Goal: Information Seeking & Learning: Learn about a topic

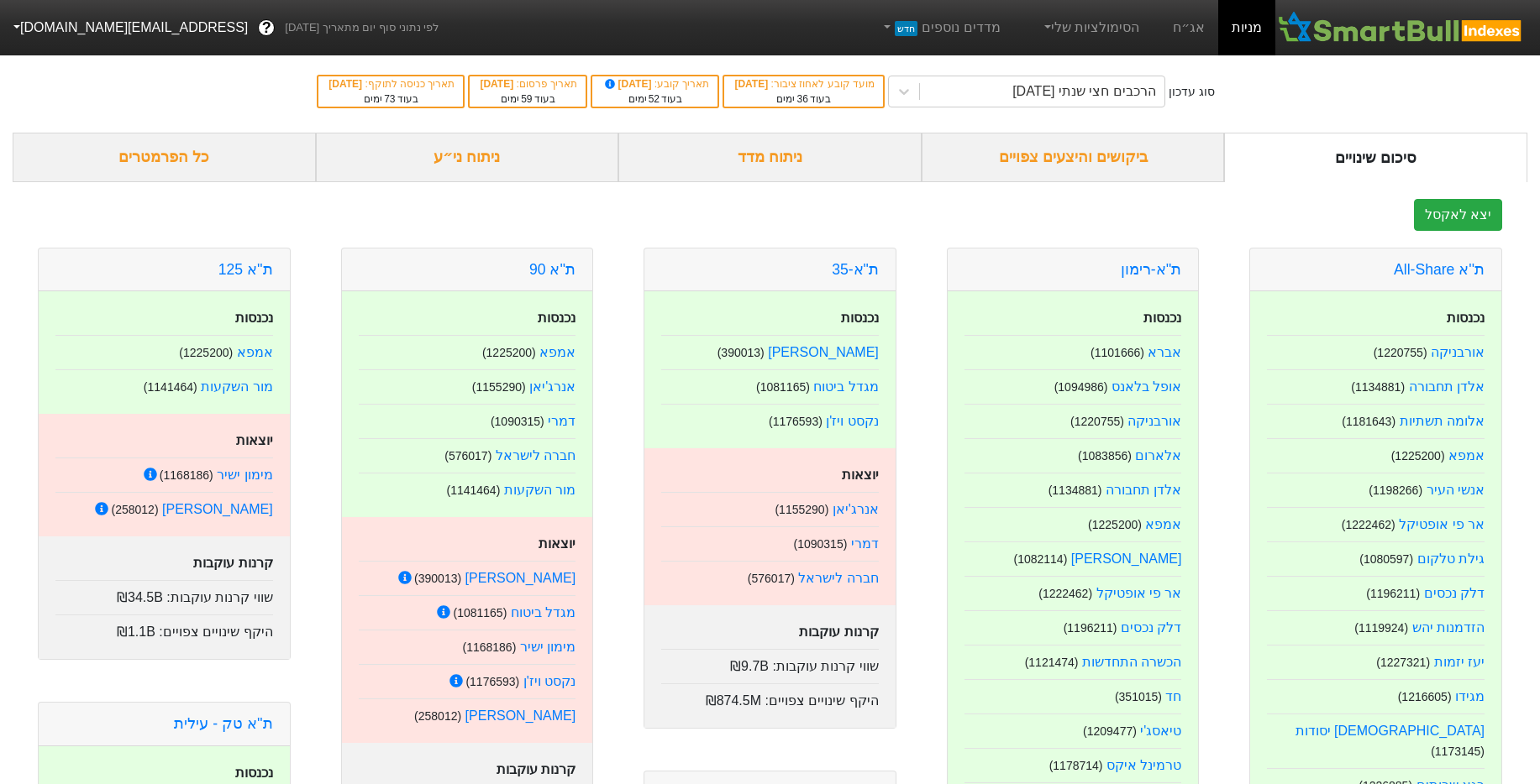
click at [1115, 159] on div "ביקושים והיצעים צפויים" at bounding box center [1073, 157] width 303 height 50
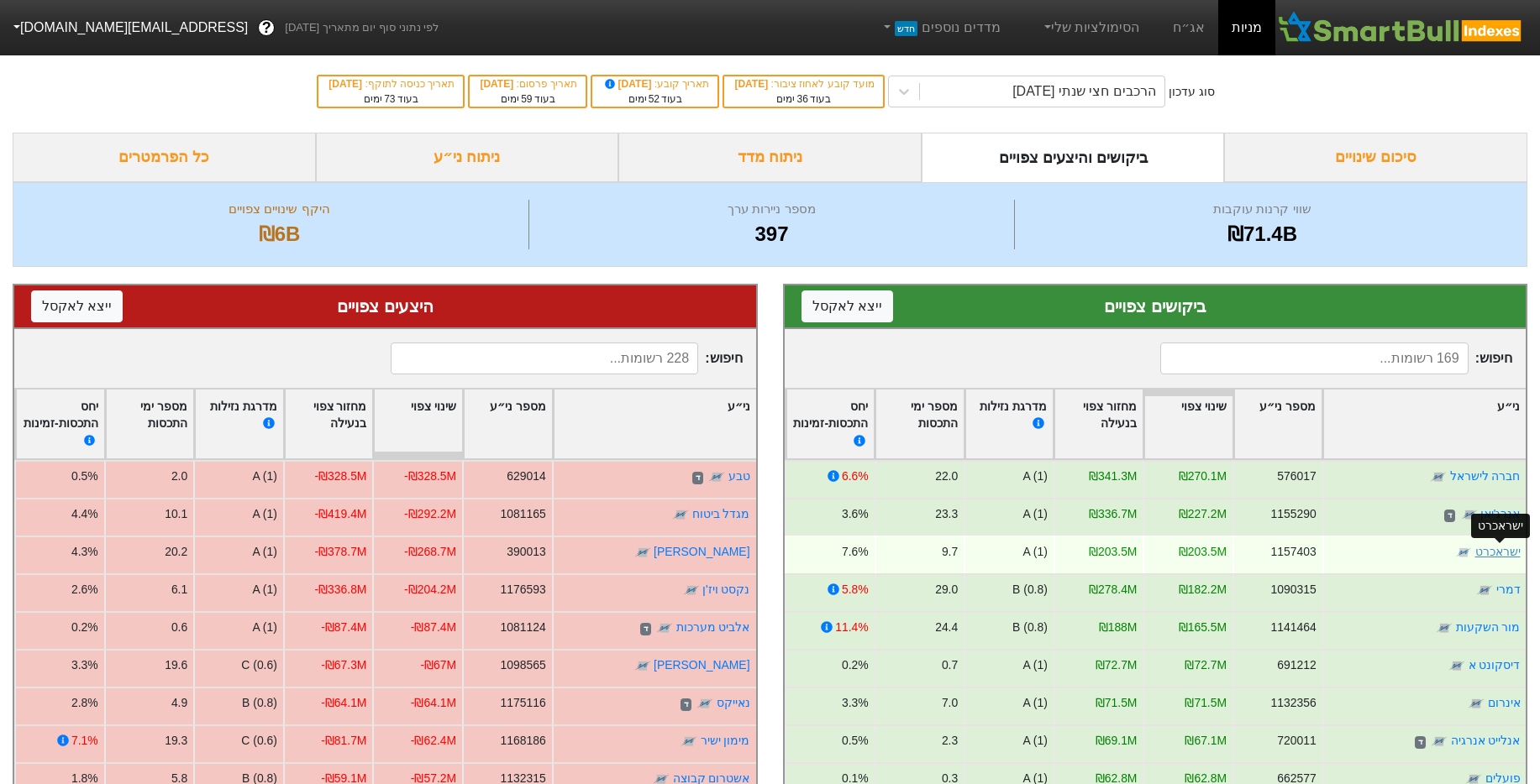
click at [1500, 552] on link "ישראכרט" at bounding box center [1497, 552] width 45 height 13
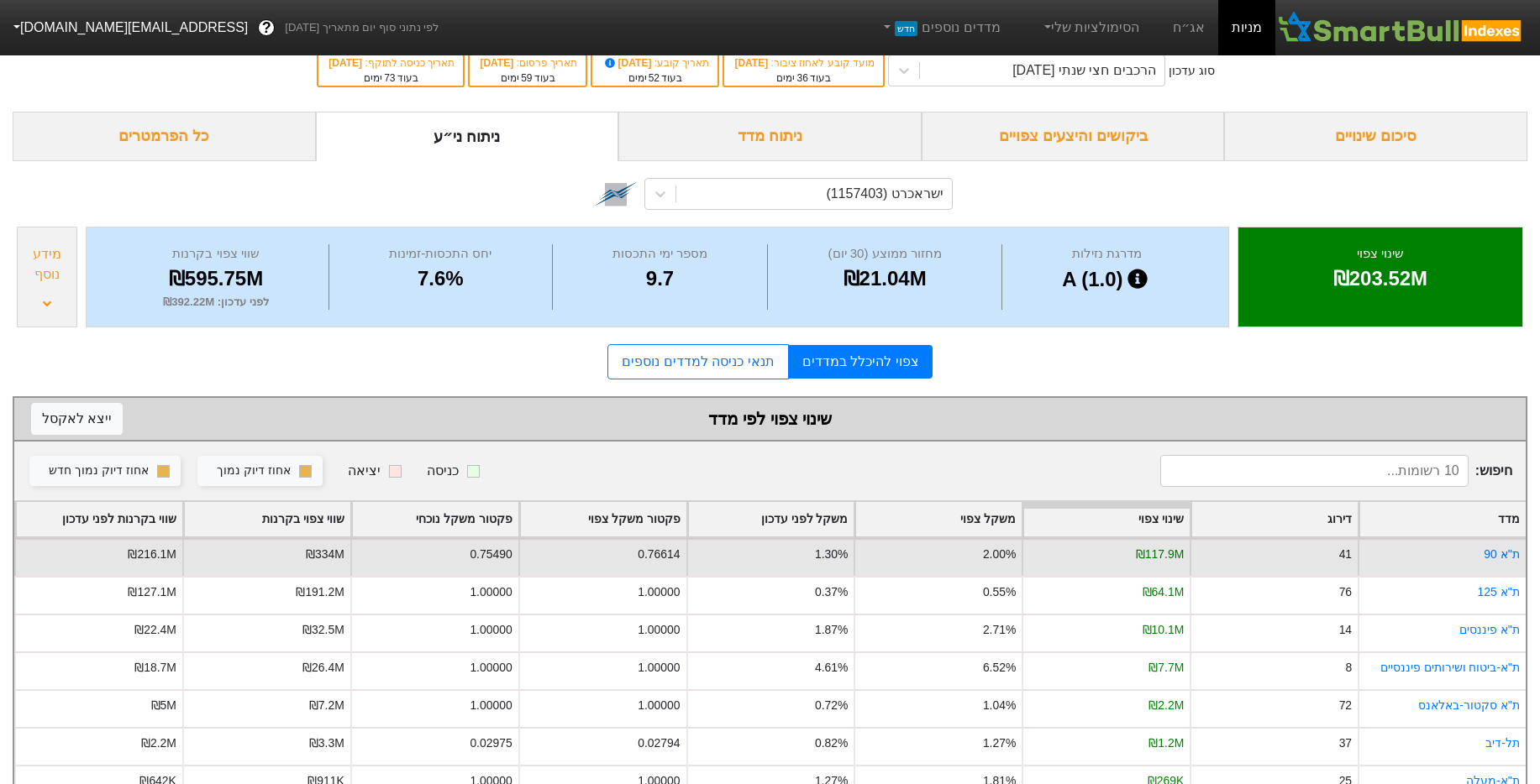
scroll to position [184, 0]
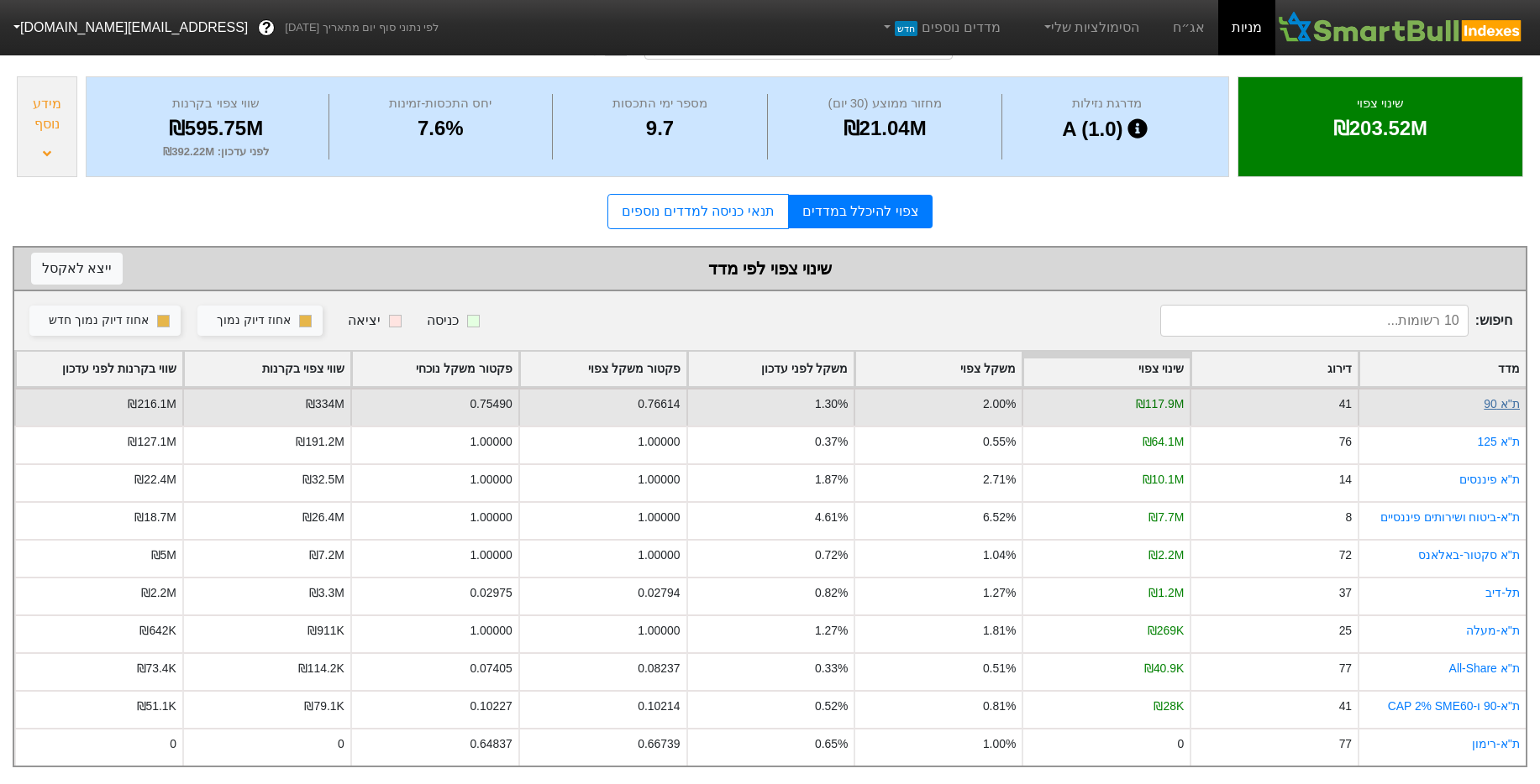
click at [1505, 397] on link "ת''א 90" at bounding box center [1501, 404] width 36 height 13
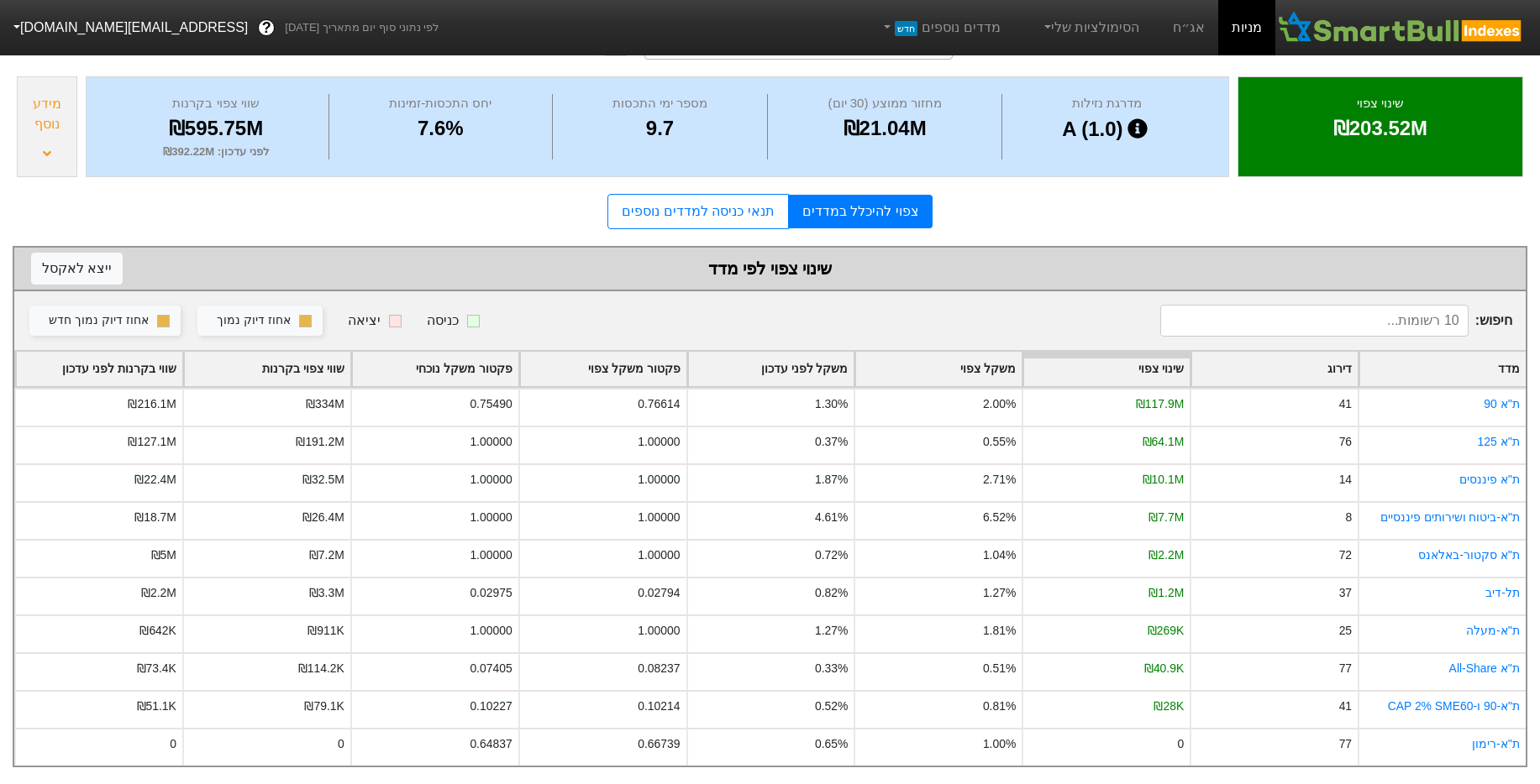
scroll to position [0, 0]
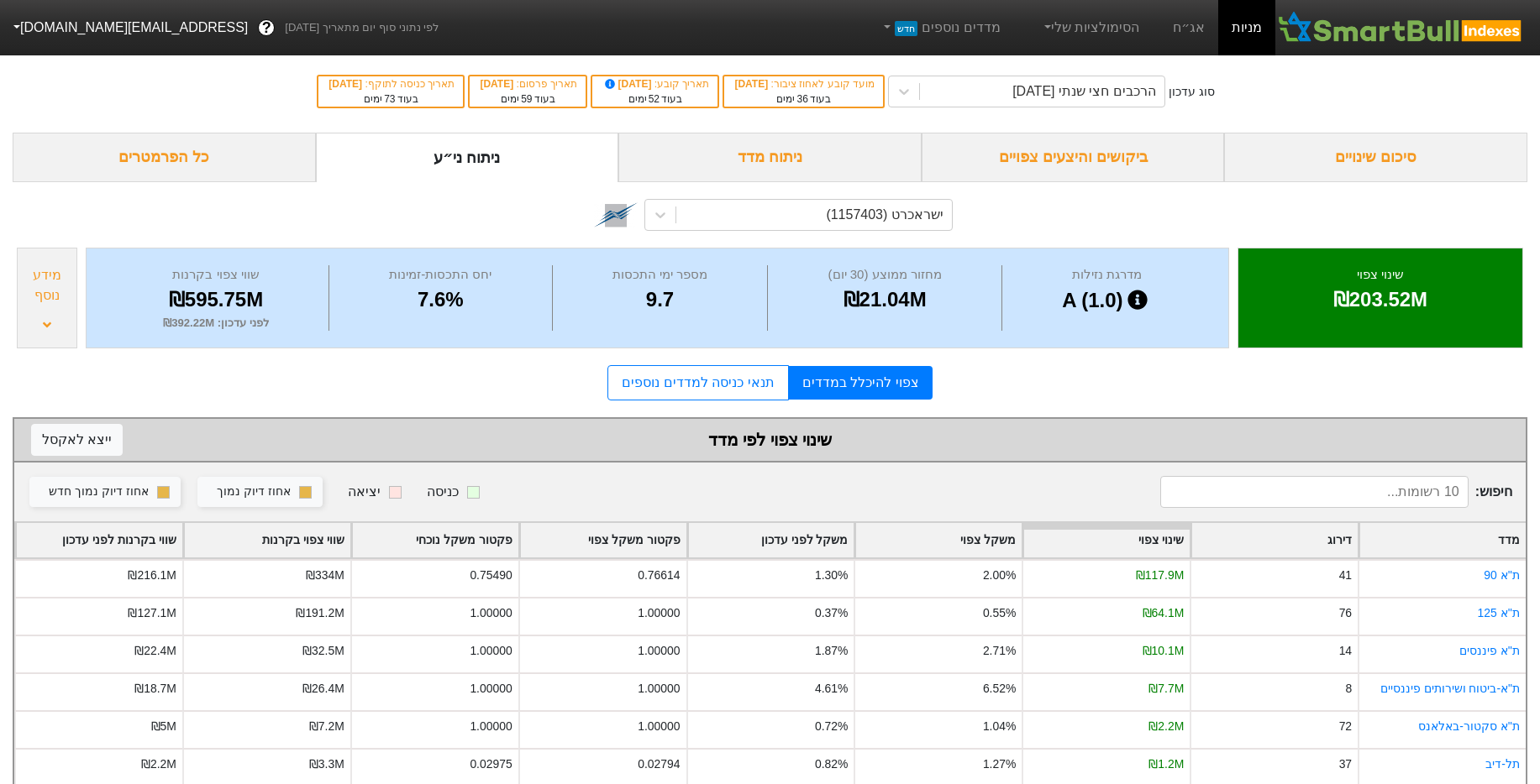
click at [33, 288] on div "מידע נוסף" at bounding box center [47, 285] width 51 height 40
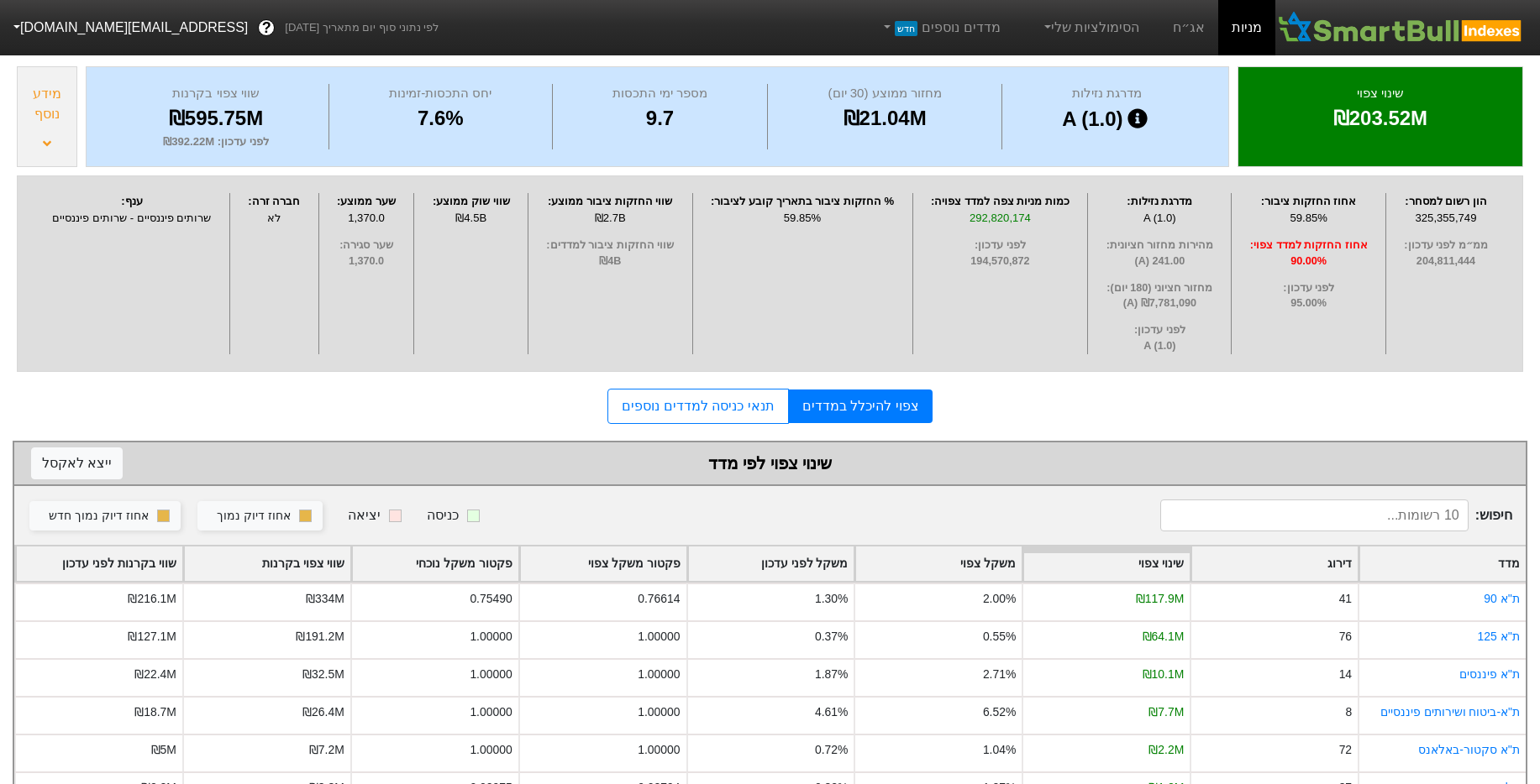
scroll to position [95, 0]
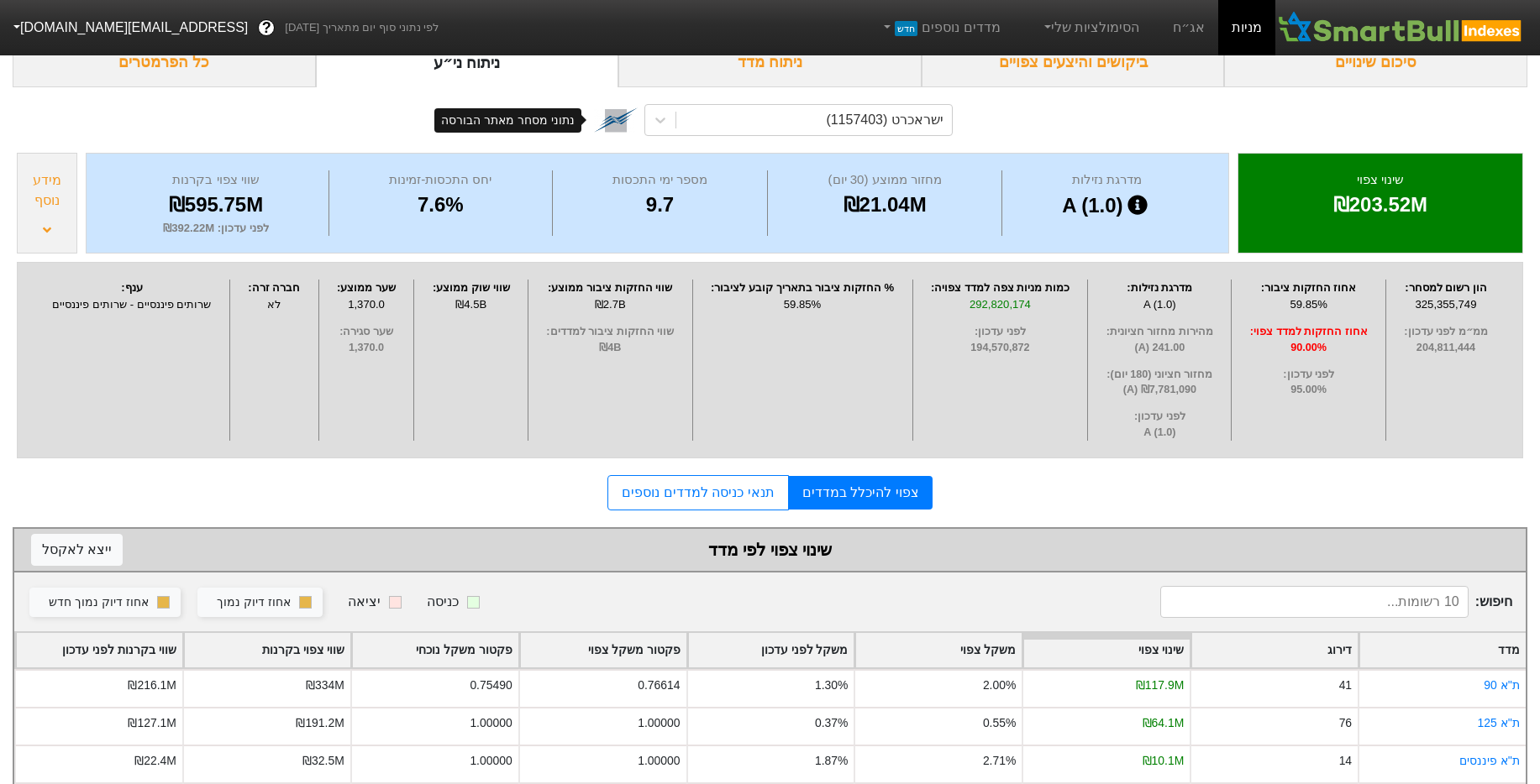
click at [622, 125] on img at bounding box center [616, 120] width 43 height 43
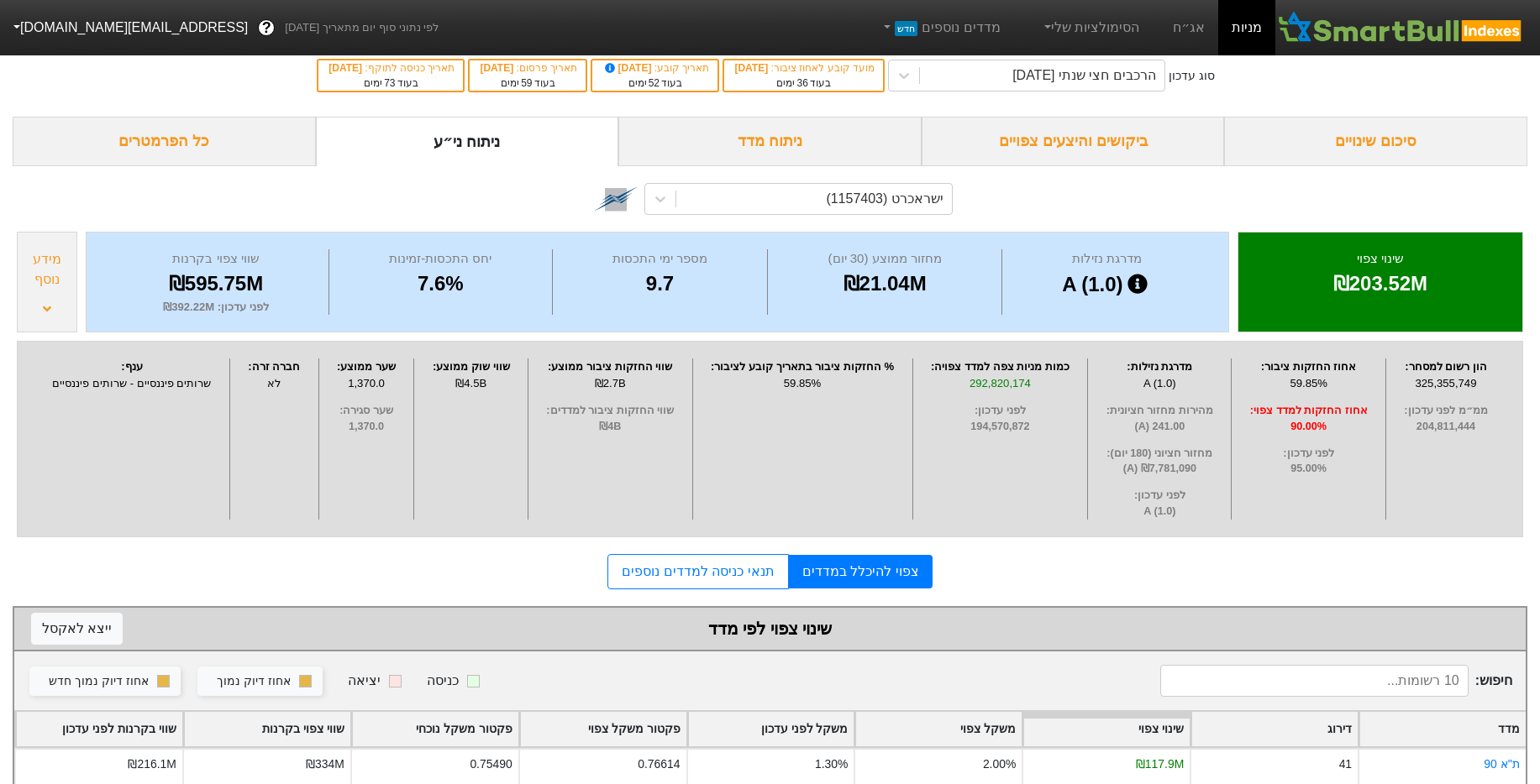
scroll to position [0, 0]
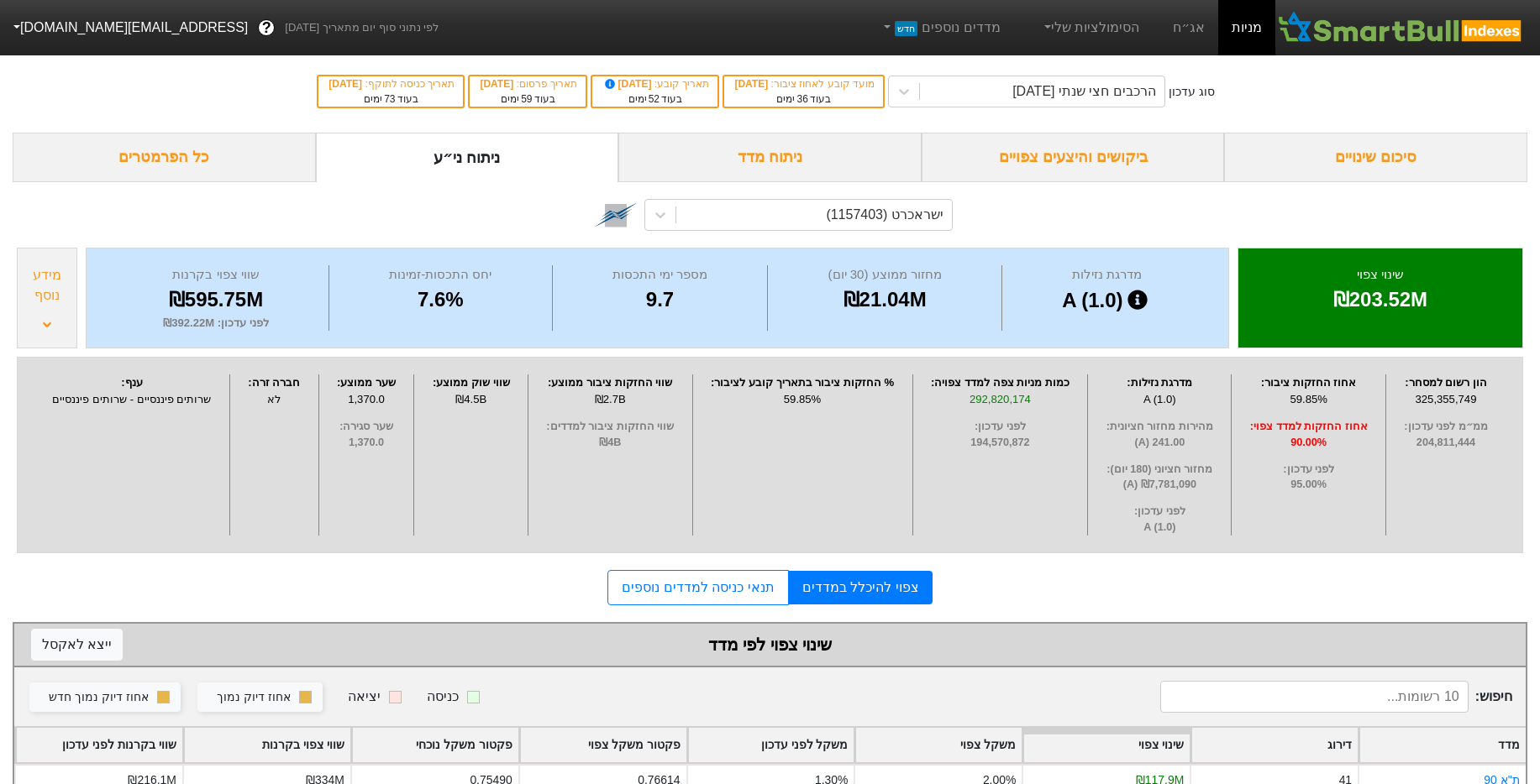
click at [1308, 435] on span "90.00%" at bounding box center [1308, 442] width 145 height 16
click at [1333, 469] on span "לפני עדכון :" at bounding box center [1308, 470] width 145 height 16
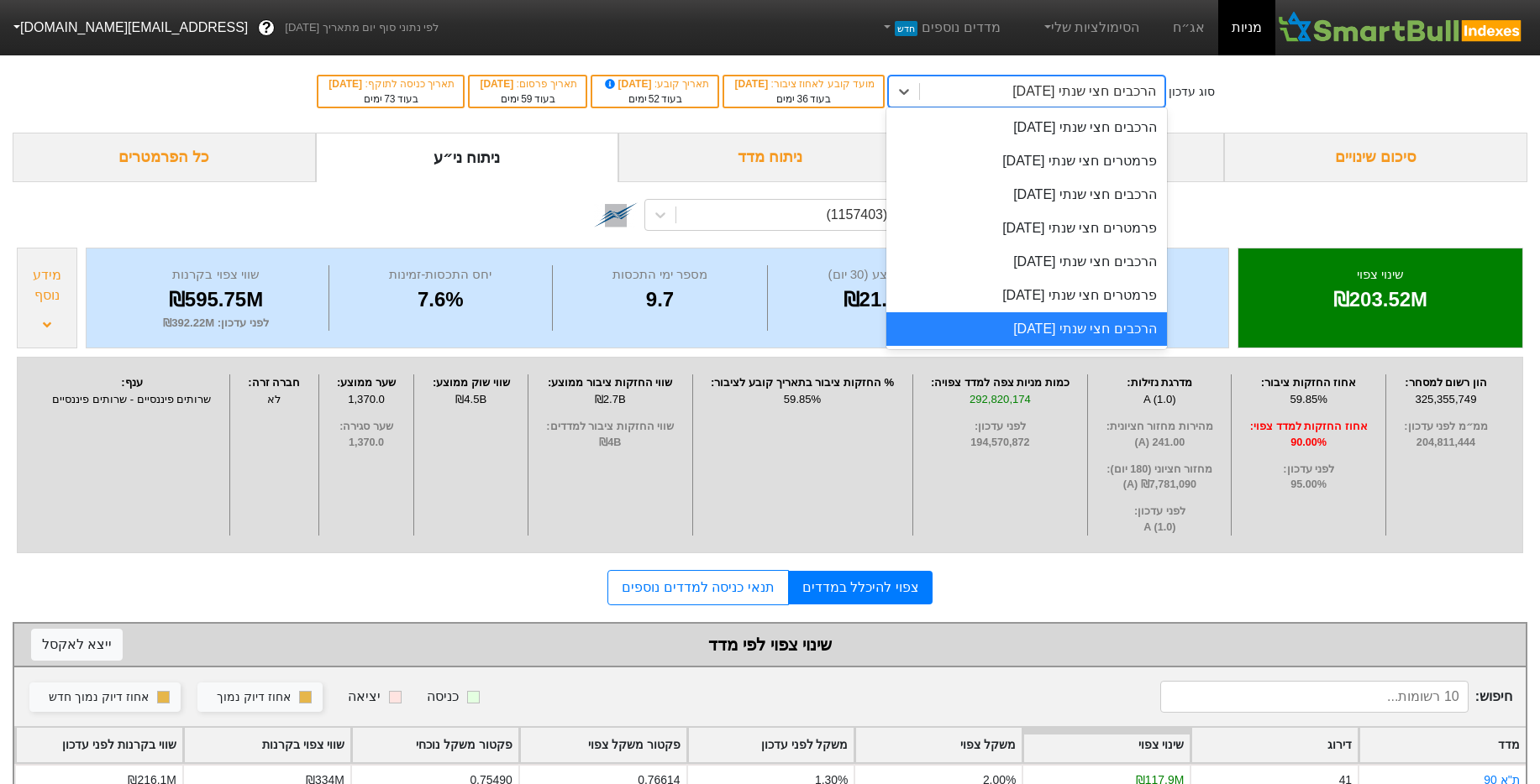
click at [1074, 94] on div "הרכבים חצי שנתי [DATE]" at bounding box center [1083, 91] width 144 height 20
click at [1050, 293] on div "פרמטרים חצי שנתי [DATE]" at bounding box center [1026, 296] width 281 height 34
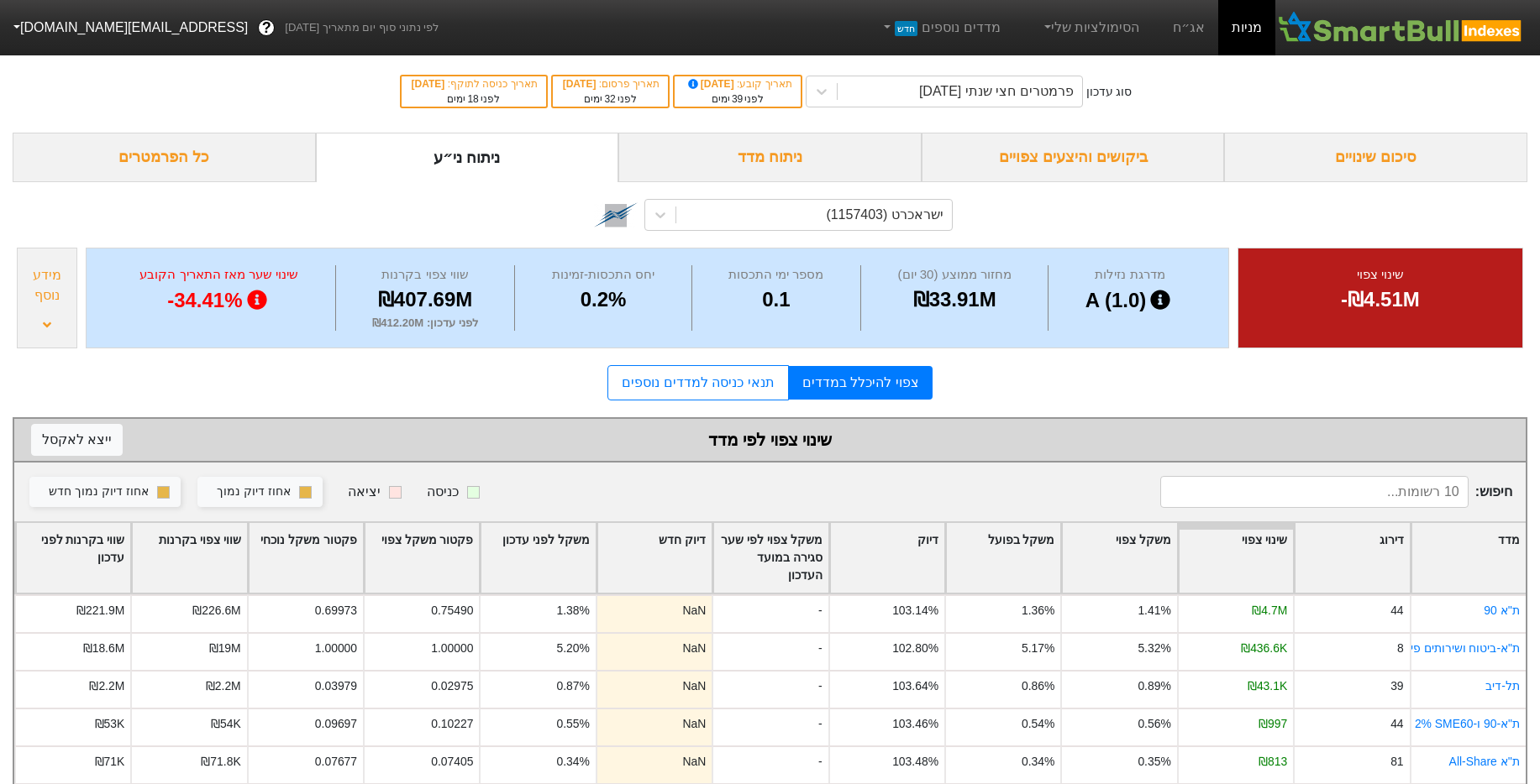
click at [78, 309] on div "שינוי צפוי -₪4.51M מדרגת נזילות A (1.0) מחזור ממוצע (30 יום) ₪33.91M מספר ימי ה…" at bounding box center [769, 298] width 1515 height 109
click at [73, 311] on div "מידע נוסף" at bounding box center [47, 297] width 60 height 101
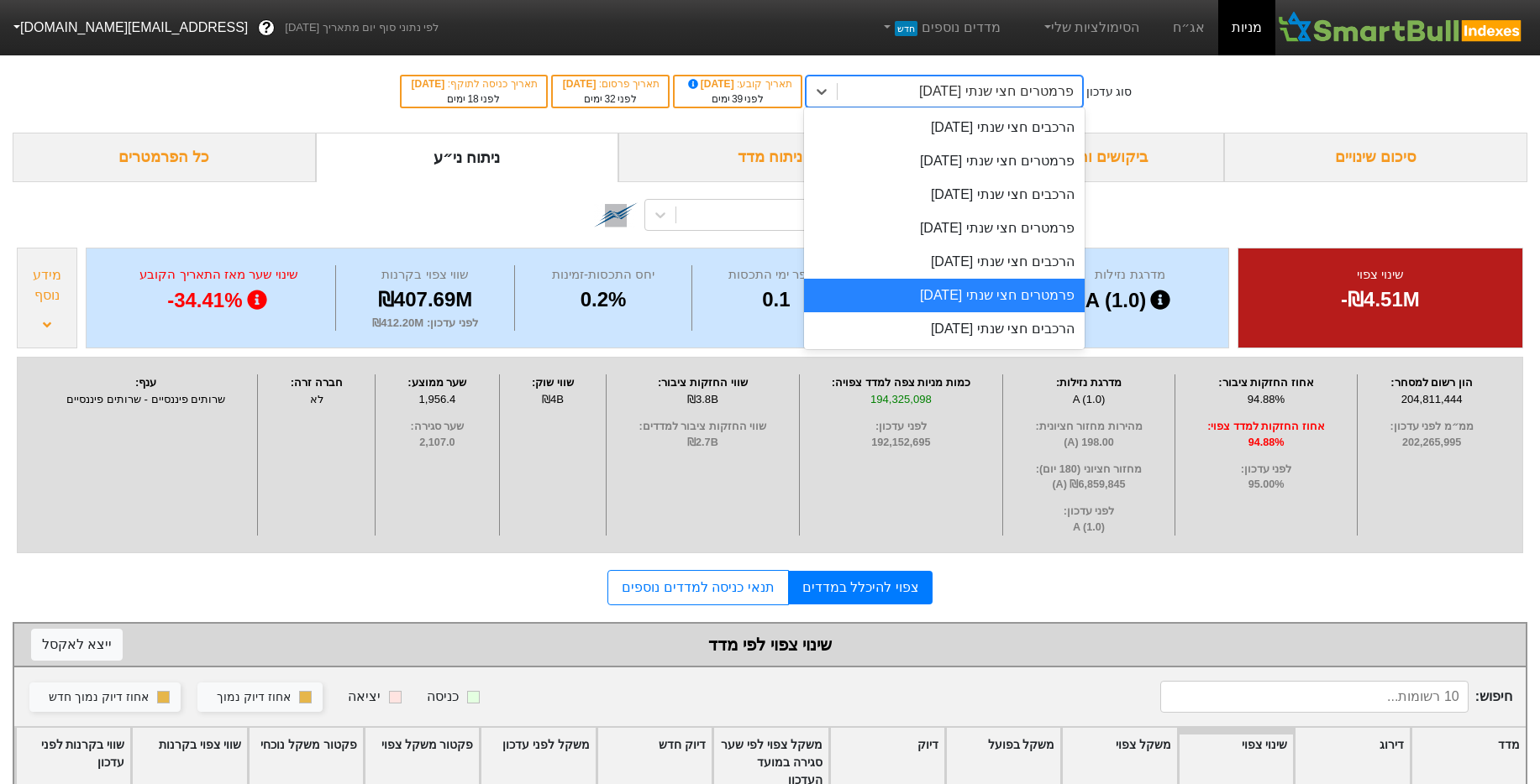
click at [971, 97] on div "פרמטרים חצי שנתי [DATE]" at bounding box center [996, 91] width 154 height 20
click at [955, 331] on div "הרכבים חצי שנתי [DATE]" at bounding box center [944, 329] width 281 height 34
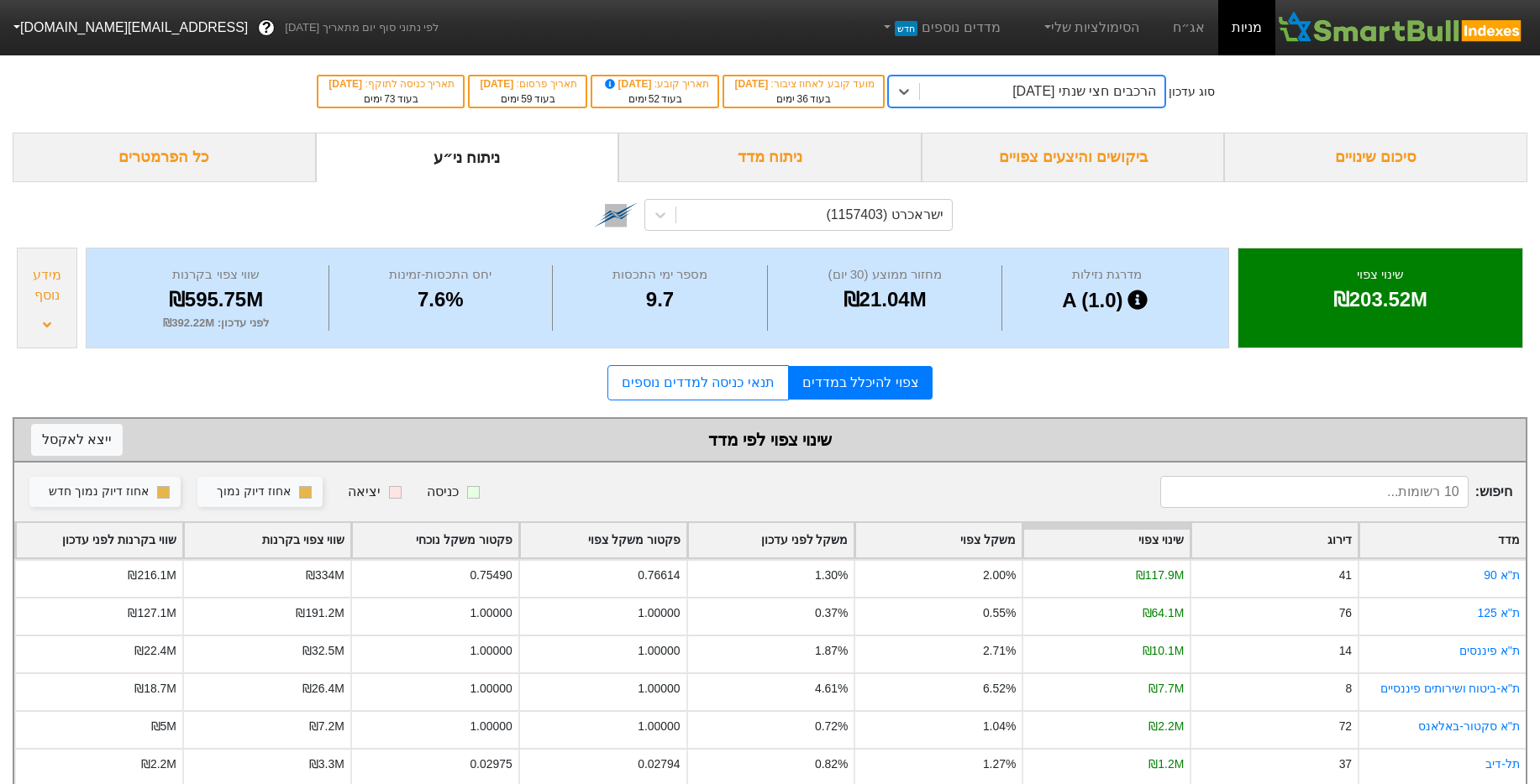
click at [42, 304] on div "מידע נוסף" at bounding box center [47, 285] width 51 height 40
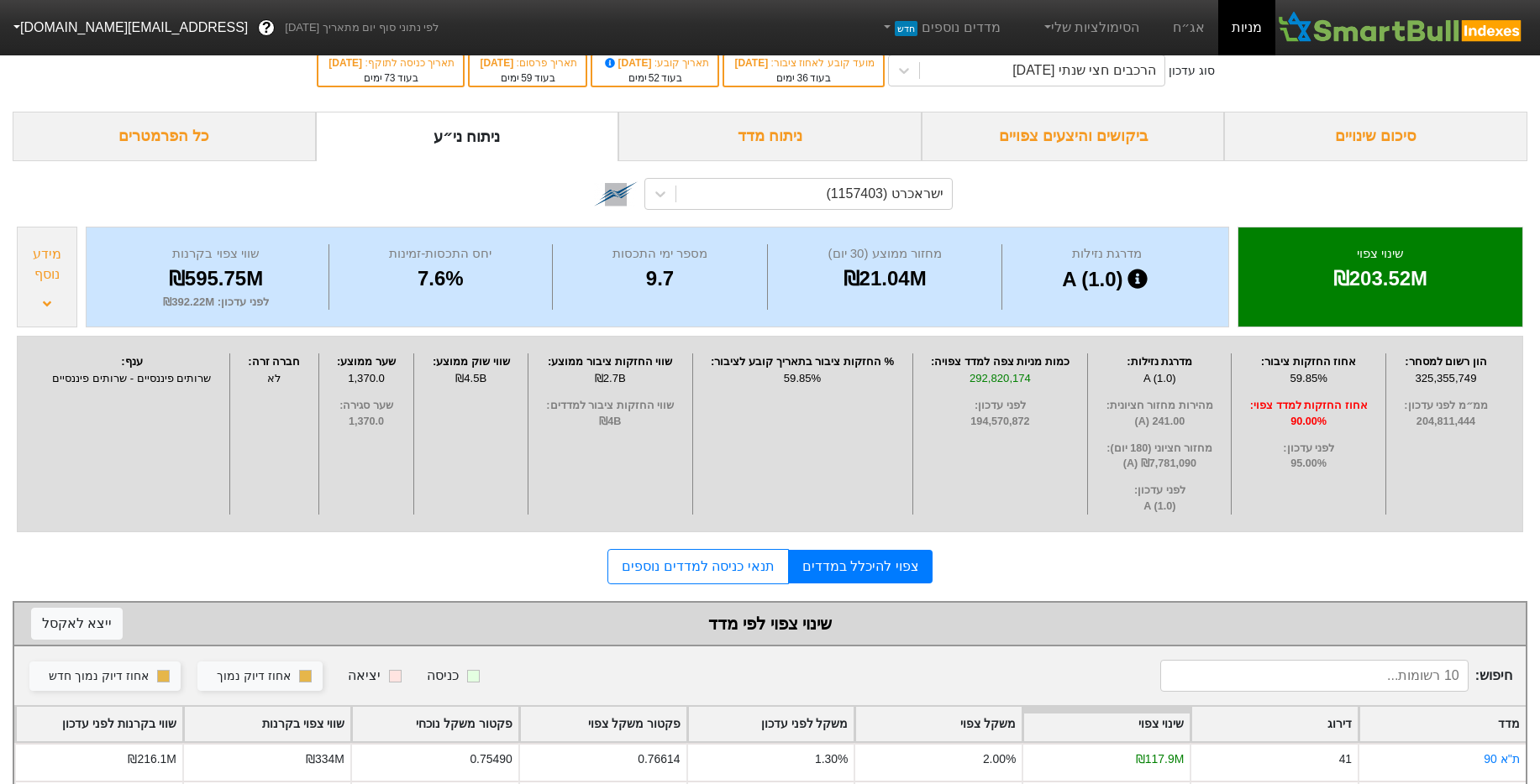
scroll to position [374, 0]
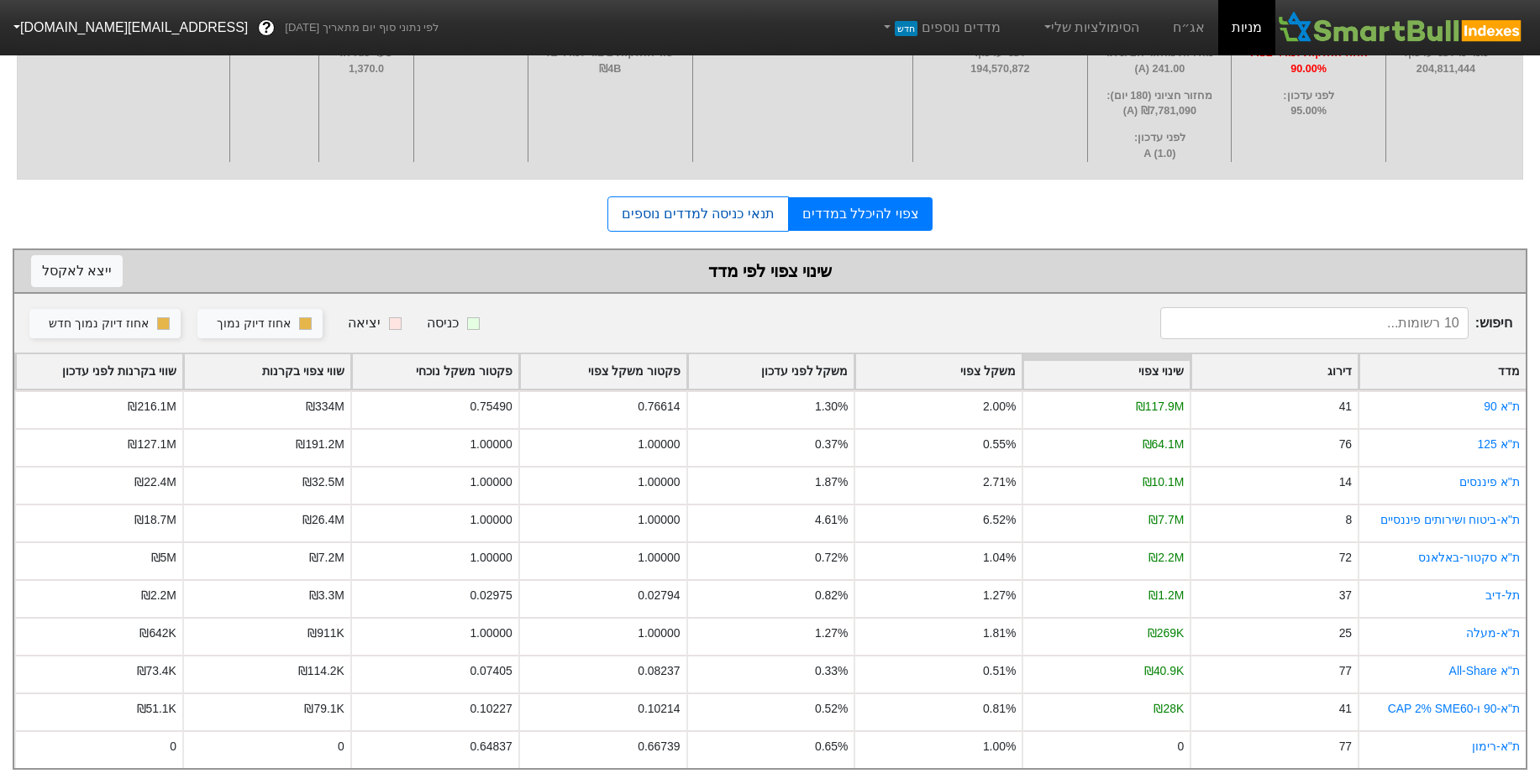
click at [732, 205] on link "תנאי כניסה למדדים נוספים" at bounding box center [698, 214] width 181 height 35
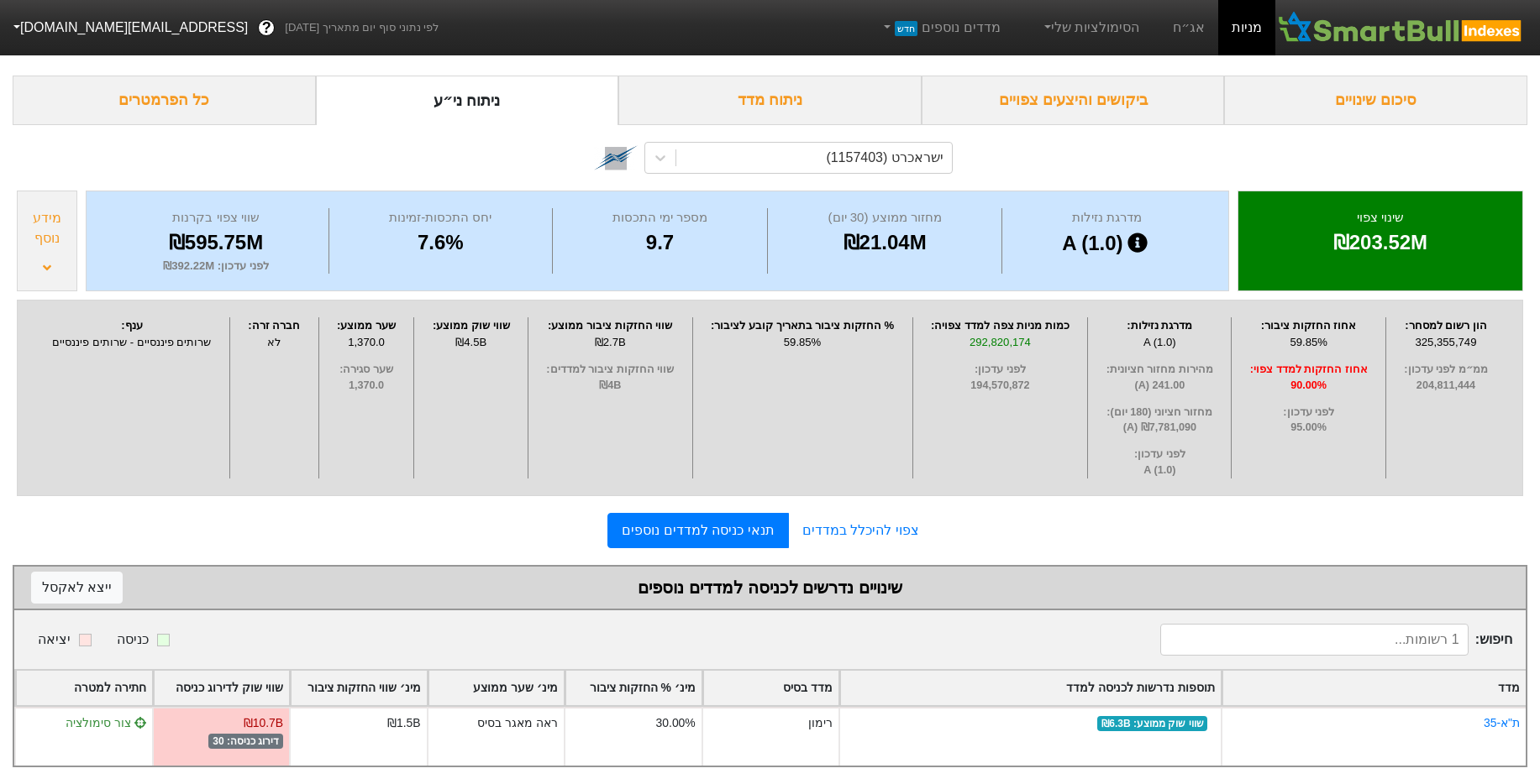
scroll to position [70, 0]
click at [875, 532] on link "צפוי להיכלל במדדים" at bounding box center [860, 531] width 144 height 34
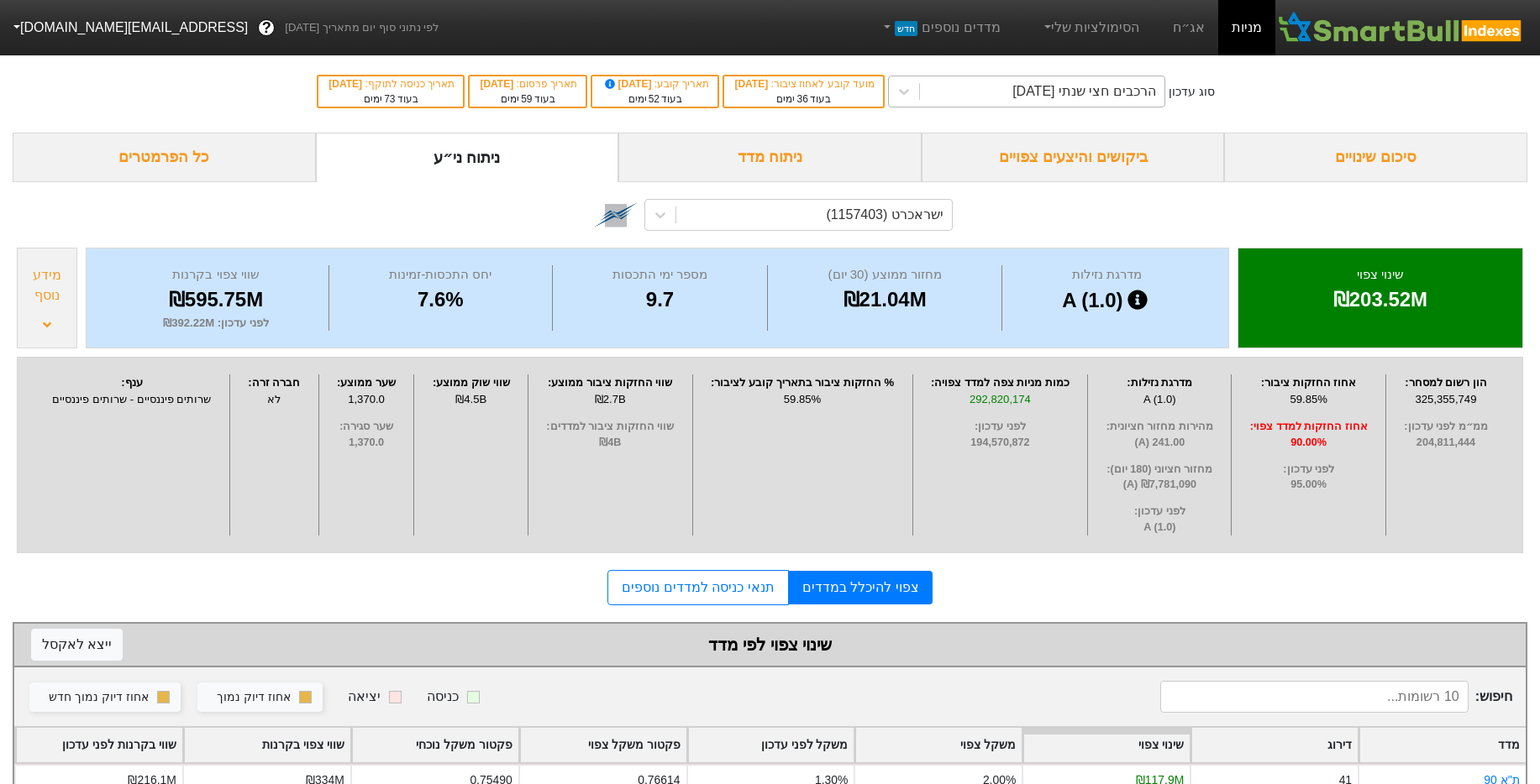
click at [1102, 104] on div "הרכבים חצי שנתי [DATE]" at bounding box center [1042, 91] width 245 height 30
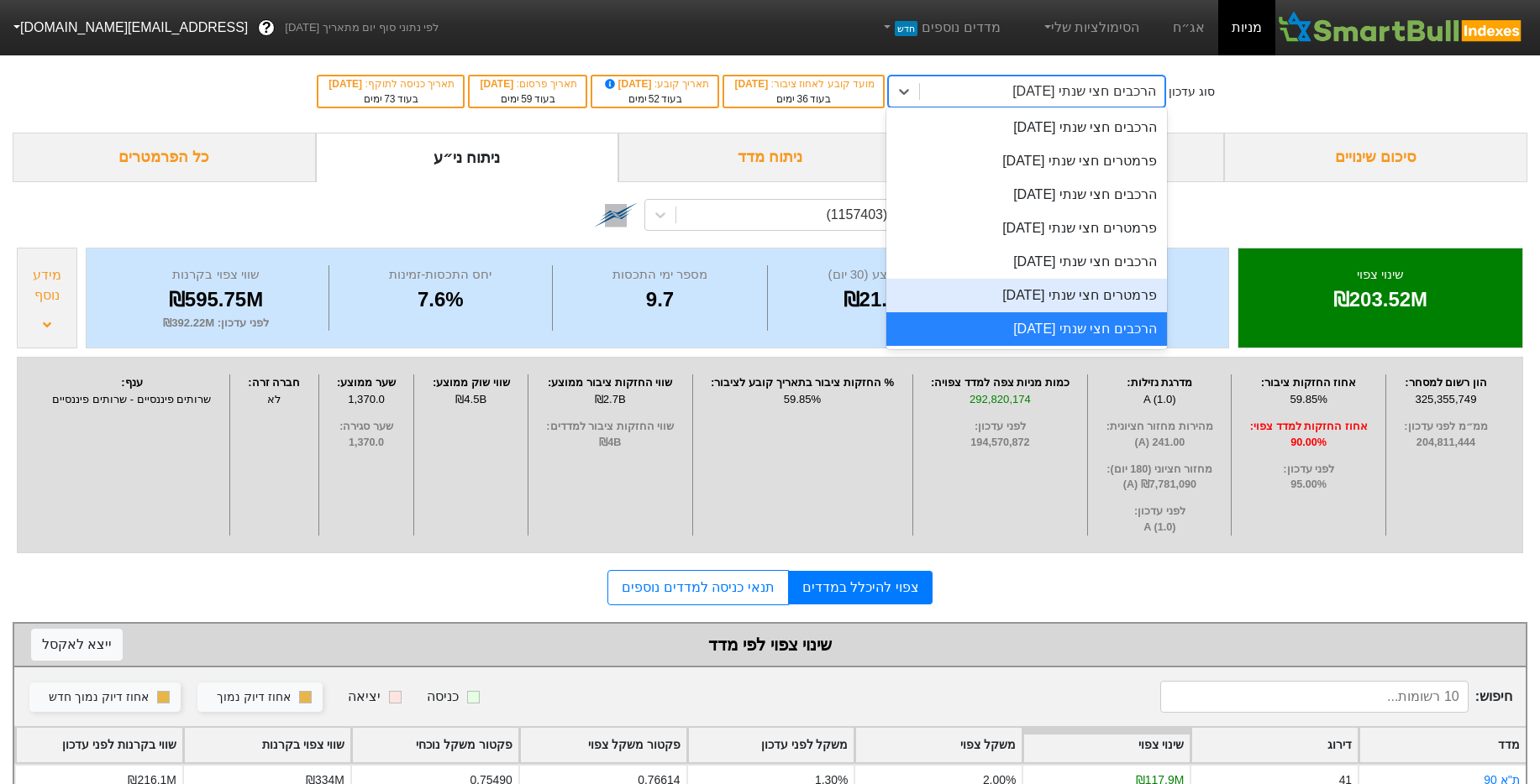
click at [1125, 300] on div "פרמטרים חצי שנתי [DATE]" at bounding box center [1026, 296] width 281 height 34
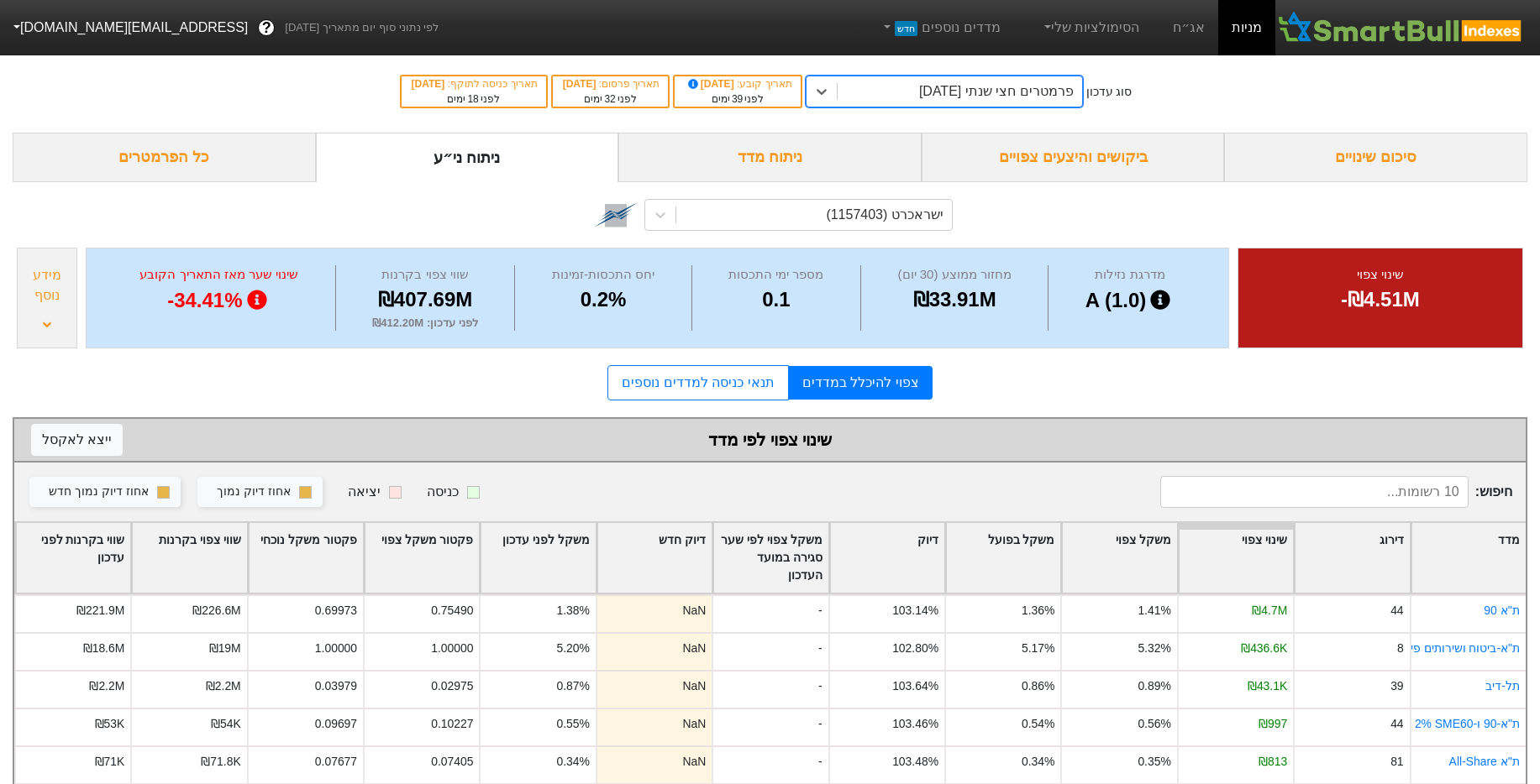
click at [38, 271] on div "מידע נוסף" at bounding box center [47, 285] width 51 height 40
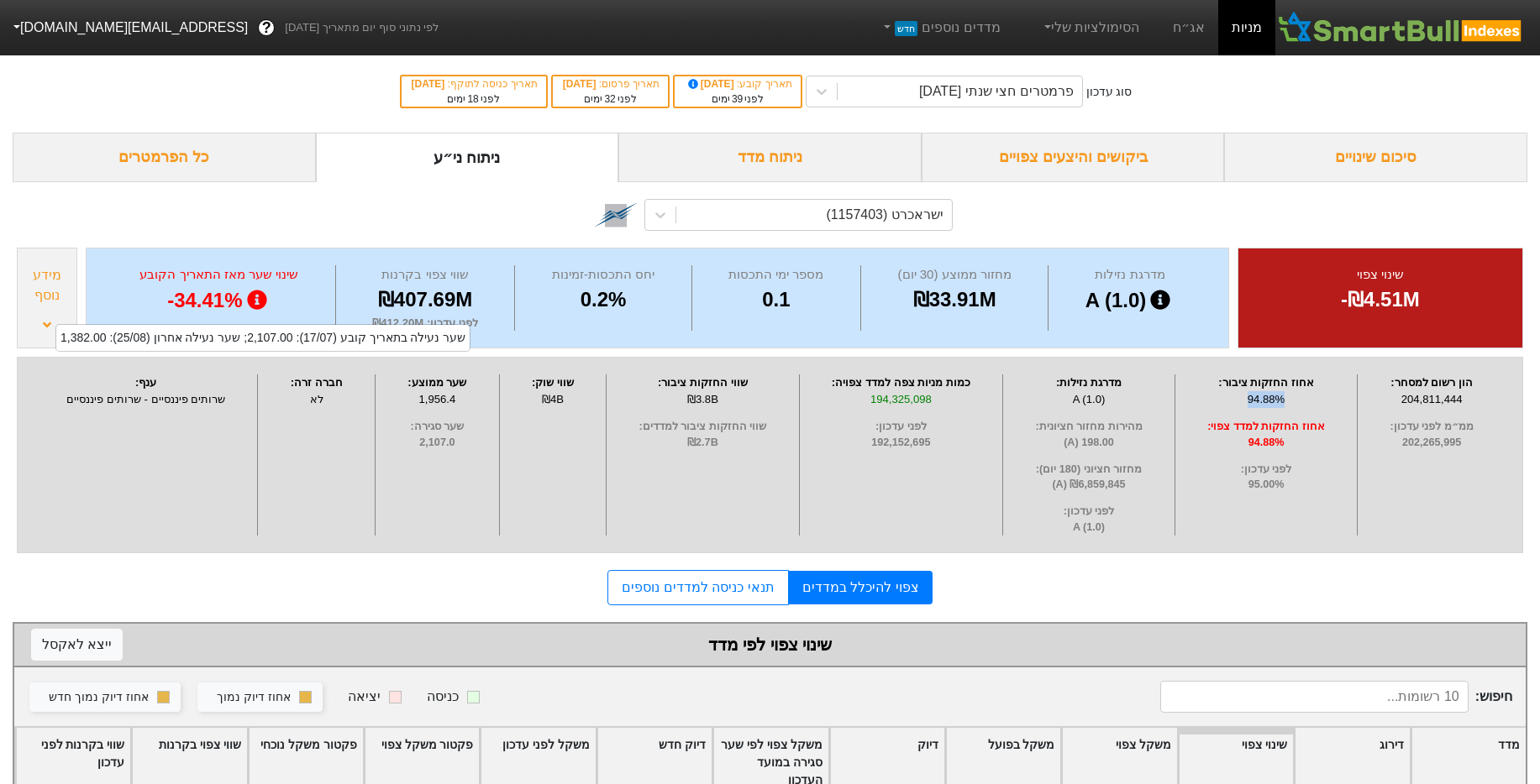
drag, startPoint x: 1291, startPoint y: 396, endPoint x: 1220, endPoint y: 397, distance: 71.0
click at [1220, 397] on div "94.88%" at bounding box center [1266, 400] width 173 height 17
click at [57, 304] on div "מידע נוסף" at bounding box center [47, 285] width 51 height 40
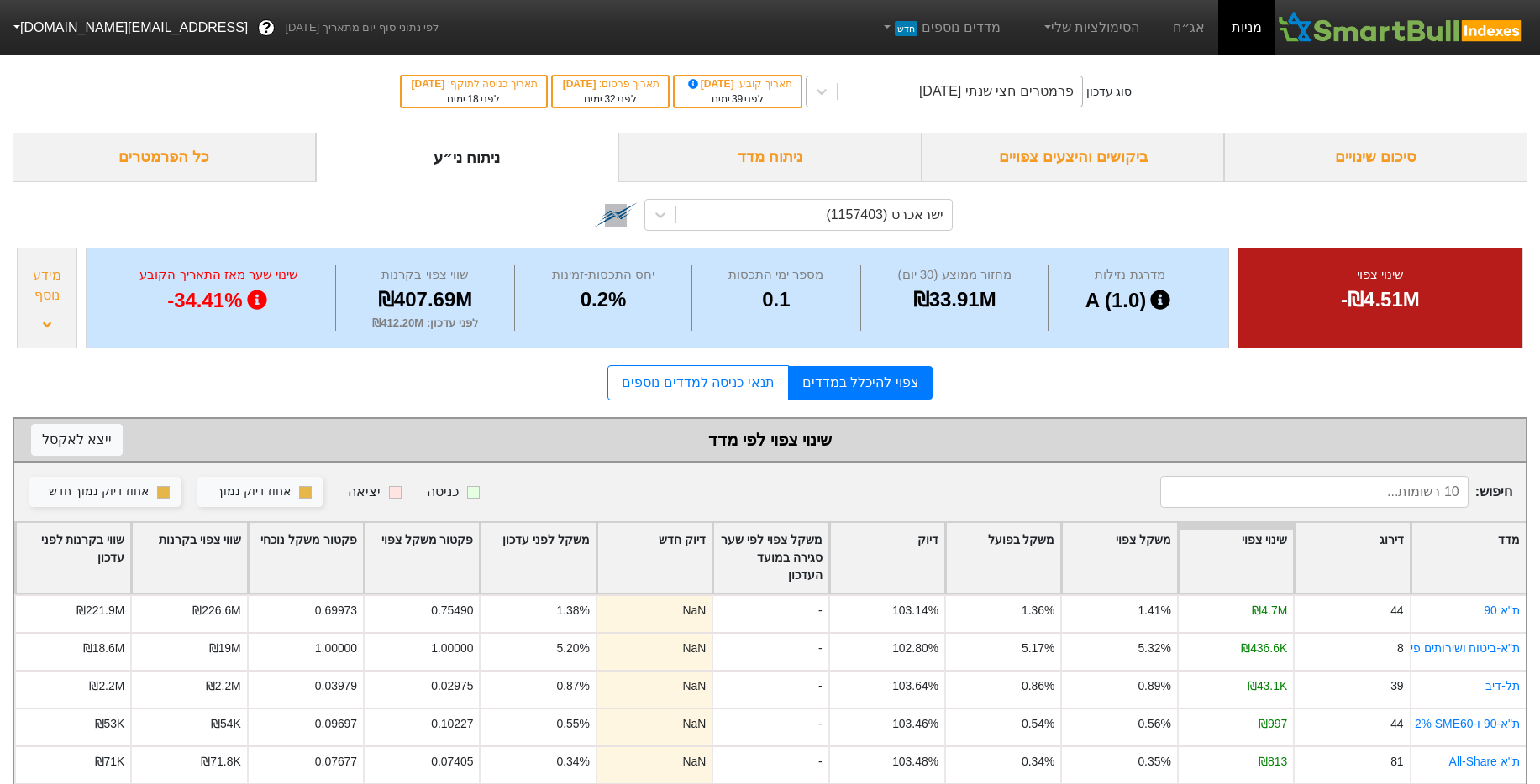
click at [955, 104] on div "פרמטרים חצי שנתי [DATE]" at bounding box center [960, 91] width 245 height 30
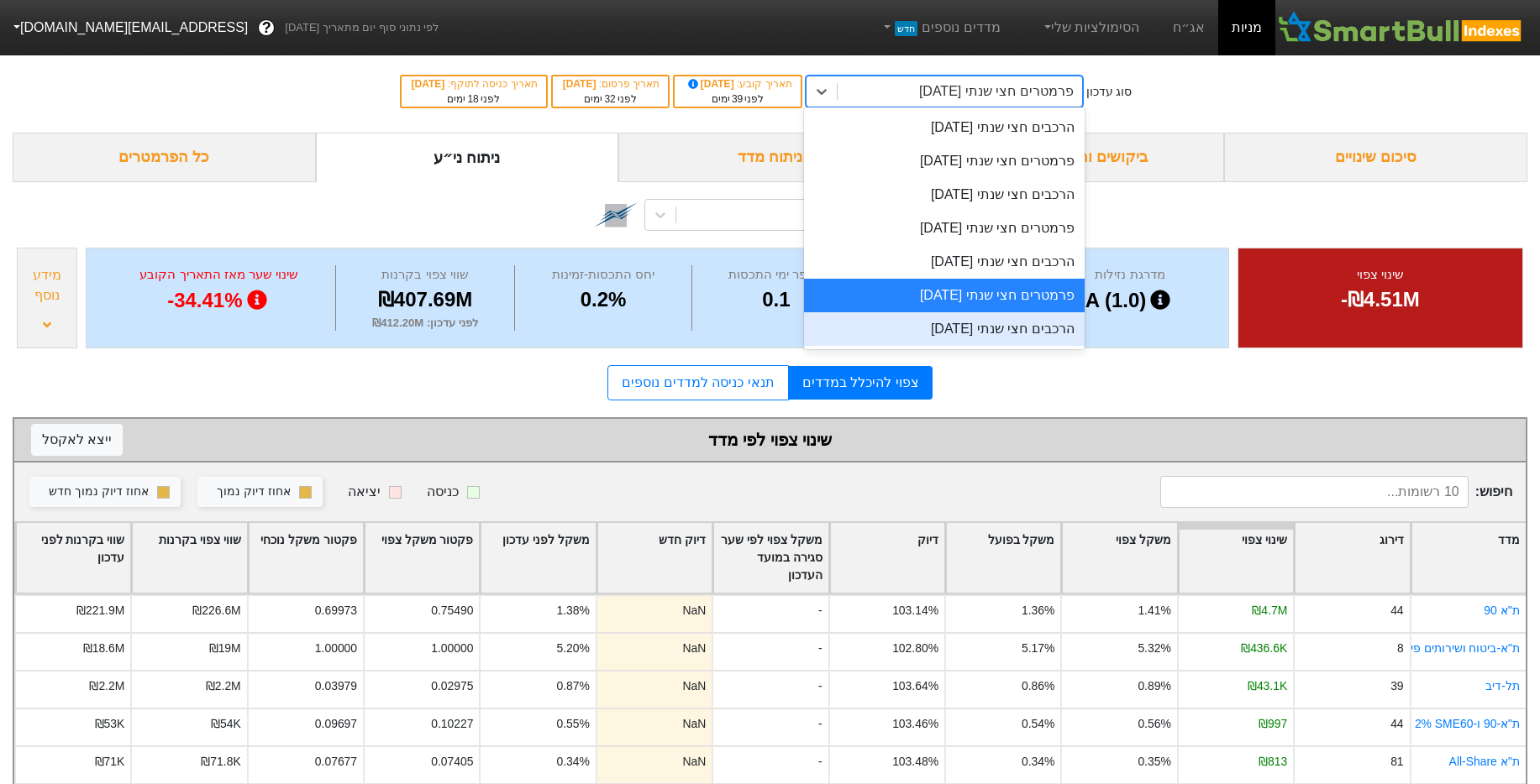
click at [985, 326] on div "הרכבים חצי שנתי [DATE]" at bounding box center [944, 329] width 281 height 34
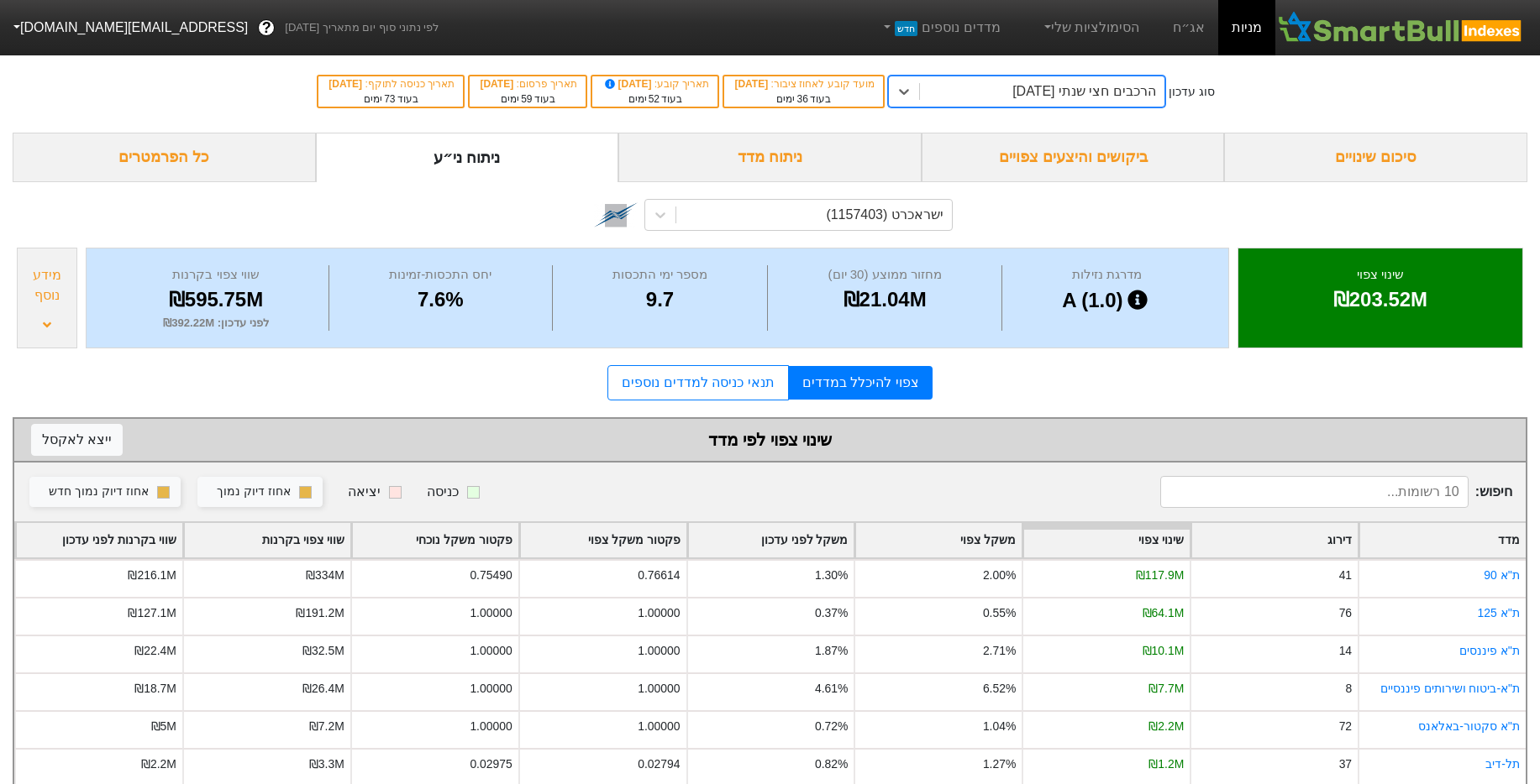
click at [77, 289] on div "שינוי צפוי ₪203.52M מדרגת נזילות A (1.0) מחזור ממוצע (30 יום) ₪21.04M מספר ימי …" at bounding box center [769, 298] width 1515 height 109
click at [73, 293] on div "מידע נוסף" at bounding box center [47, 297] width 60 height 101
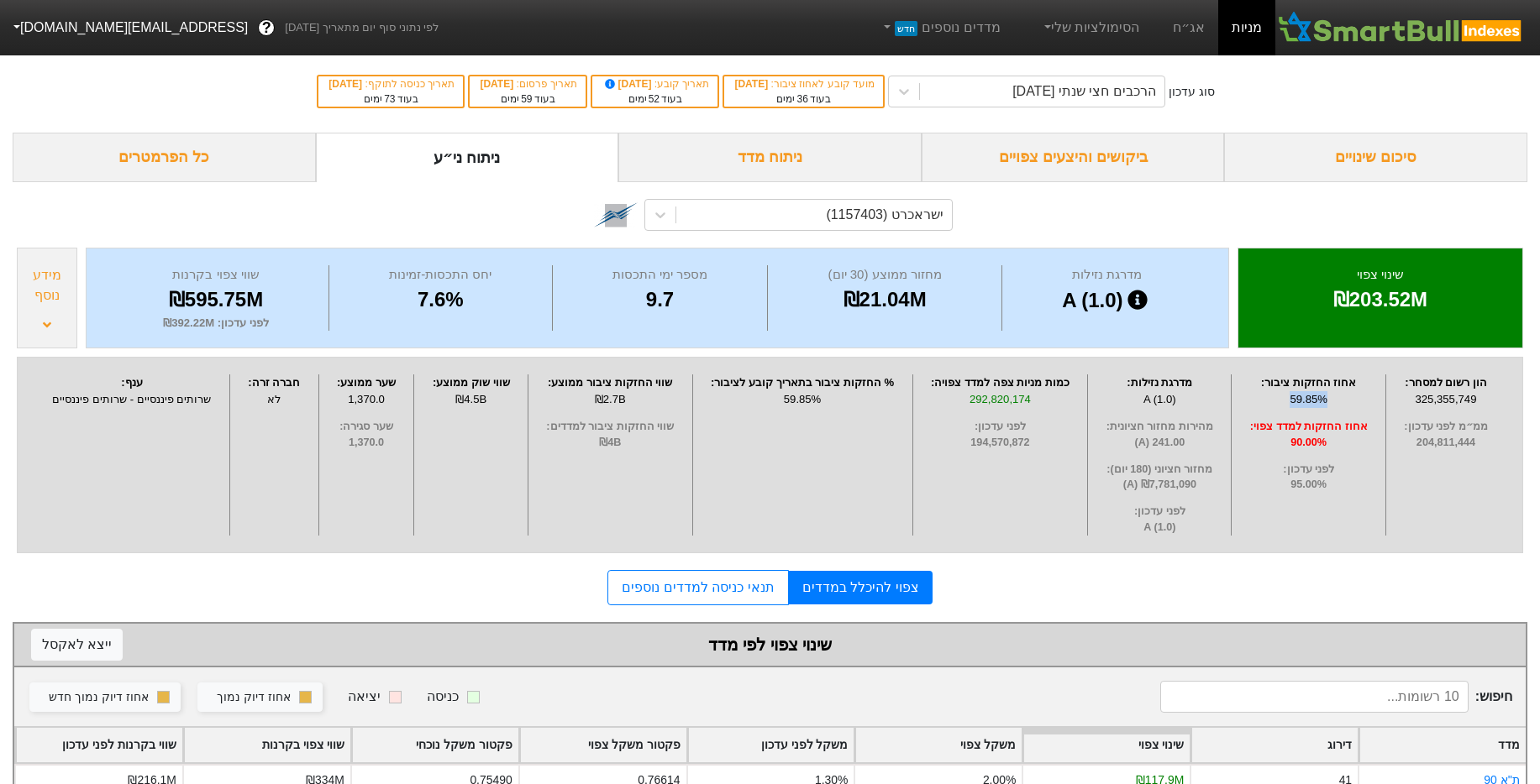
drag, startPoint x: 1335, startPoint y: 394, endPoint x: 1245, endPoint y: 399, distance: 90.1
click at [1243, 392] on div "59.85%" at bounding box center [1308, 400] width 145 height 17
drag, startPoint x: 1273, startPoint y: 440, endPoint x: 1159, endPoint y: 439, distance: 114.0
click at [1159, 439] on div "הון רשום למסחר : 325,355,749 ממ״מ לפני עדכון : 204,811,444 אחוז החזקות ציבור : …" at bounding box center [770, 455] width 1506 height 197
click at [1323, 428] on span "אחוז החזקות למדד צפוי :" at bounding box center [1308, 426] width 145 height 16
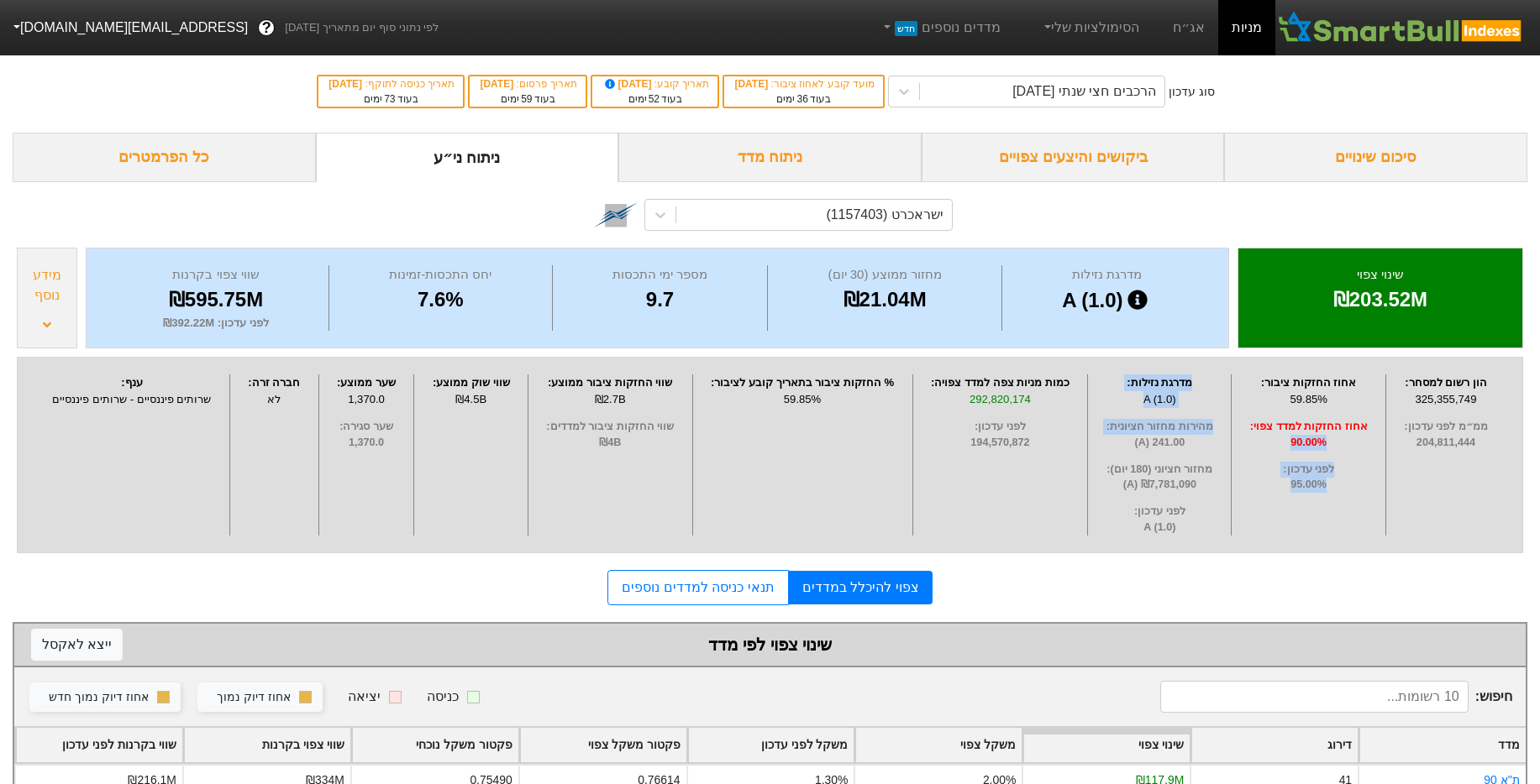
drag, startPoint x: 1351, startPoint y: 440, endPoint x: 1211, endPoint y: 437, distance: 140.0
click at [1211, 437] on div "הון רשום למסחר : 325,355,749 ממ״מ לפני עדכון : 204,811,444 אחוז החזקות ציבור : …" at bounding box center [770, 455] width 1506 height 197
click at [1320, 439] on span "90.00%" at bounding box center [1308, 442] width 145 height 16
drag, startPoint x: 1331, startPoint y: 407, endPoint x: 1323, endPoint y: 403, distance: 8.9
click at [1323, 403] on div "59.85%" at bounding box center [1308, 400] width 145 height 17
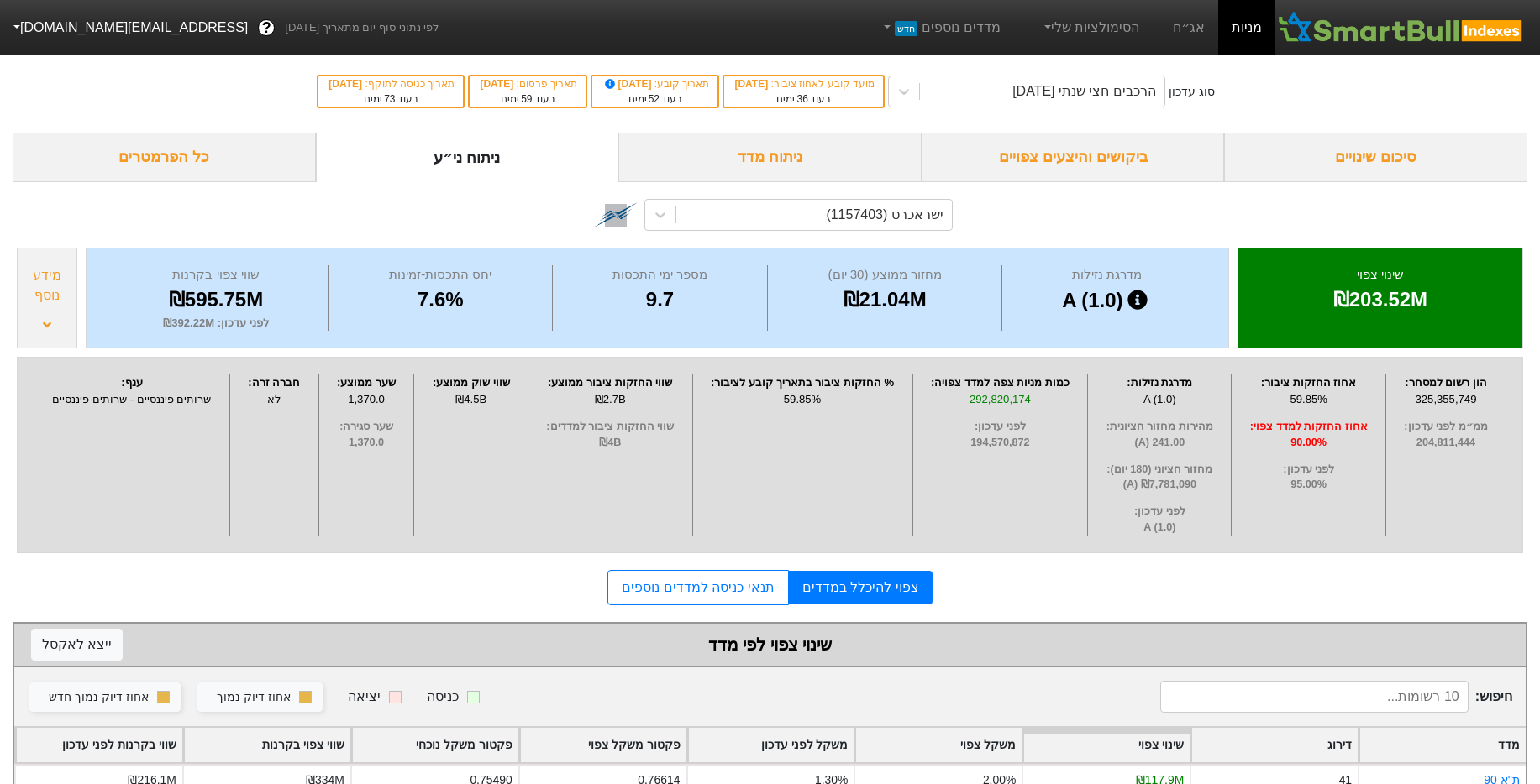
click at [1016, 402] on div "292,820,174" at bounding box center [1000, 400] width 167 height 17
click at [68, 35] on button "[EMAIL_ADDRESS][DOMAIN_NAME]" at bounding box center [129, 27] width 258 height 30
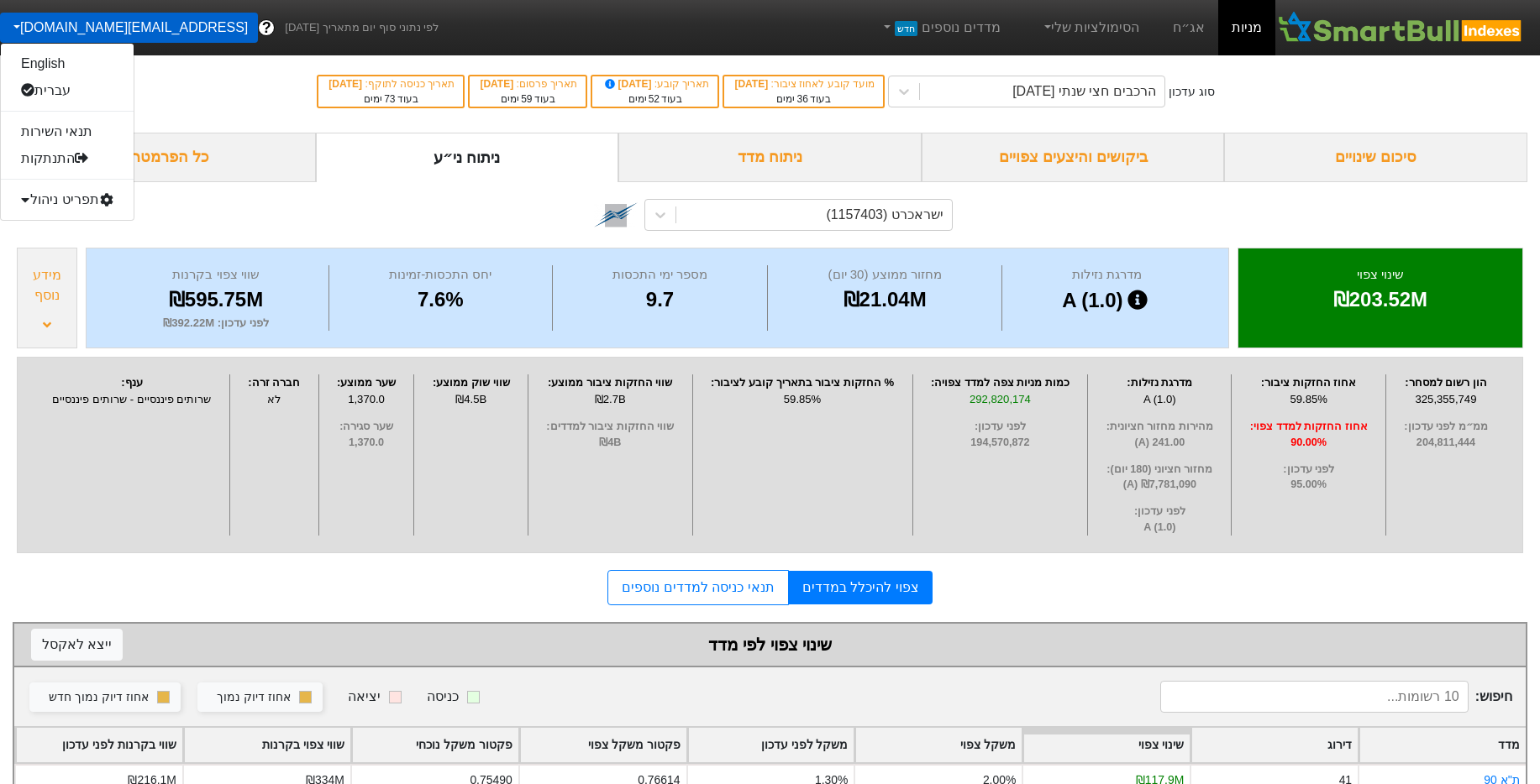
click at [88, 199] on div "תפריט ניהול" at bounding box center [67, 200] width 133 height 27
click at [95, 219] on link "טעינת נתונים" at bounding box center [67, 227] width 133 height 27
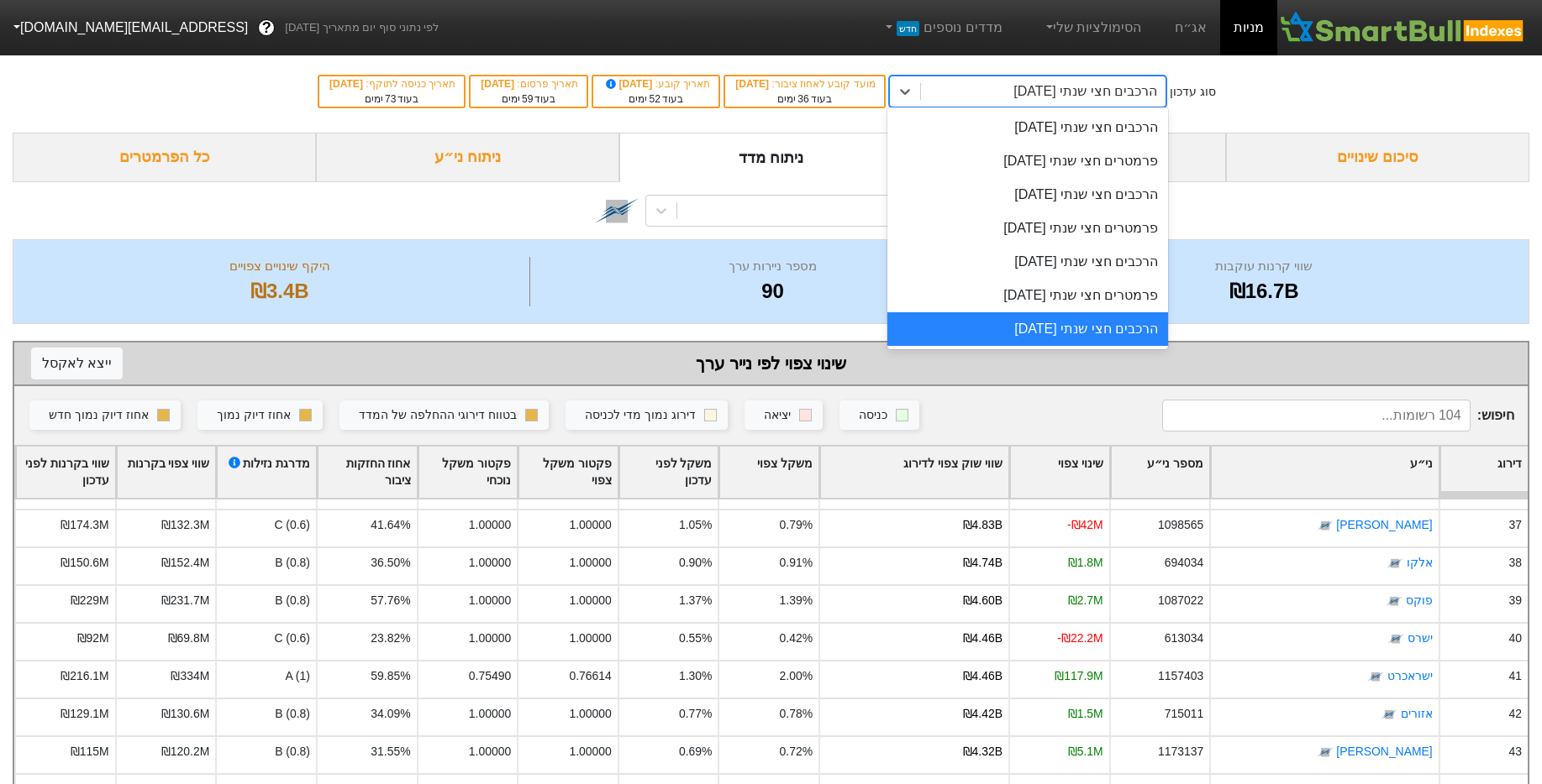
click at [1117, 98] on div "הרכבים חצי שנתי 06/11/2025" at bounding box center [1084, 91] width 144 height 20
click at [1082, 303] on div "פרמטרים חצי שנתי 07/08/2025" at bounding box center [1027, 296] width 281 height 34
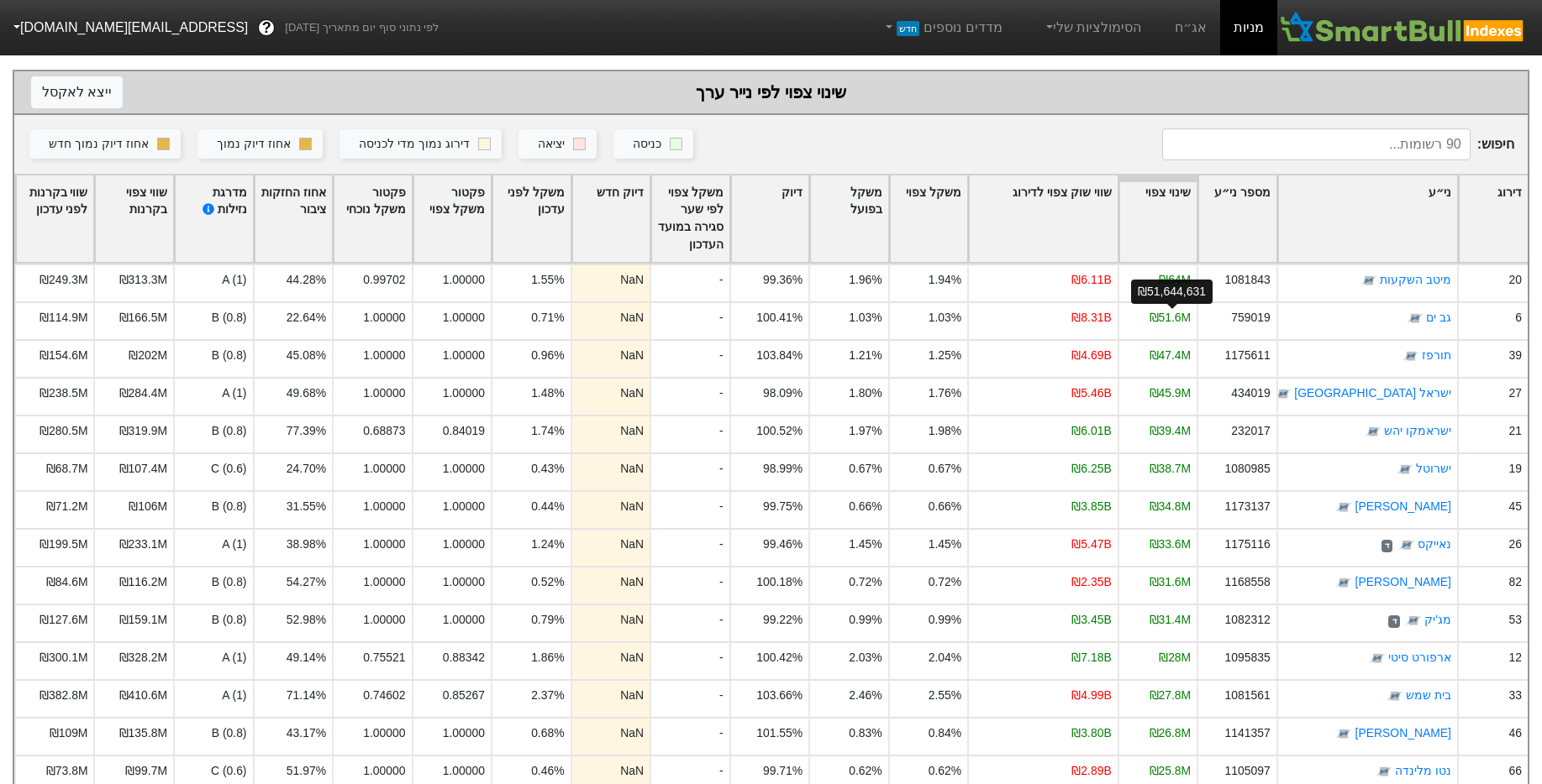
scroll to position [88, 0]
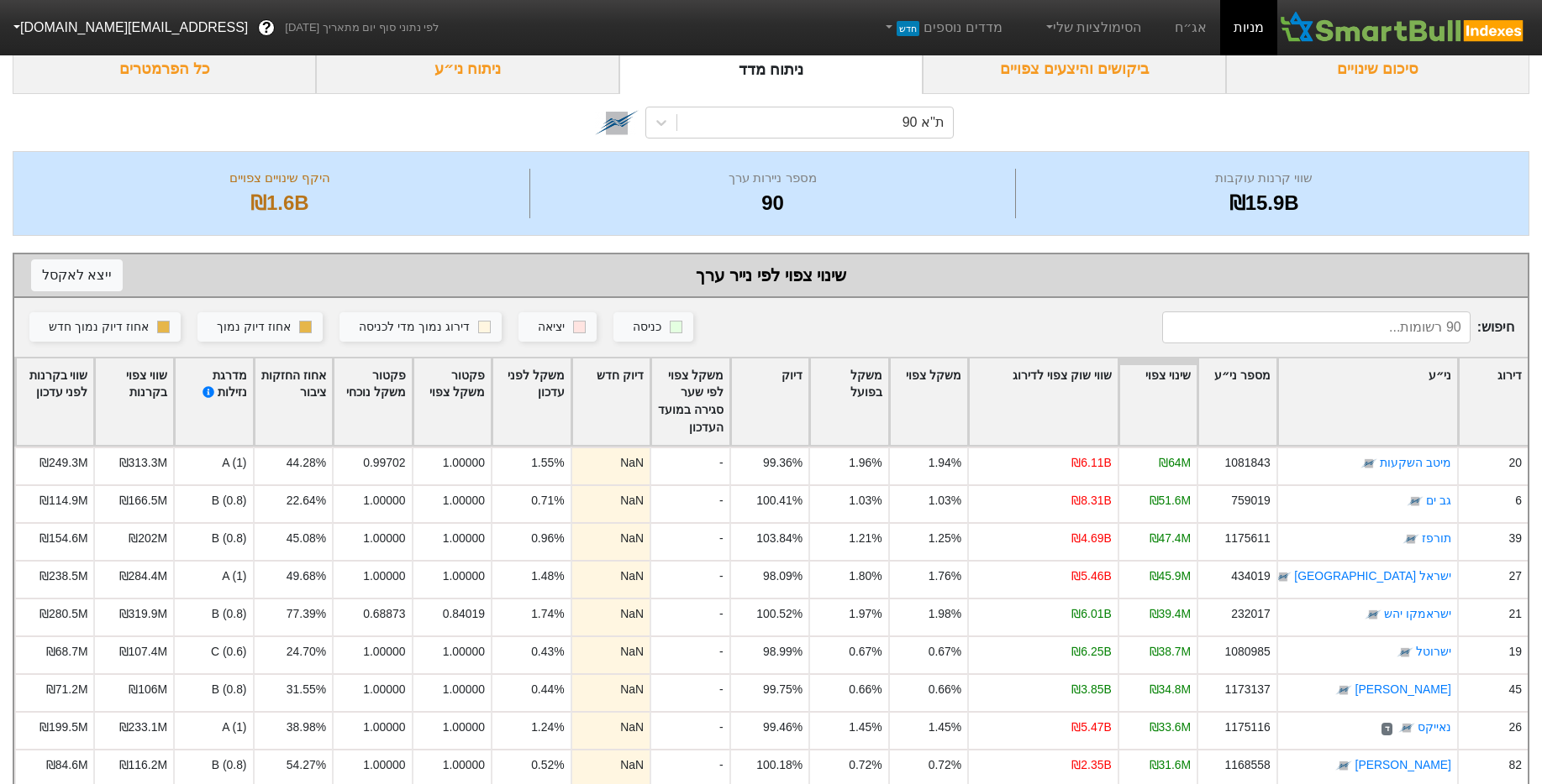
click at [1496, 392] on div "דירוג" at bounding box center [1492, 402] width 69 height 88
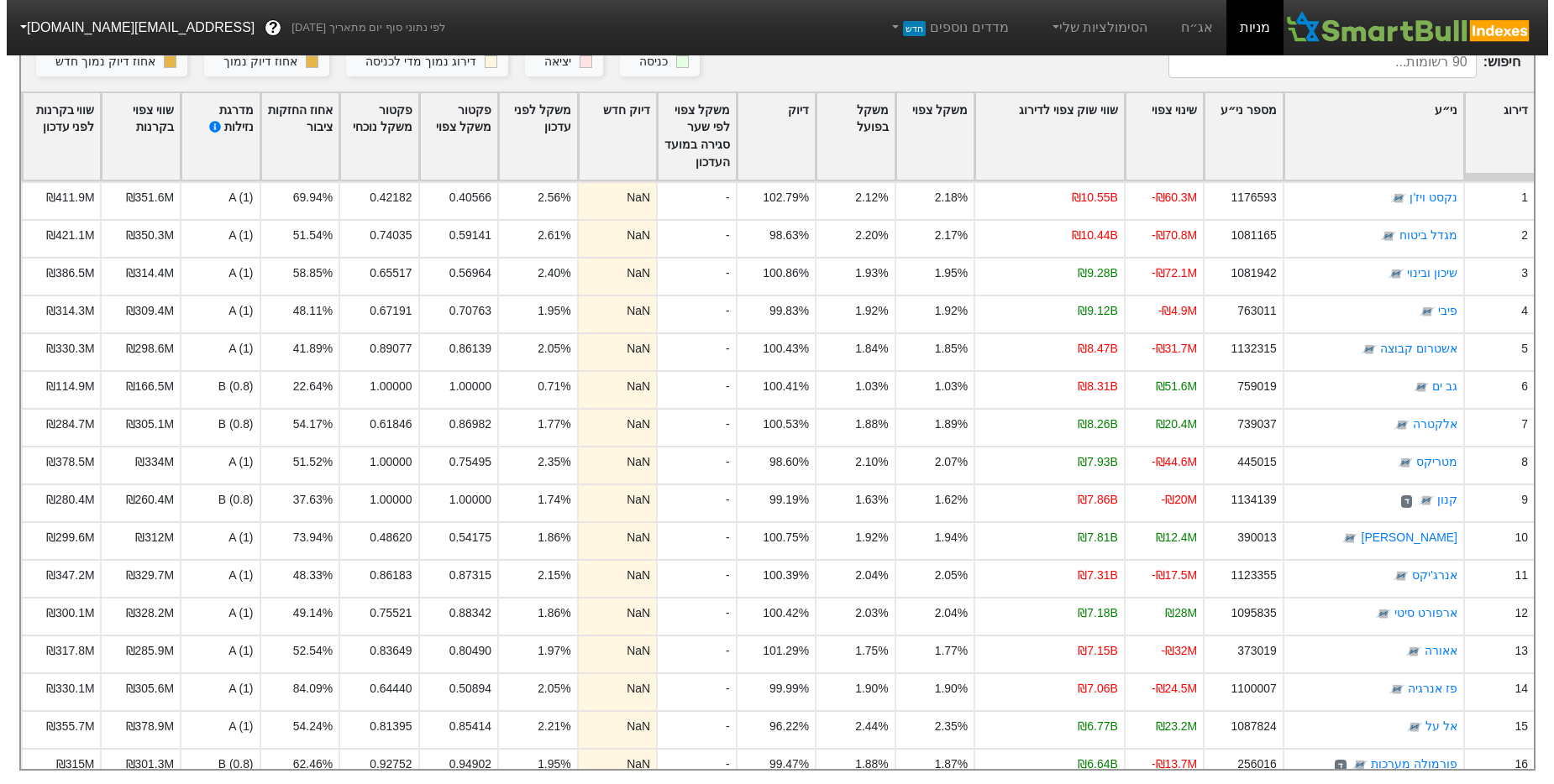
scroll to position [0, 0]
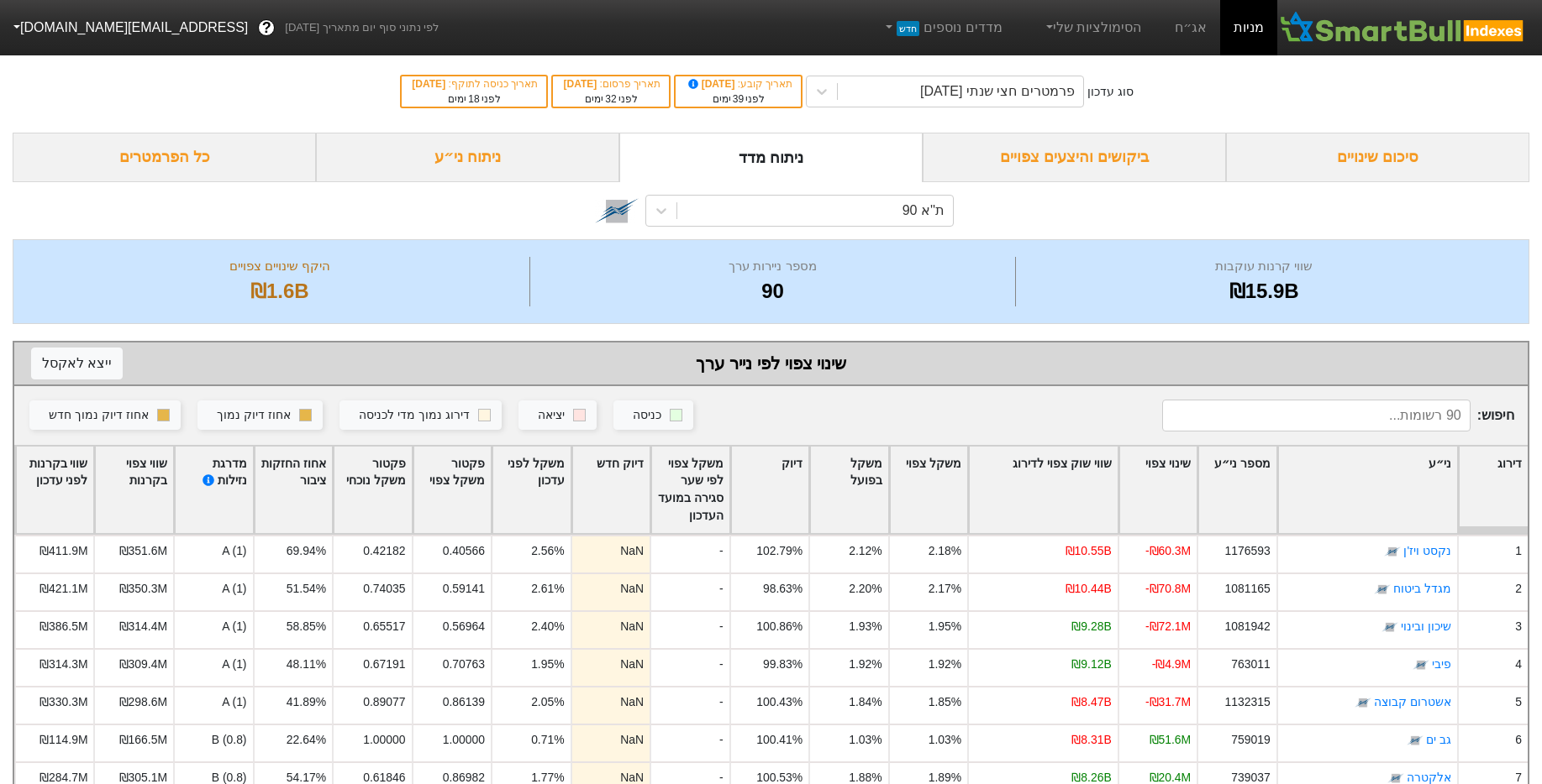
click at [269, 151] on div "כל הפרמטרים" at bounding box center [164, 157] width 303 height 50
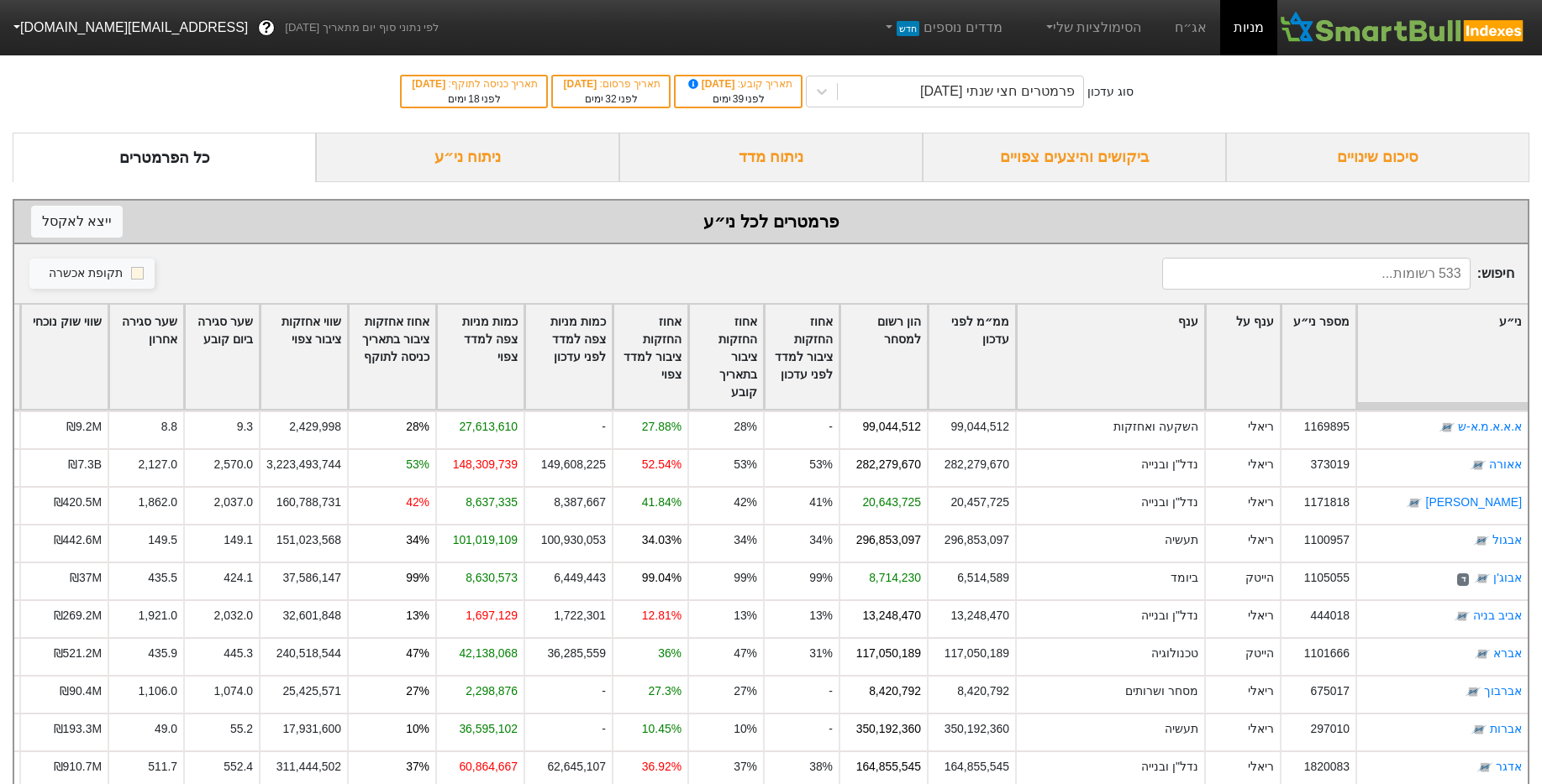
click at [1357, 274] on input at bounding box center [1316, 274] width 309 height 32
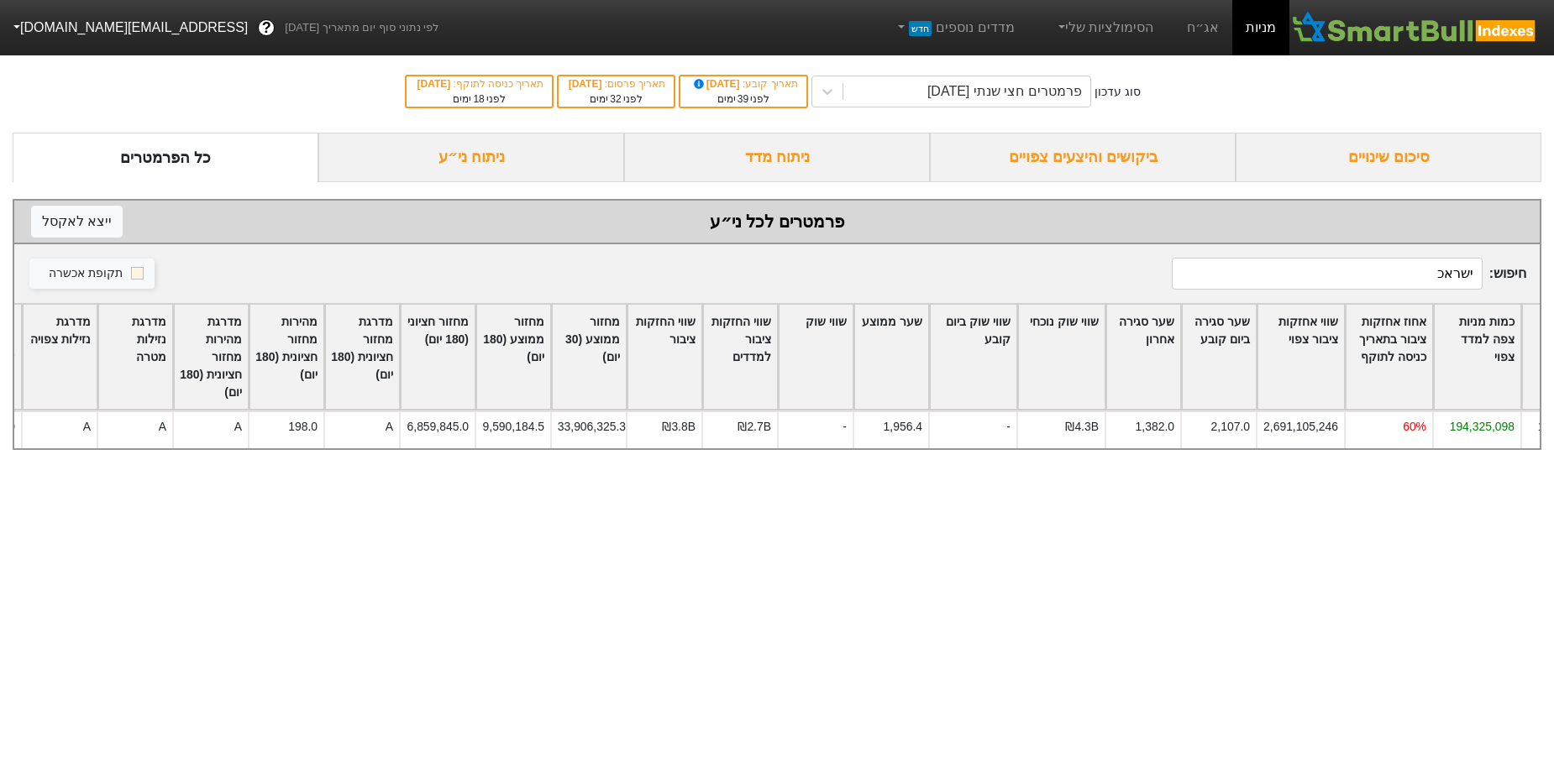
scroll to position [0, -1205]
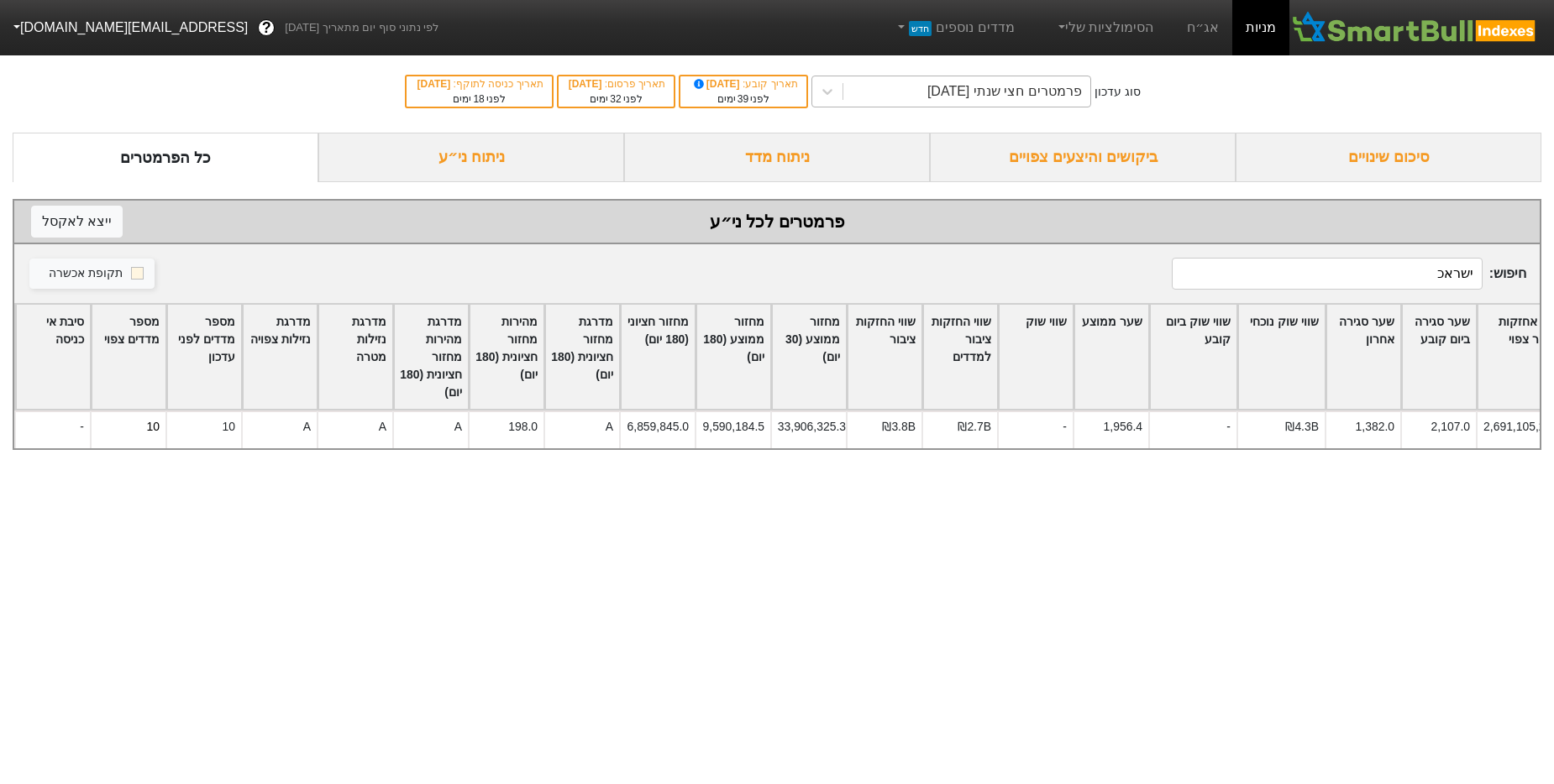
click at [1026, 83] on div "פרמטרים חצי שנתי [DATE]" at bounding box center [1004, 91] width 154 height 20
drag, startPoint x: 1087, startPoint y: 502, endPoint x: 1080, endPoint y: 496, distance: 9.2
click at [1087, 467] on html "מניות אג״ח הסימולציות שלי מדדים נוספים חדש לפי נתוני סוף יום מתאריך 07/08/2025 …" at bounding box center [777, 233] width 1554 height 467
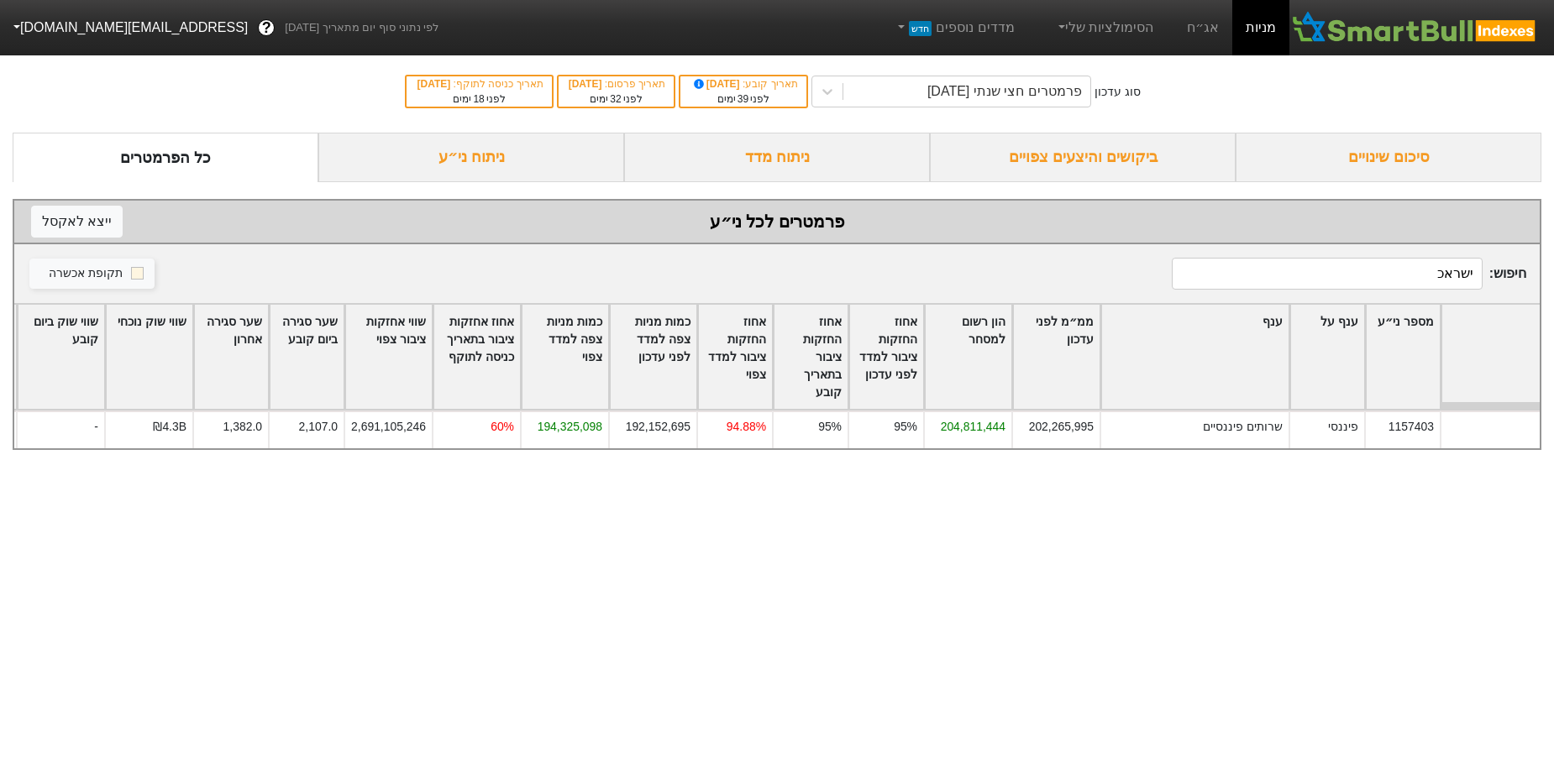
scroll to position [0, 0]
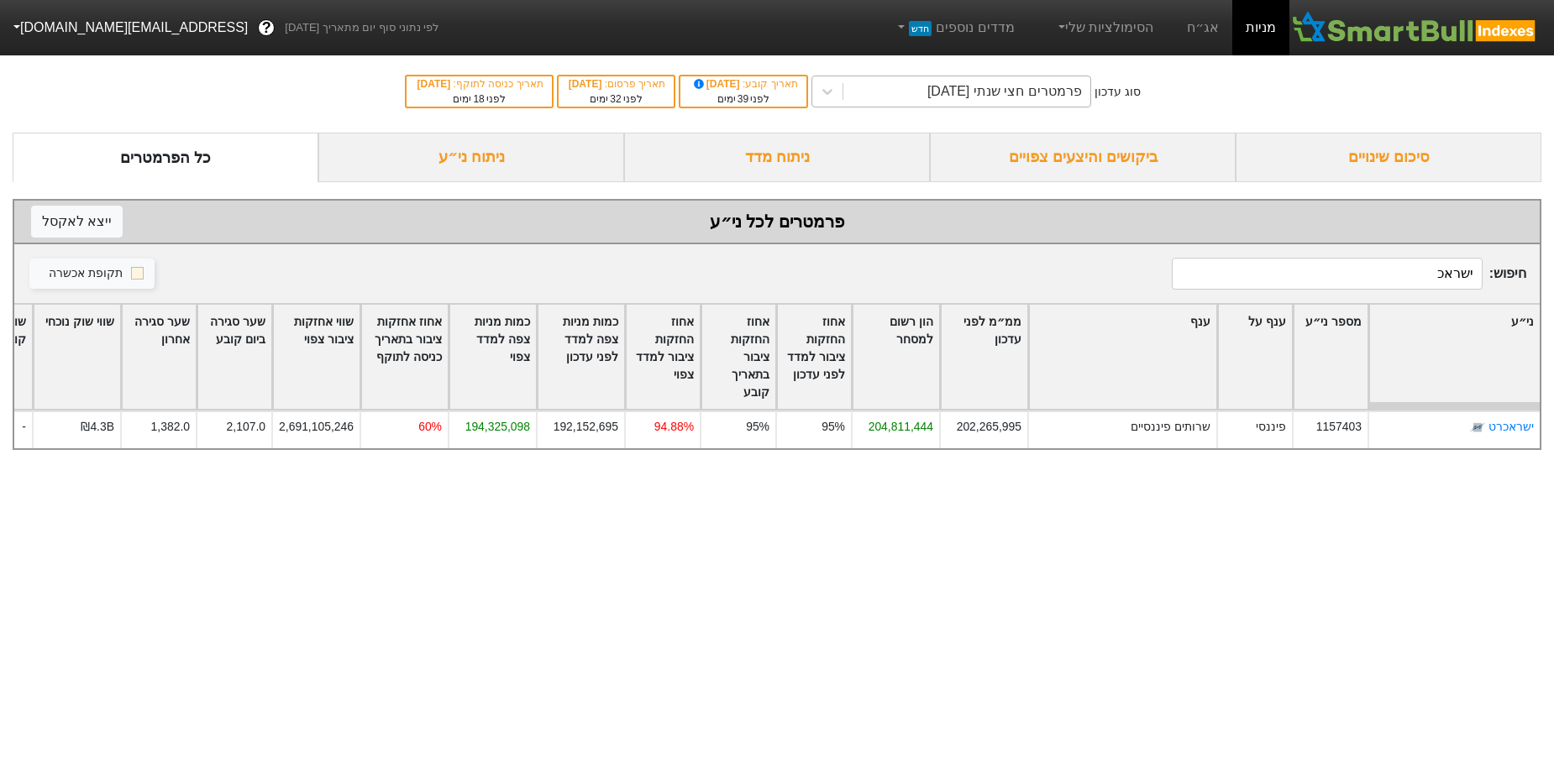
click at [1017, 100] on div "פרמטרים חצי שנתי [DATE]" at bounding box center [1004, 91] width 154 height 20
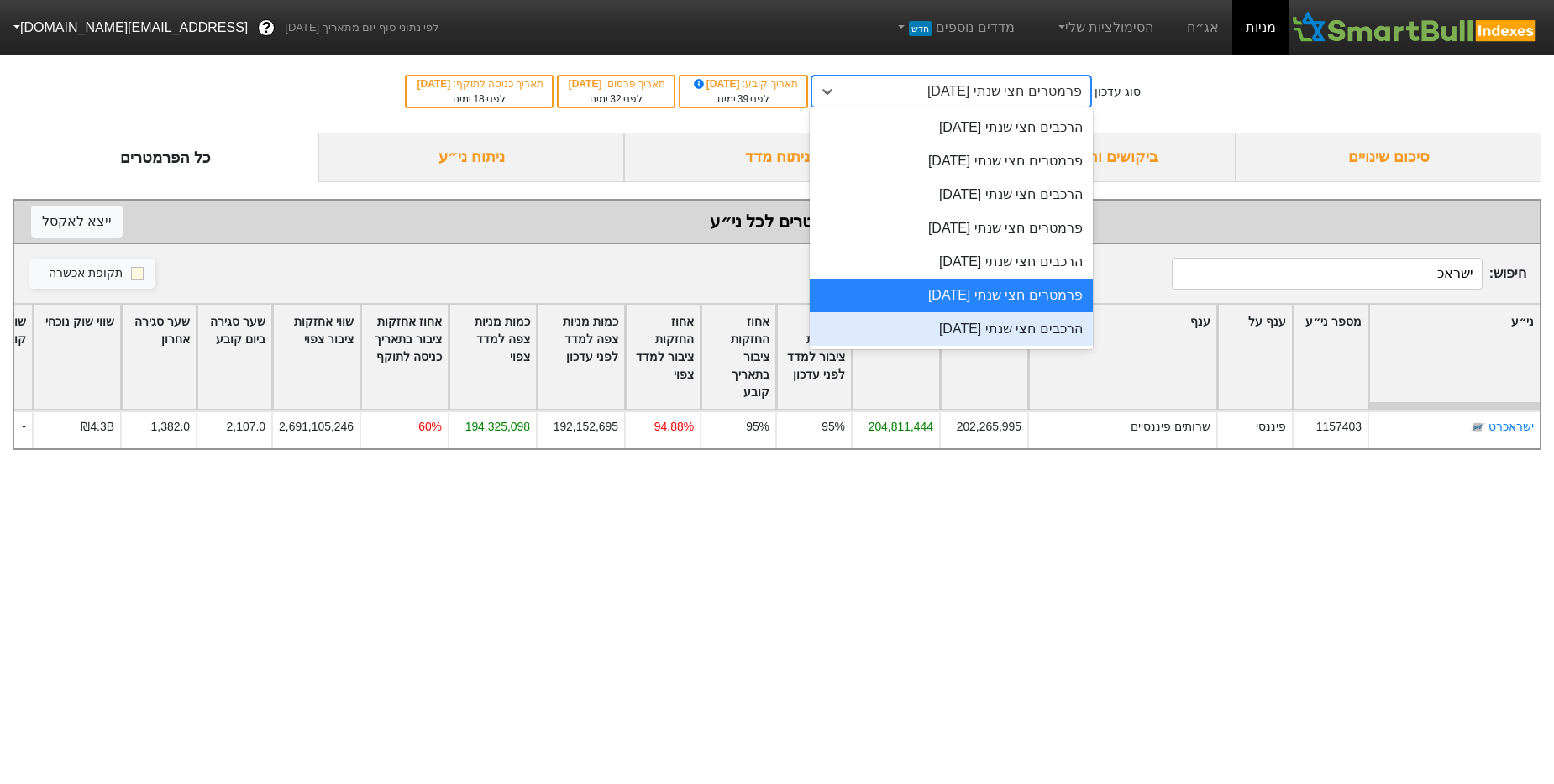
click at [960, 330] on div "הרכבים חצי שנתי [DATE]" at bounding box center [951, 329] width 283 height 34
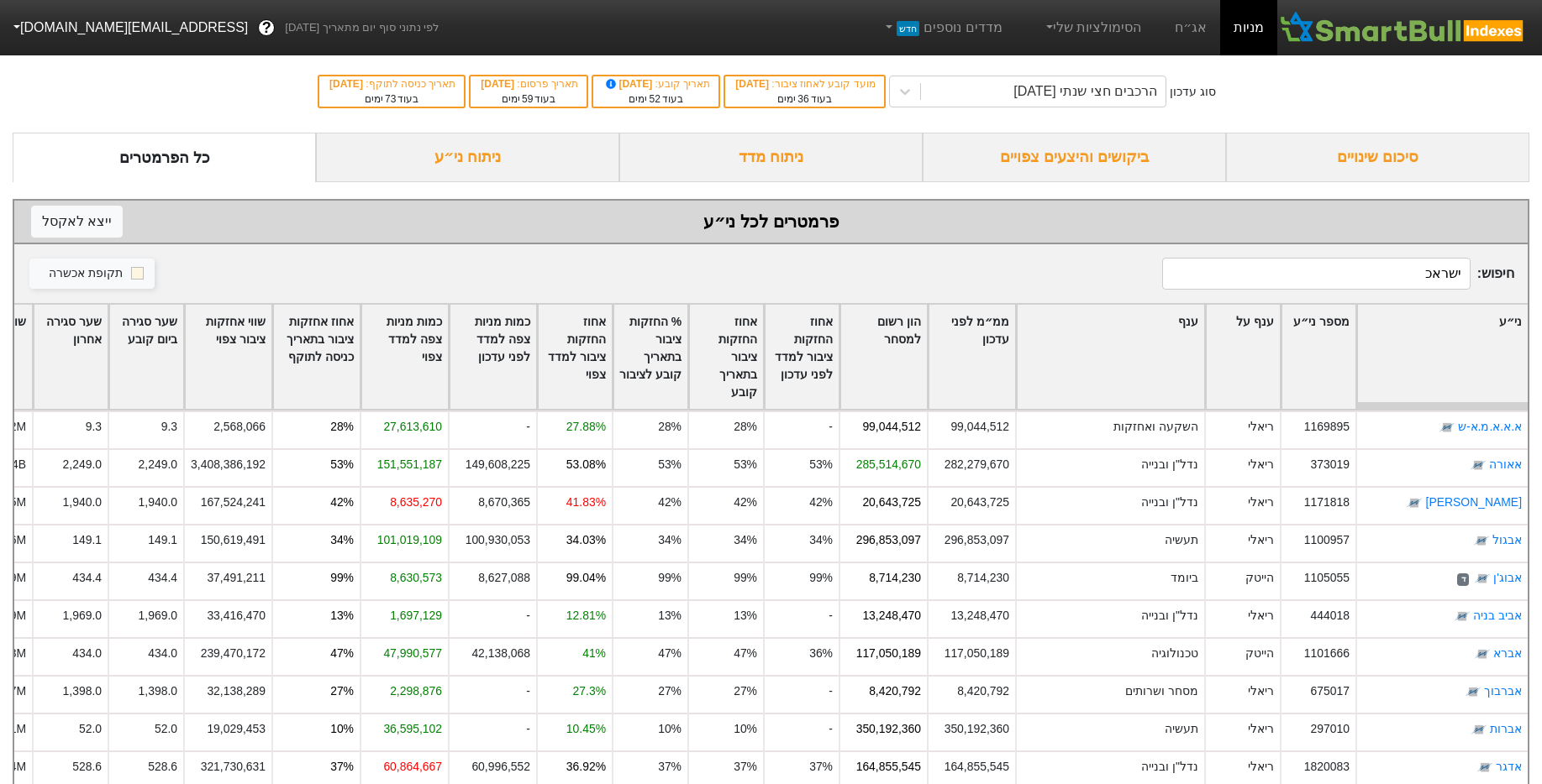
click at [1386, 279] on input "ישראכ" at bounding box center [1316, 274] width 309 height 32
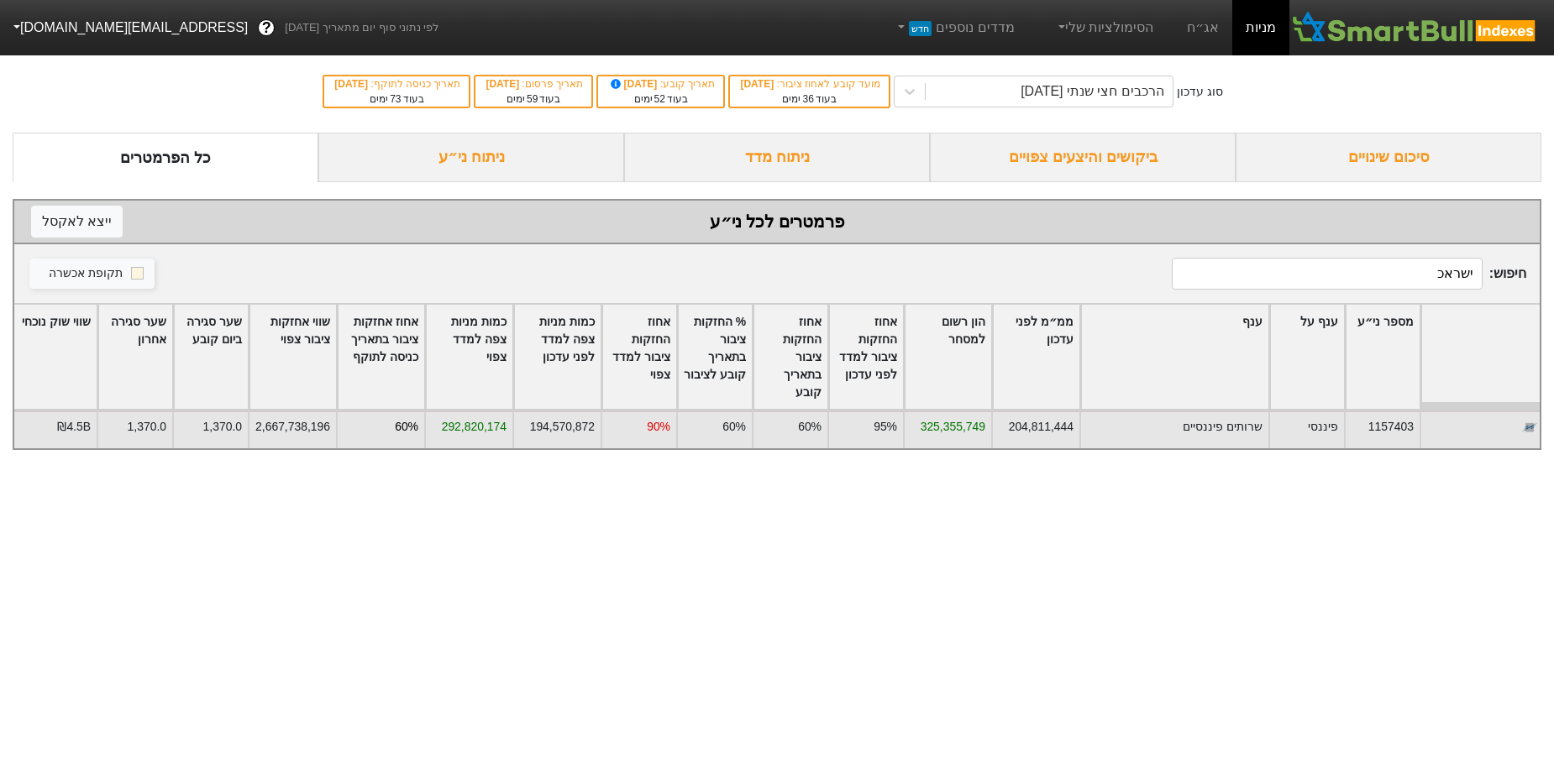
scroll to position [0, -54]
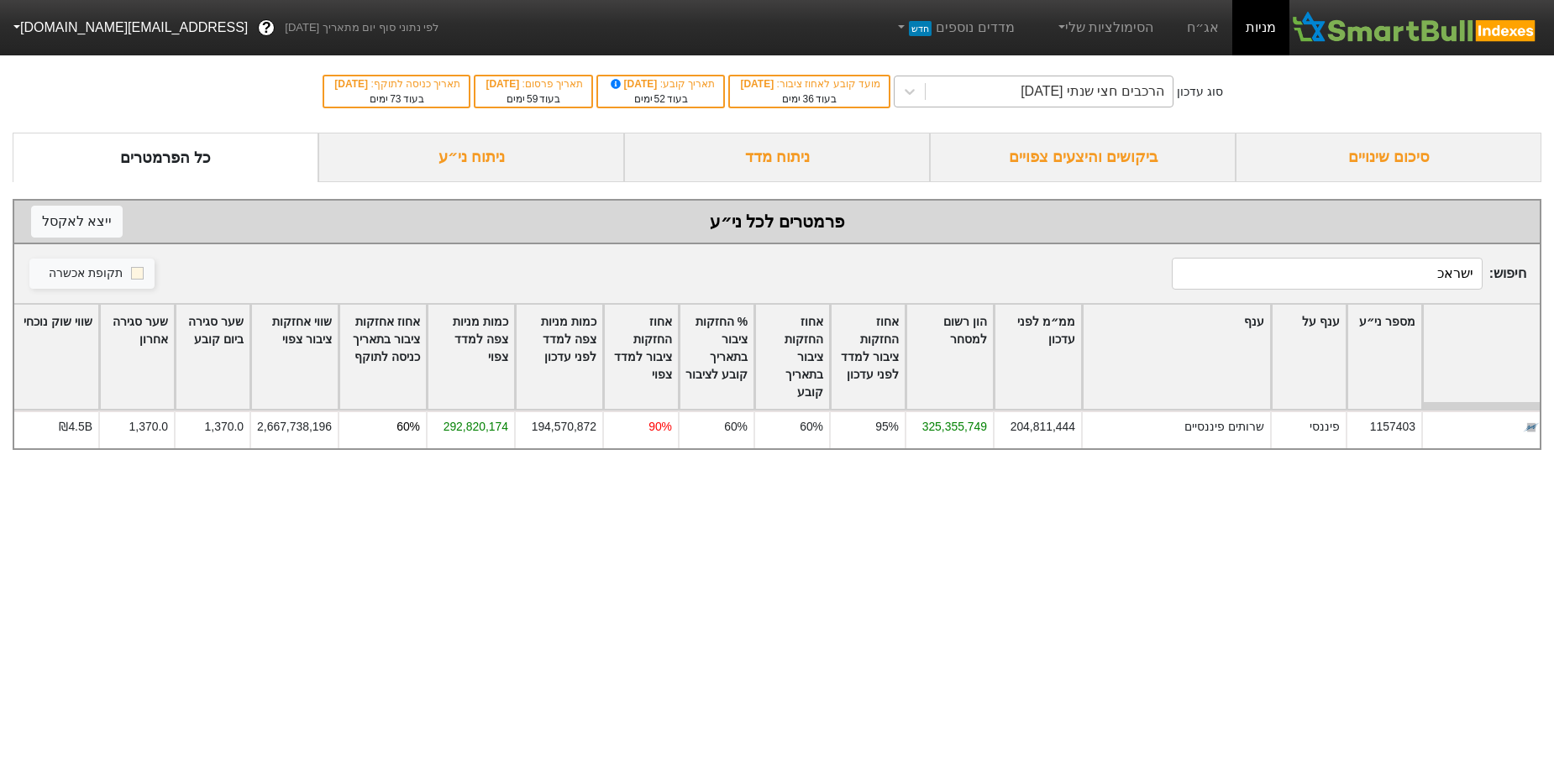
click at [1081, 97] on div "הרכבים חצי שנתי [DATE]" at bounding box center [1092, 91] width 144 height 20
click at [1301, 110] on div "סוג עדכון הרכבים חצי שנתי [DATE] מועד קובע לאחוז ציבור : [DATE] בעוד 36 ימים תא…" at bounding box center [777, 91] width 1554 height 82
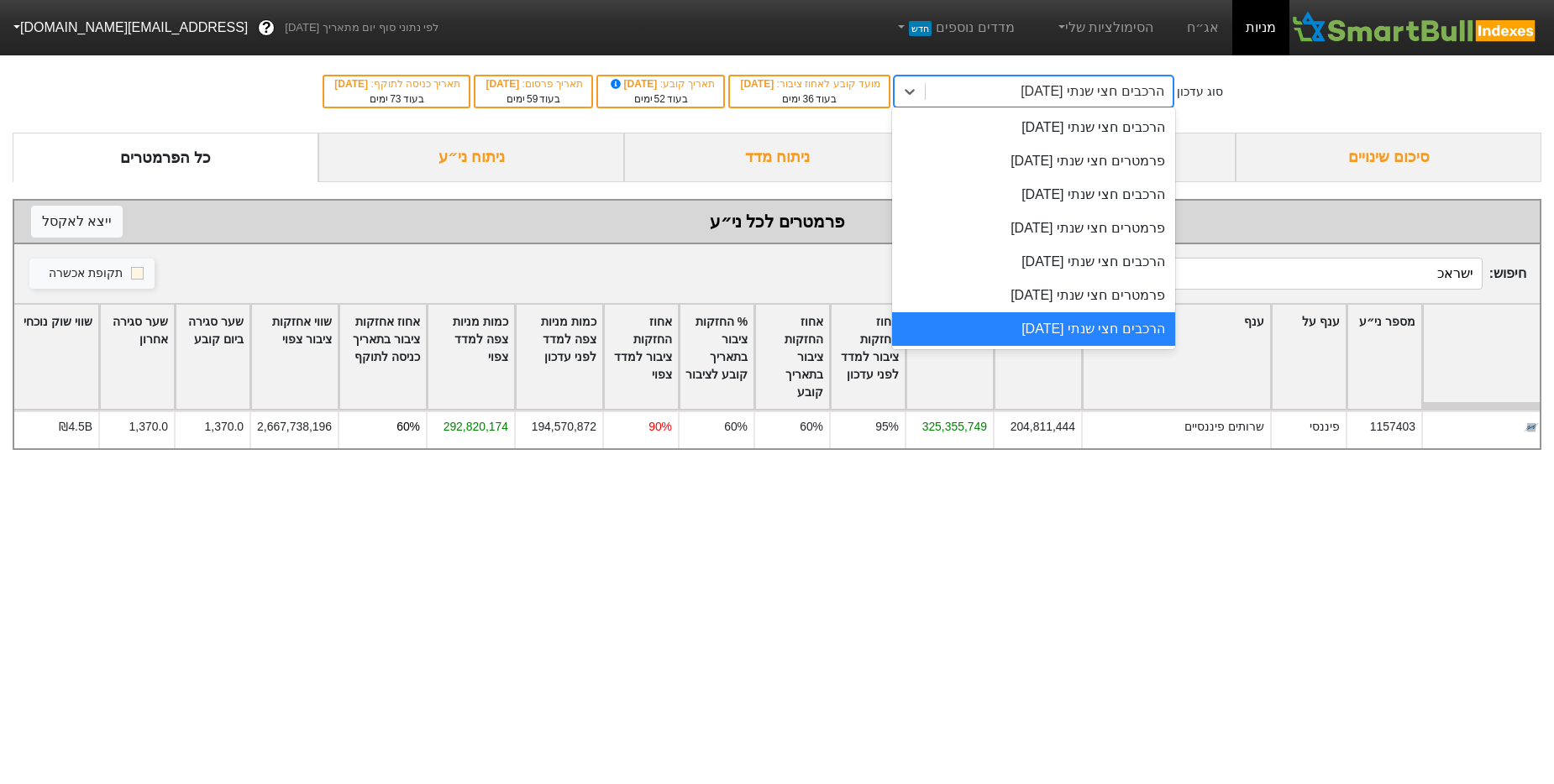
click at [1173, 102] on div "הרכבים חצי שנתי [DATE]" at bounding box center [1049, 91] width 247 height 30
click at [1135, 256] on div "הרכבים חצי שנתי [DATE]" at bounding box center [1033, 263] width 283 height 34
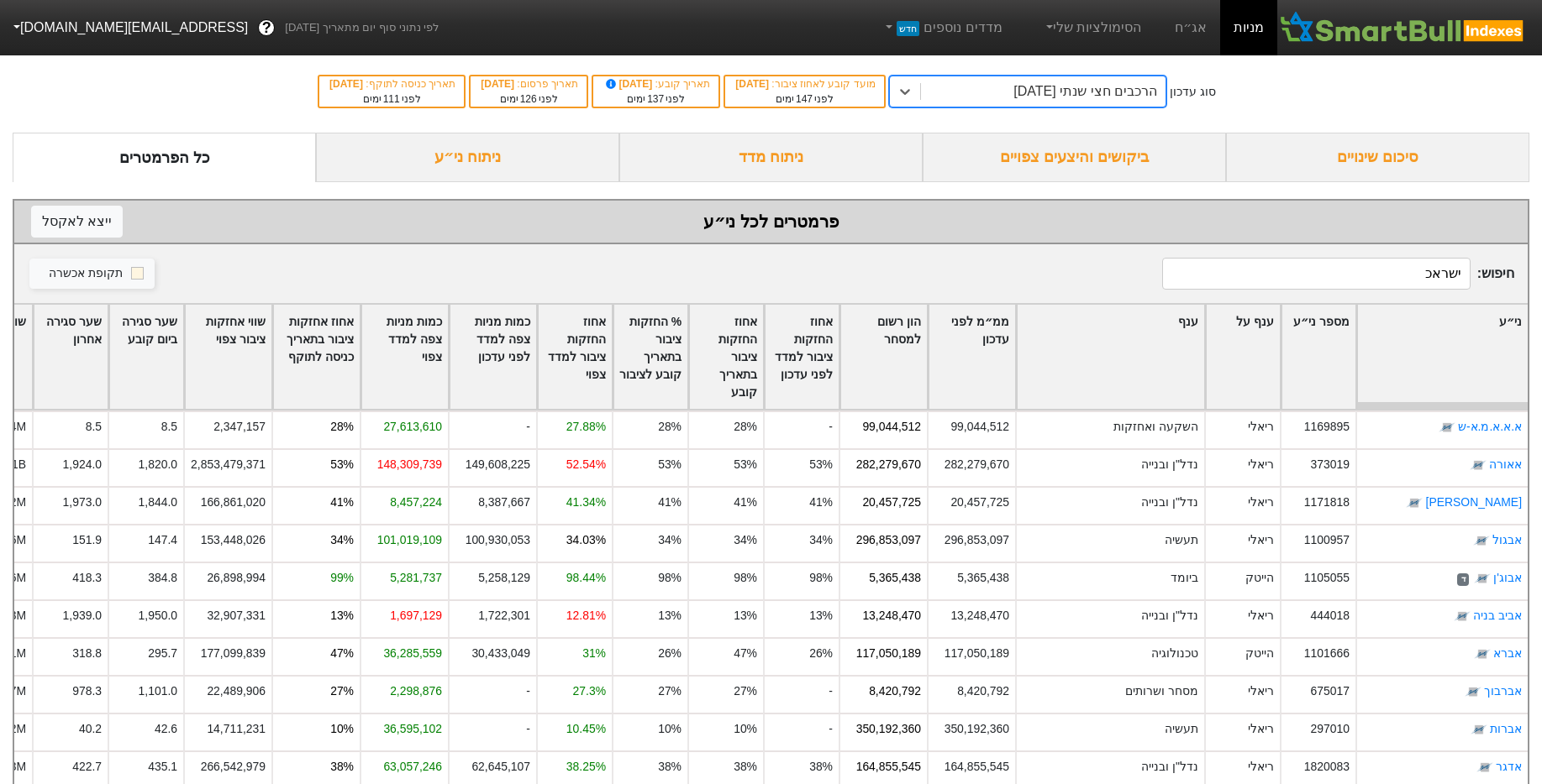
click at [1011, 75] on div "הרכבים חצי שנתי [DATE]" at bounding box center [1027, 91] width 277 height 32
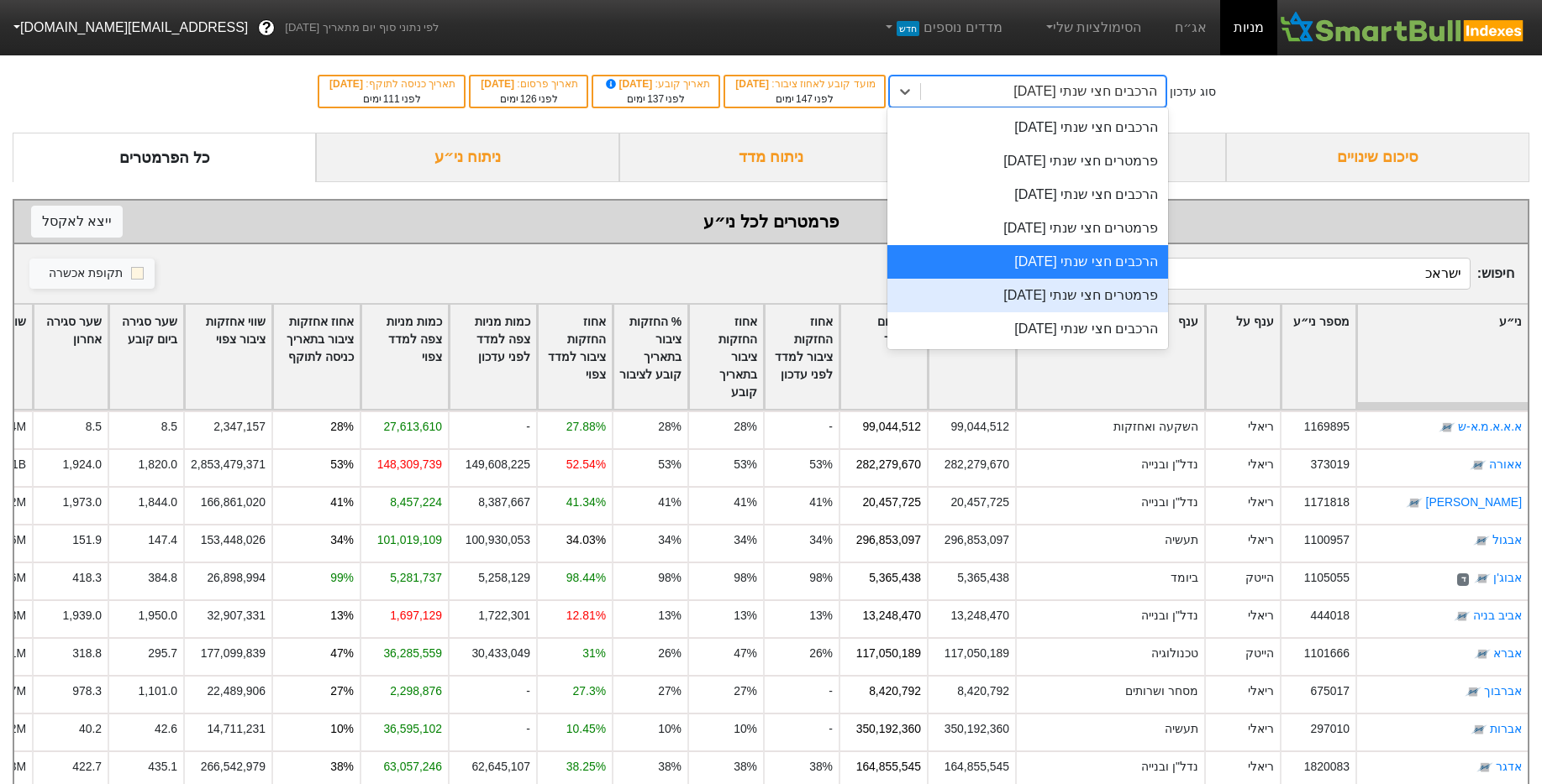
click at [1104, 292] on div "פרמטרים חצי שנתי [DATE]" at bounding box center [1027, 296] width 281 height 34
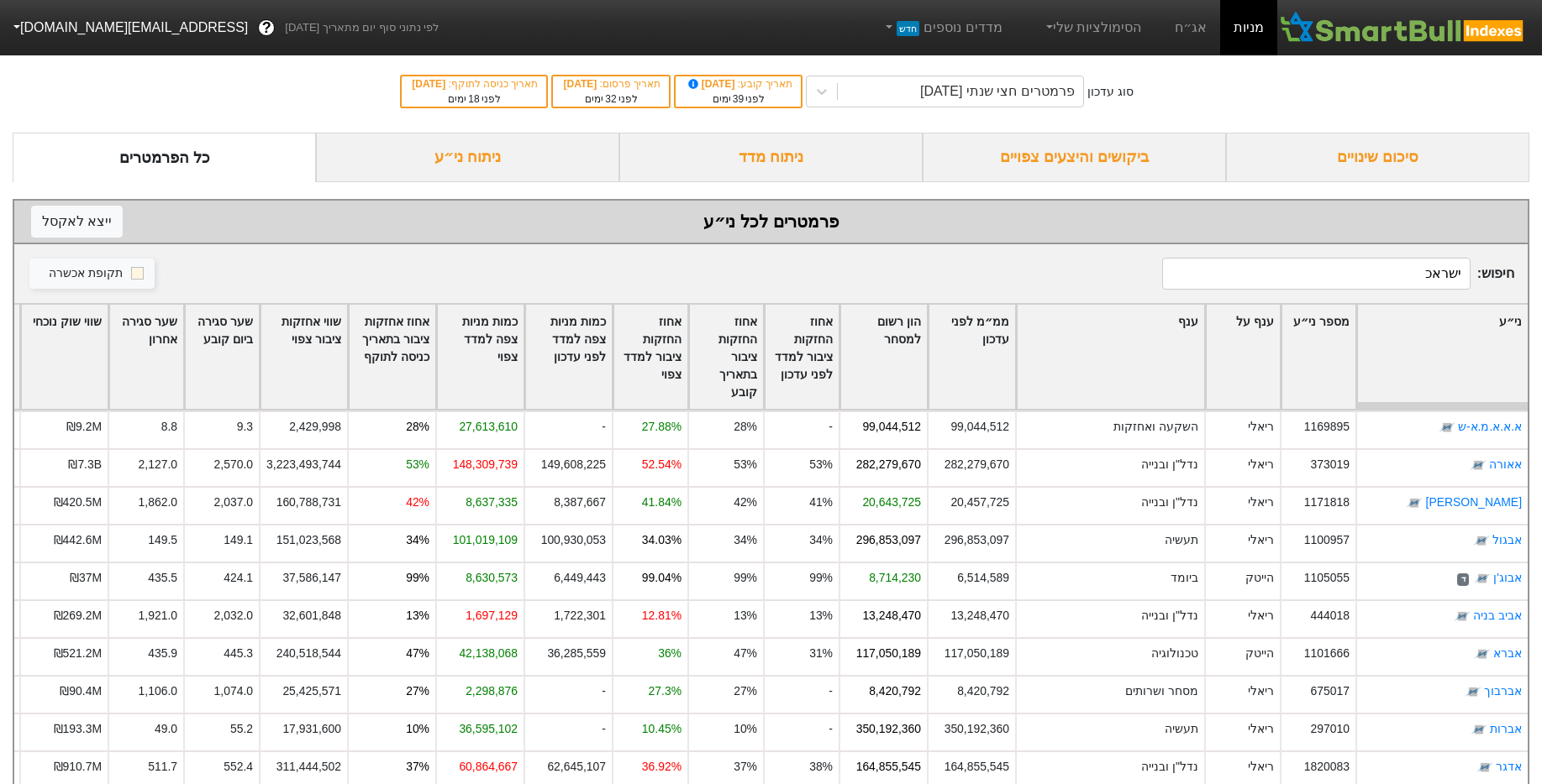
click at [1283, 284] on input "ישראכ" at bounding box center [1316, 274] width 309 height 32
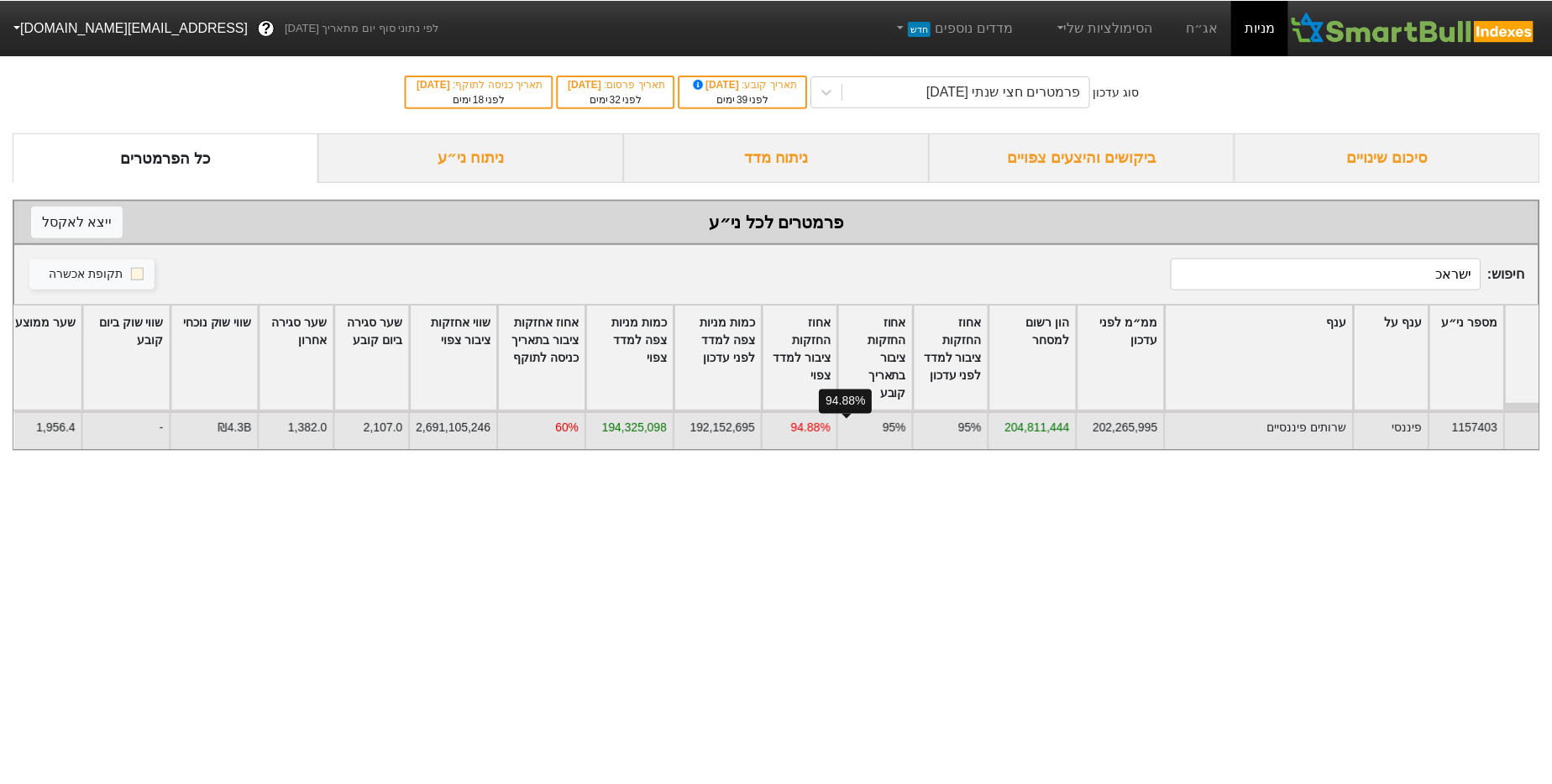
scroll to position [0, -183]
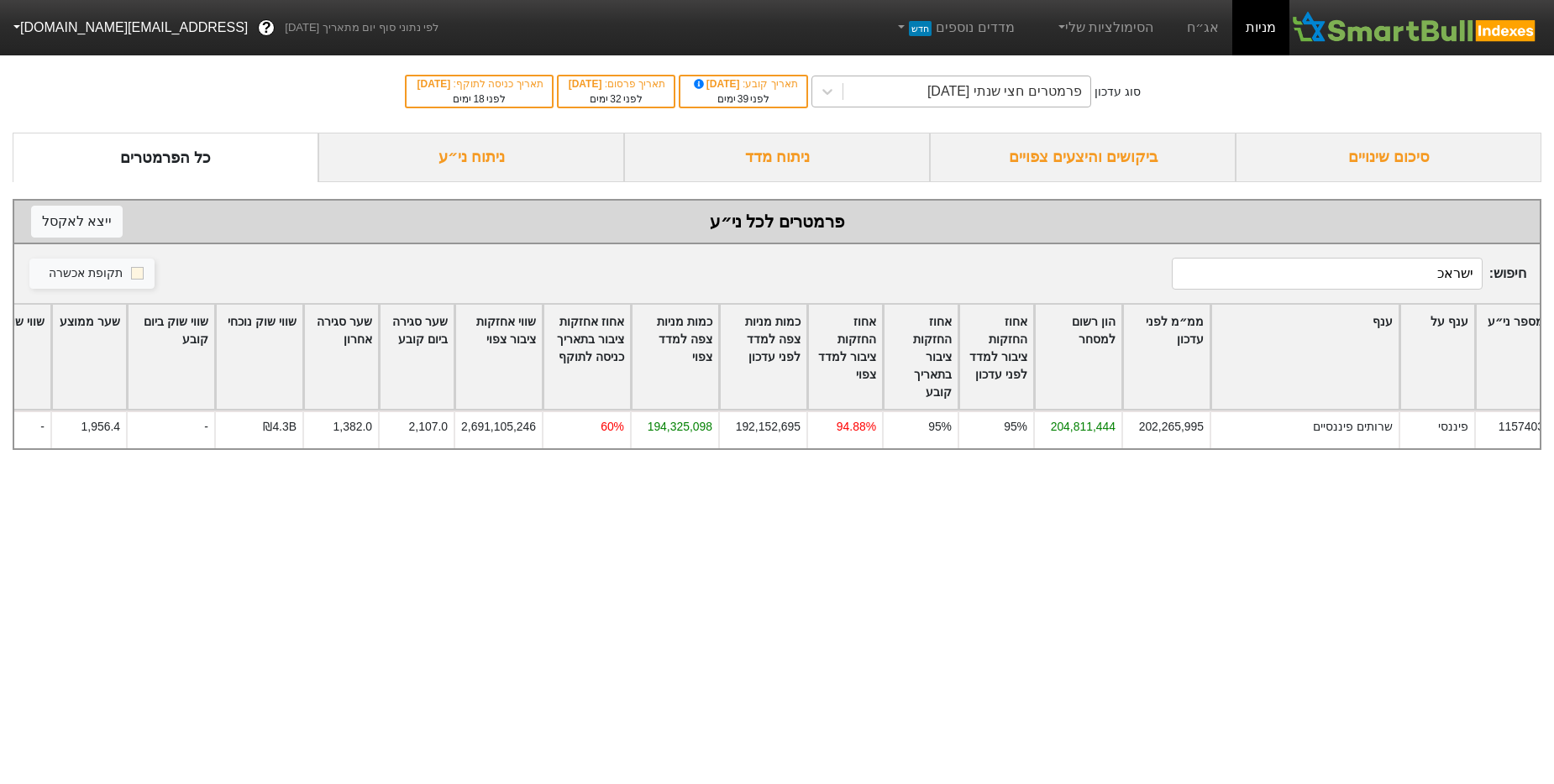
click at [1065, 91] on div "פרמטרים חצי שנתי [DATE]" at bounding box center [1004, 91] width 154 height 20
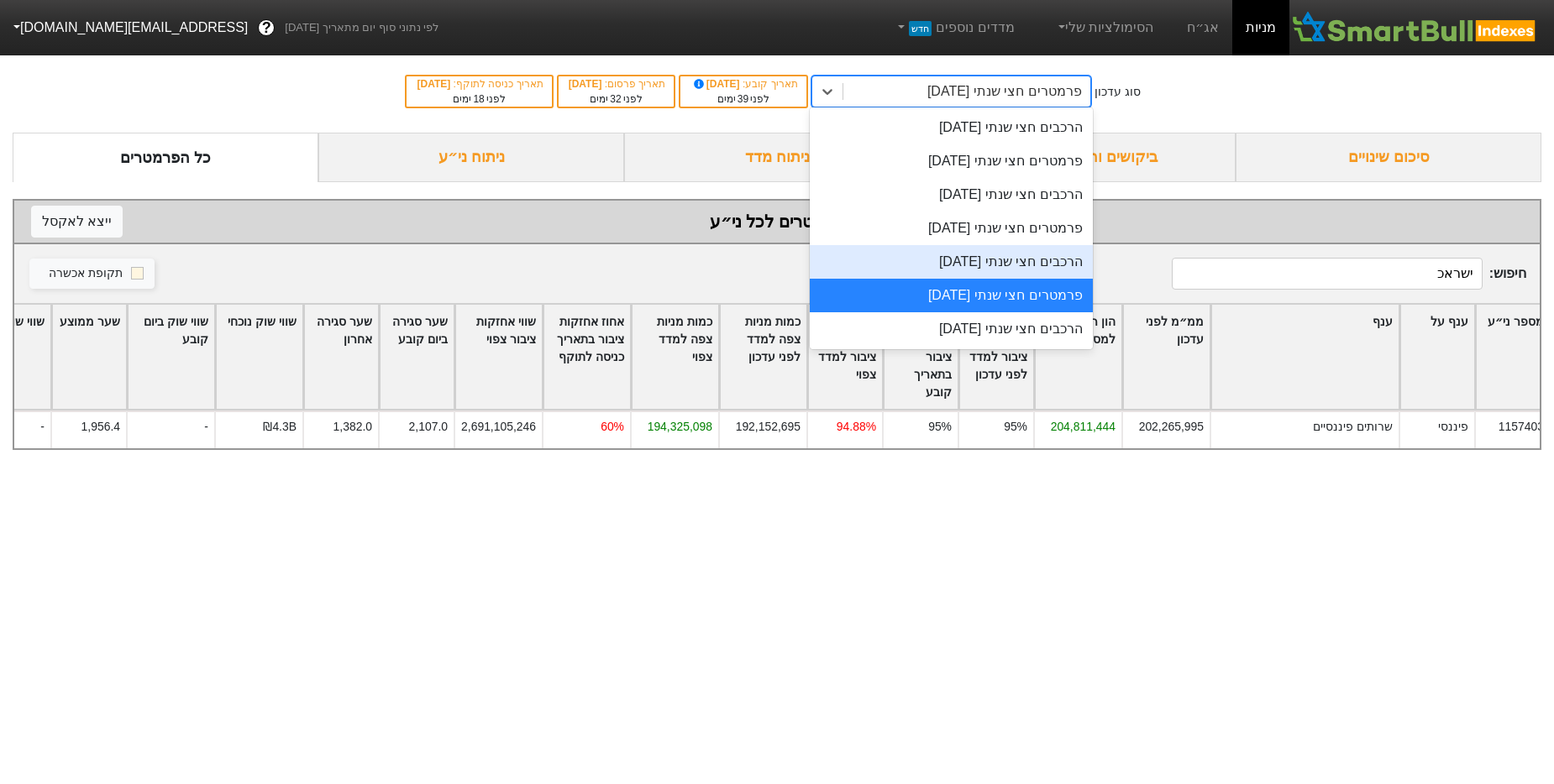
click at [1234, 68] on div "סוג עדכון option פרמטרים חצי שנתי 07/08/2025, selected. option הרכבים חצי שנתי …" at bounding box center [777, 91] width 1554 height 82
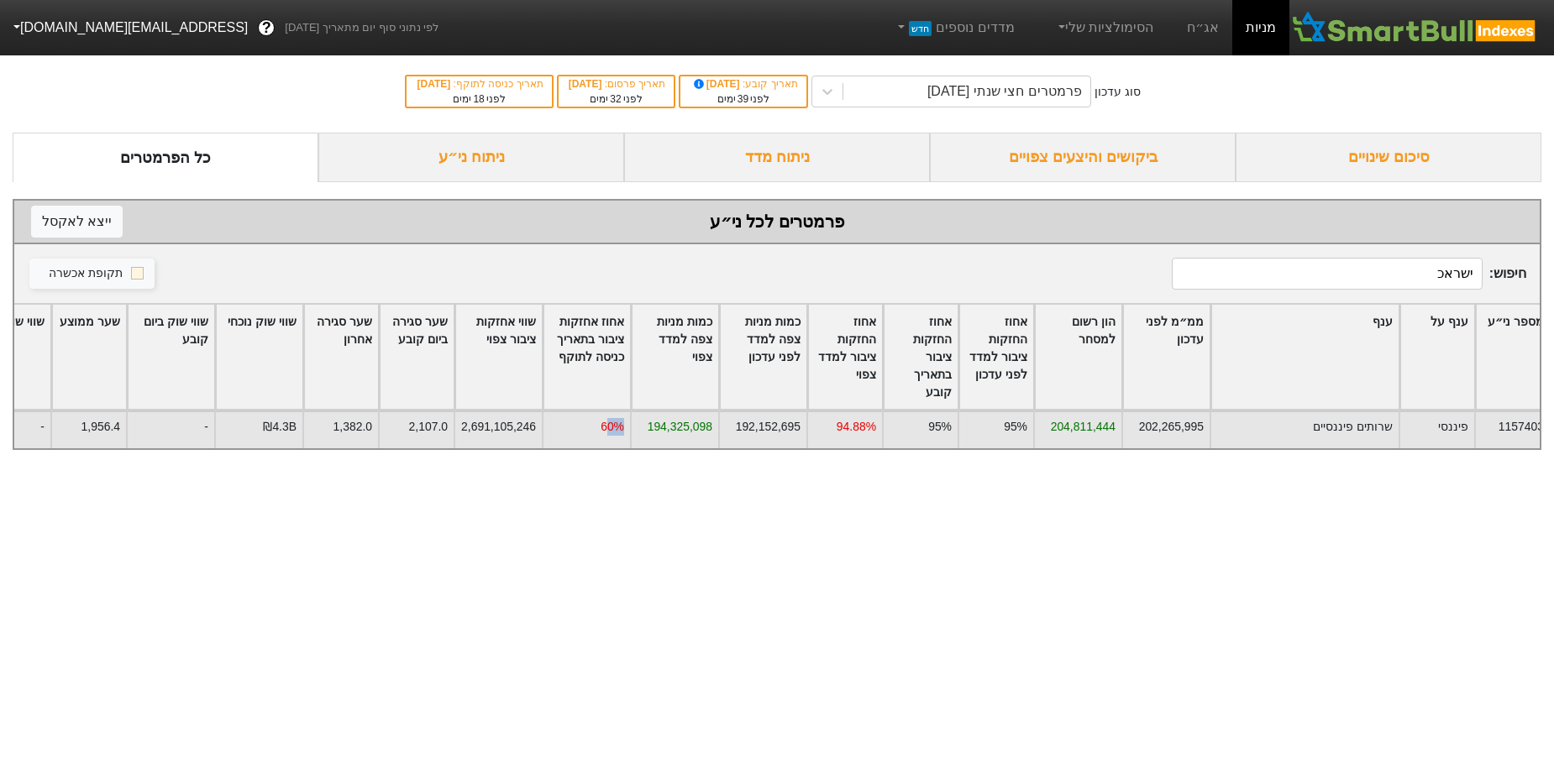
drag, startPoint x: 608, startPoint y: 428, endPoint x: 587, endPoint y: 423, distance: 21.6
click at [587, 423] on div "60%" at bounding box center [586, 429] width 88 height 38
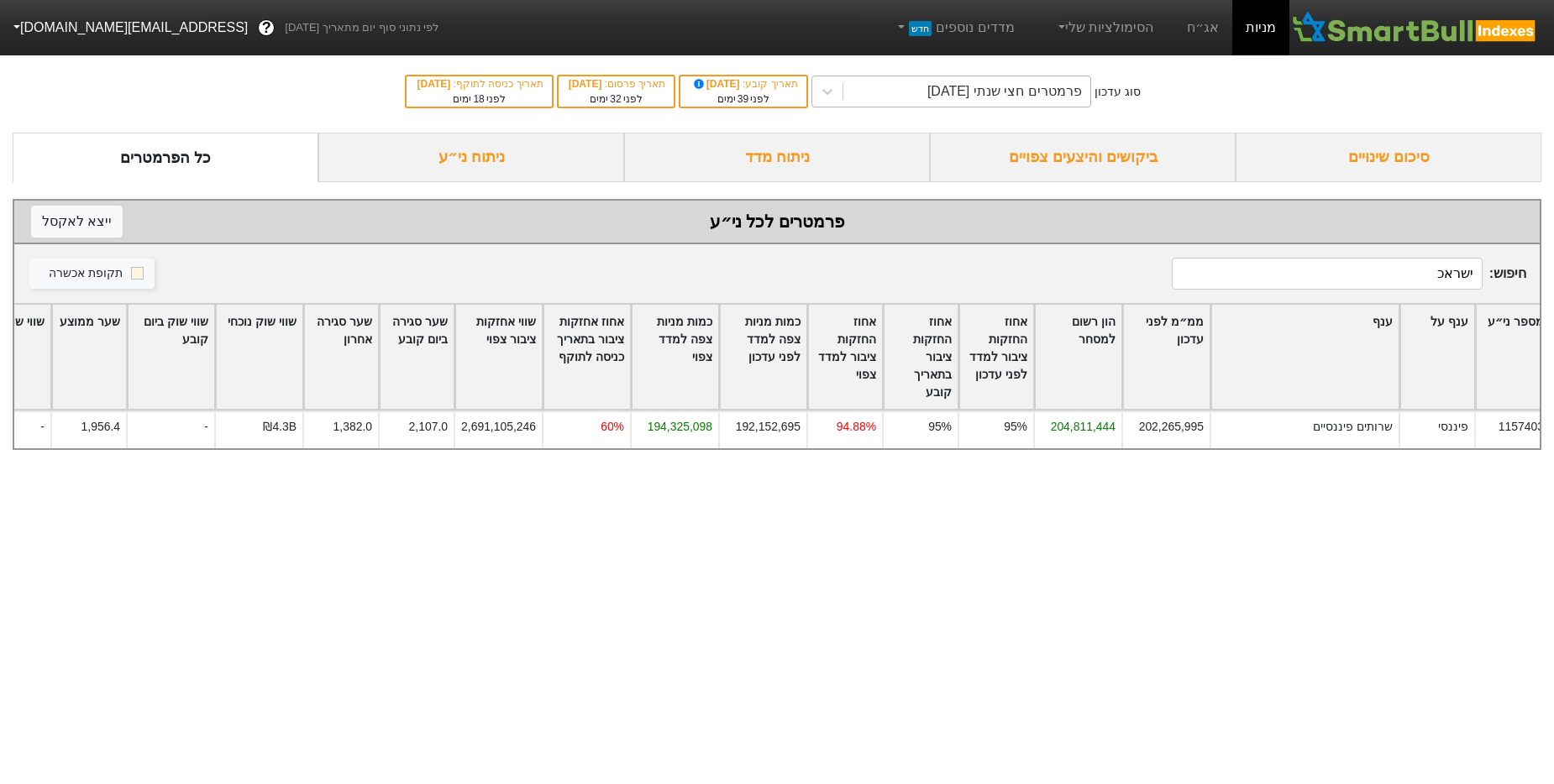
click at [863, 88] on div "פרמטרים חצי שנתי [DATE]" at bounding box center [967, 91] width 247 height 30
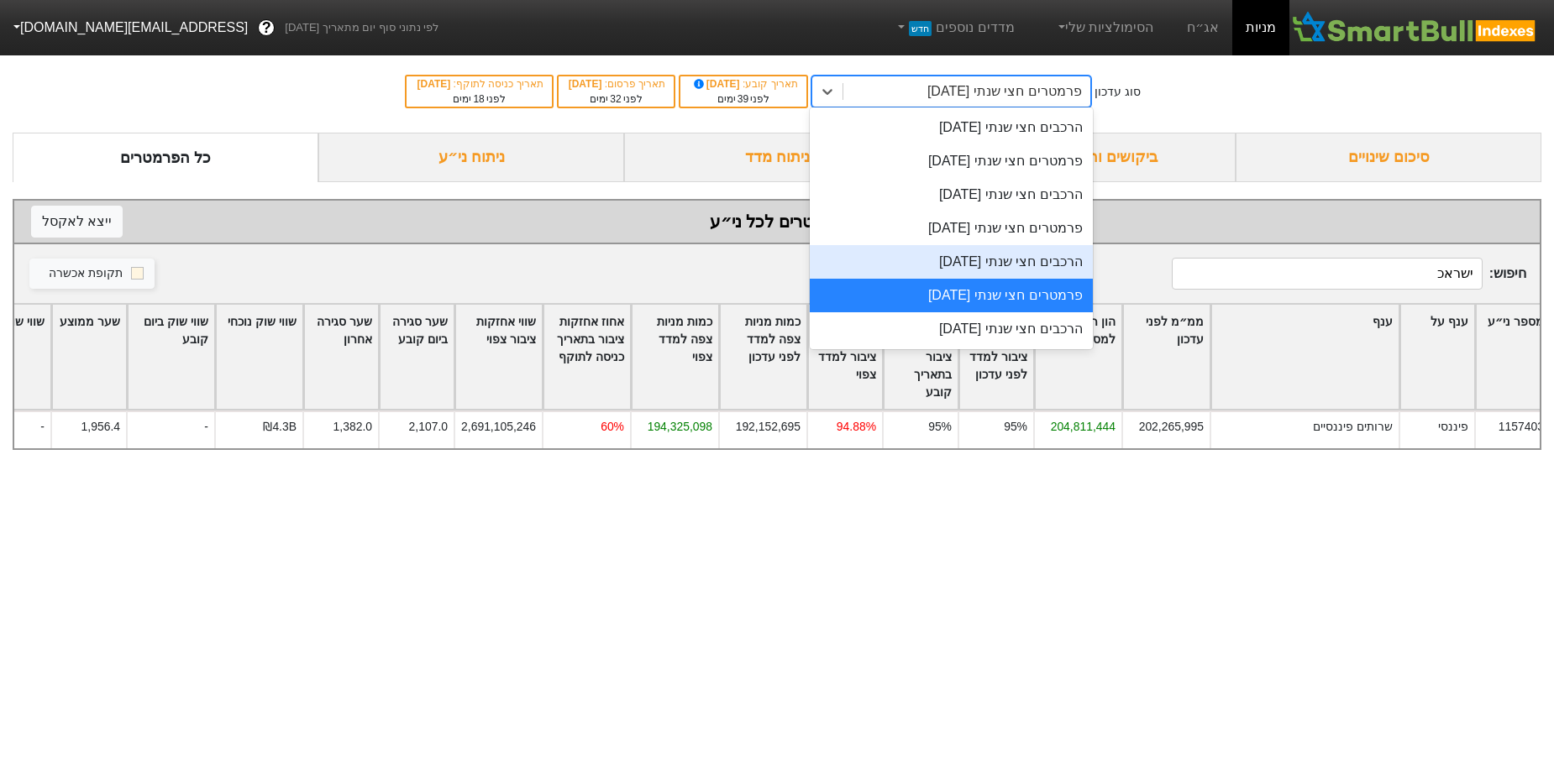
click at [1264, 88] on div "סוג עדכון option פרמטרים חצי שנתי 07/08/2025, selected. option הרכבים חצי שנתי …" at bounding box center [777, 91] width 1554 height 82
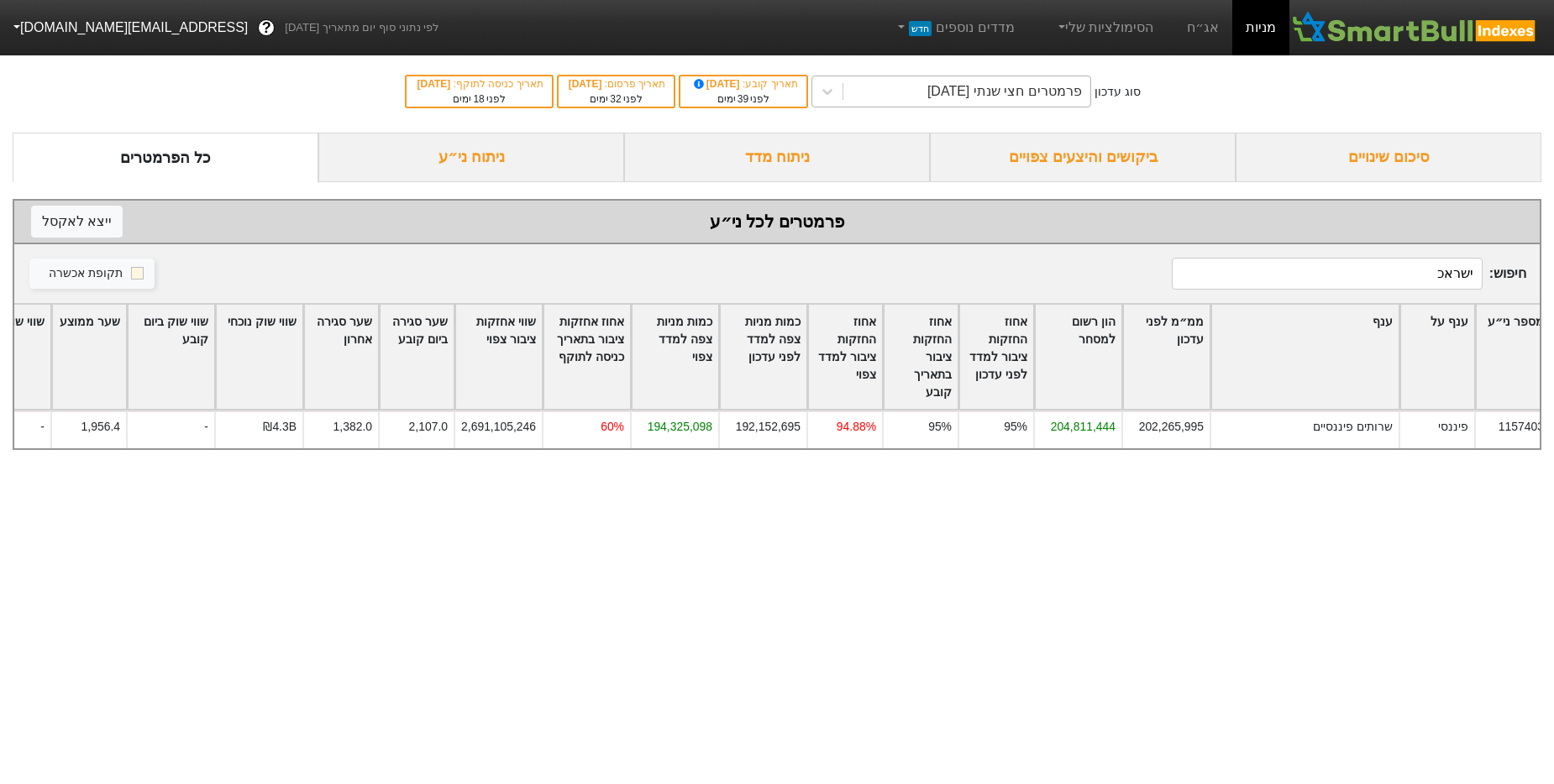
click at [987, 92] on div "פרמטרים חצי שנתי [DATE]" at bounding box center [1004, 91] width 154 height 20
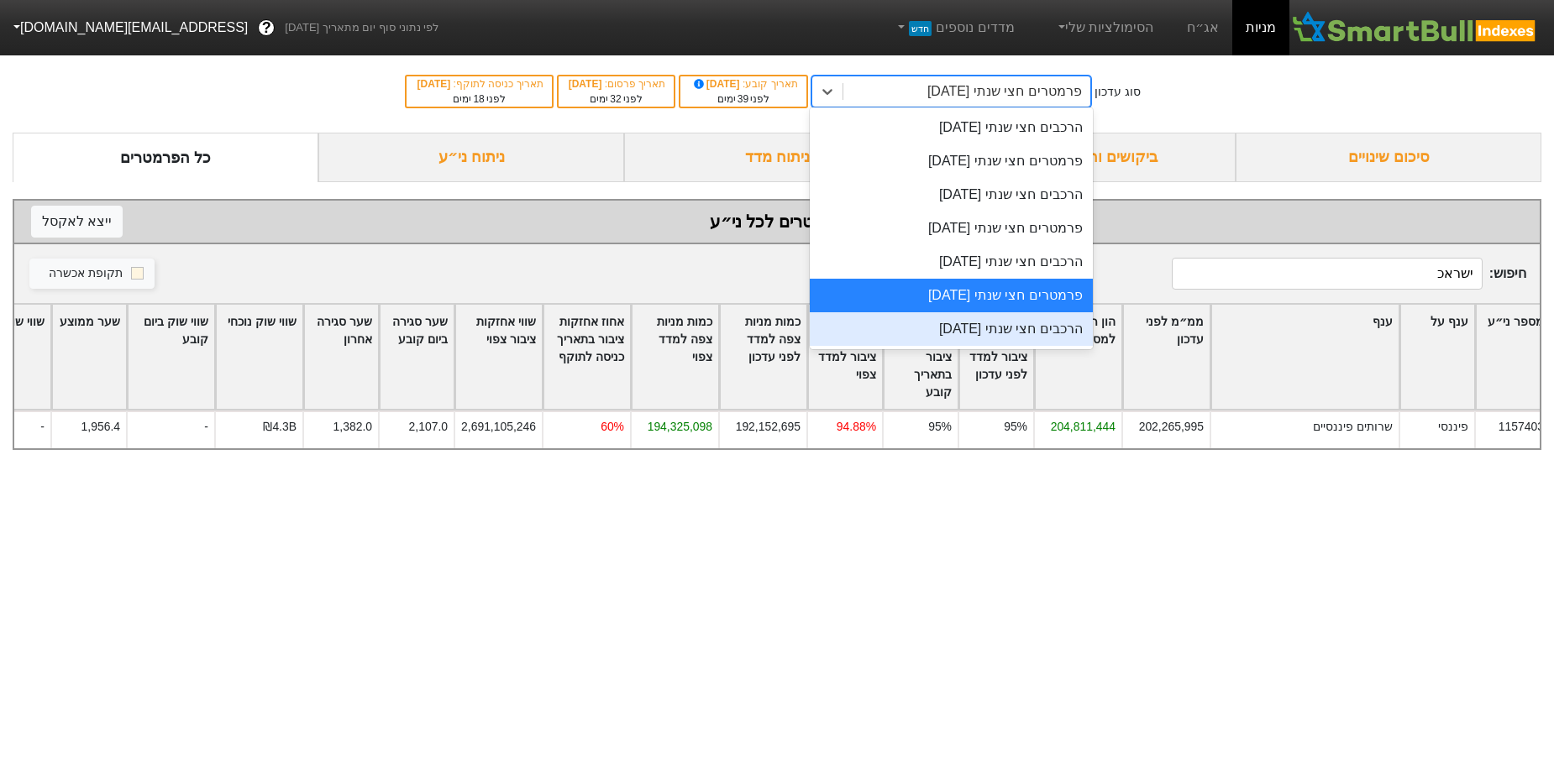
click at [1038, 315] on div "הרכבים חצי שנתי [DATE]" at bounding box center [951, 329] width 283 height 34
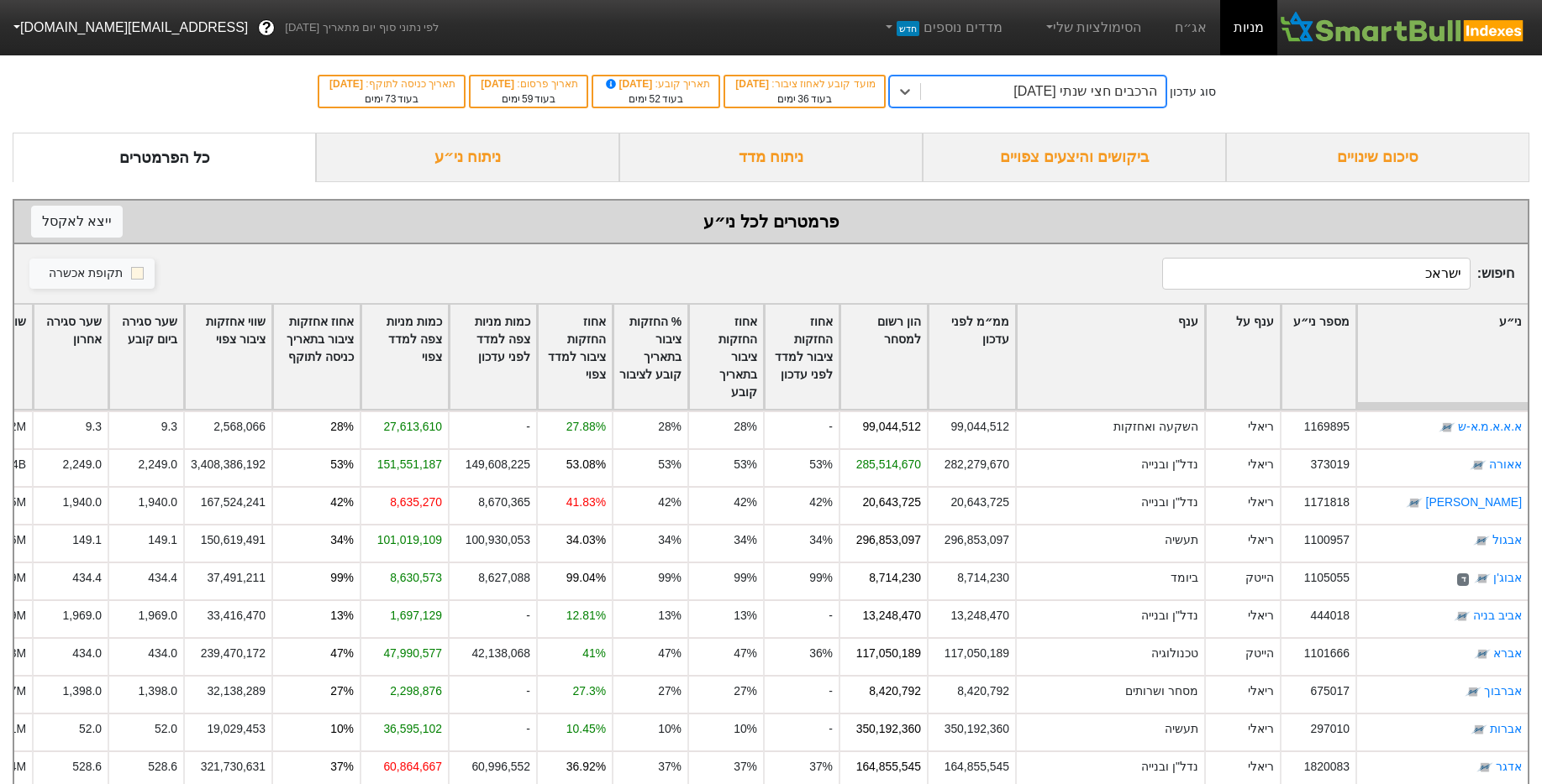
click at [1406, 286] on input "ישראכ" at bounding box center [1316, 274] width 309 height 32
type input "ישראכ"
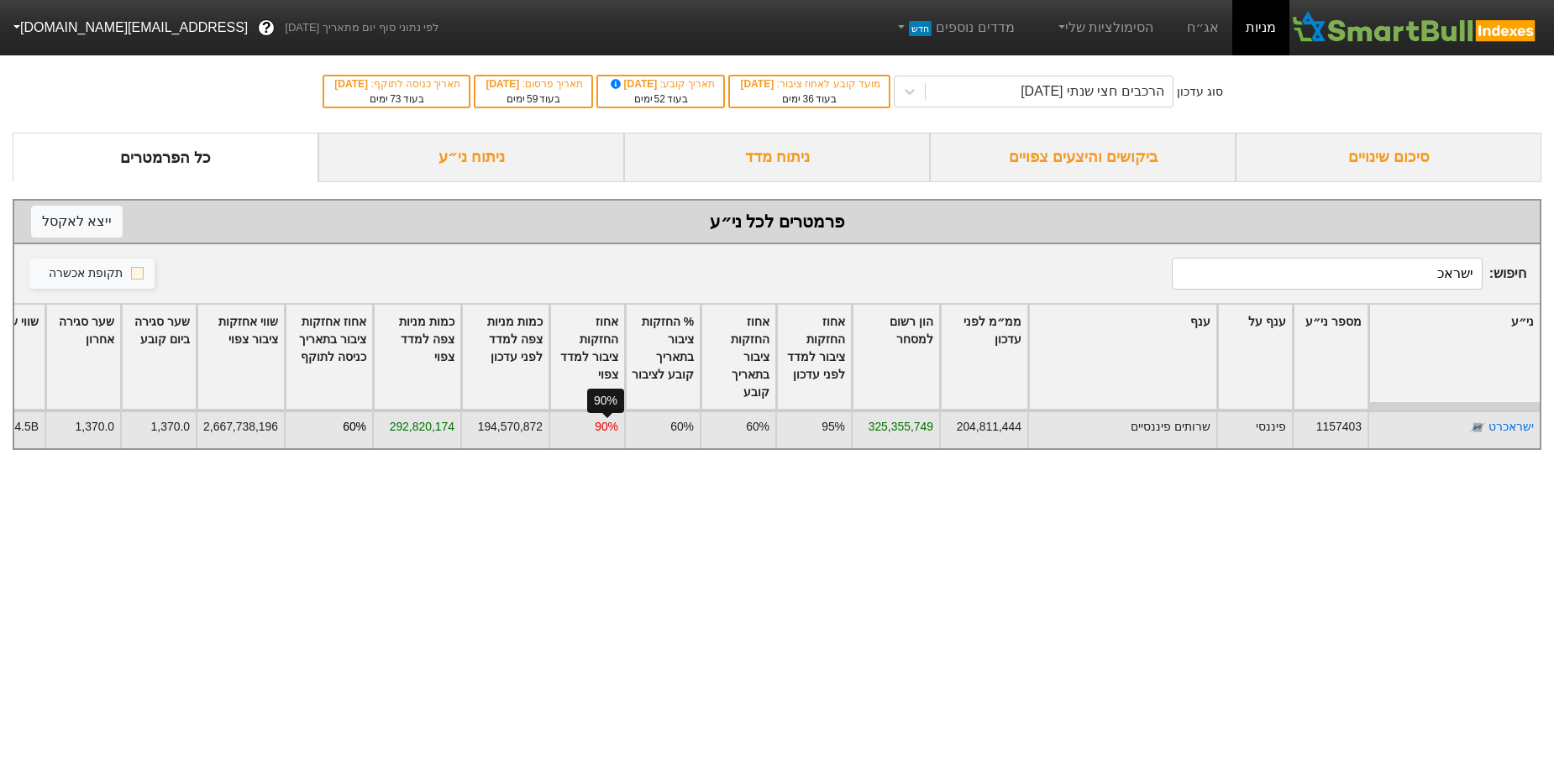
click at [604, 422] on div "90%" at bounding box center [606, 426] width 24 height 18
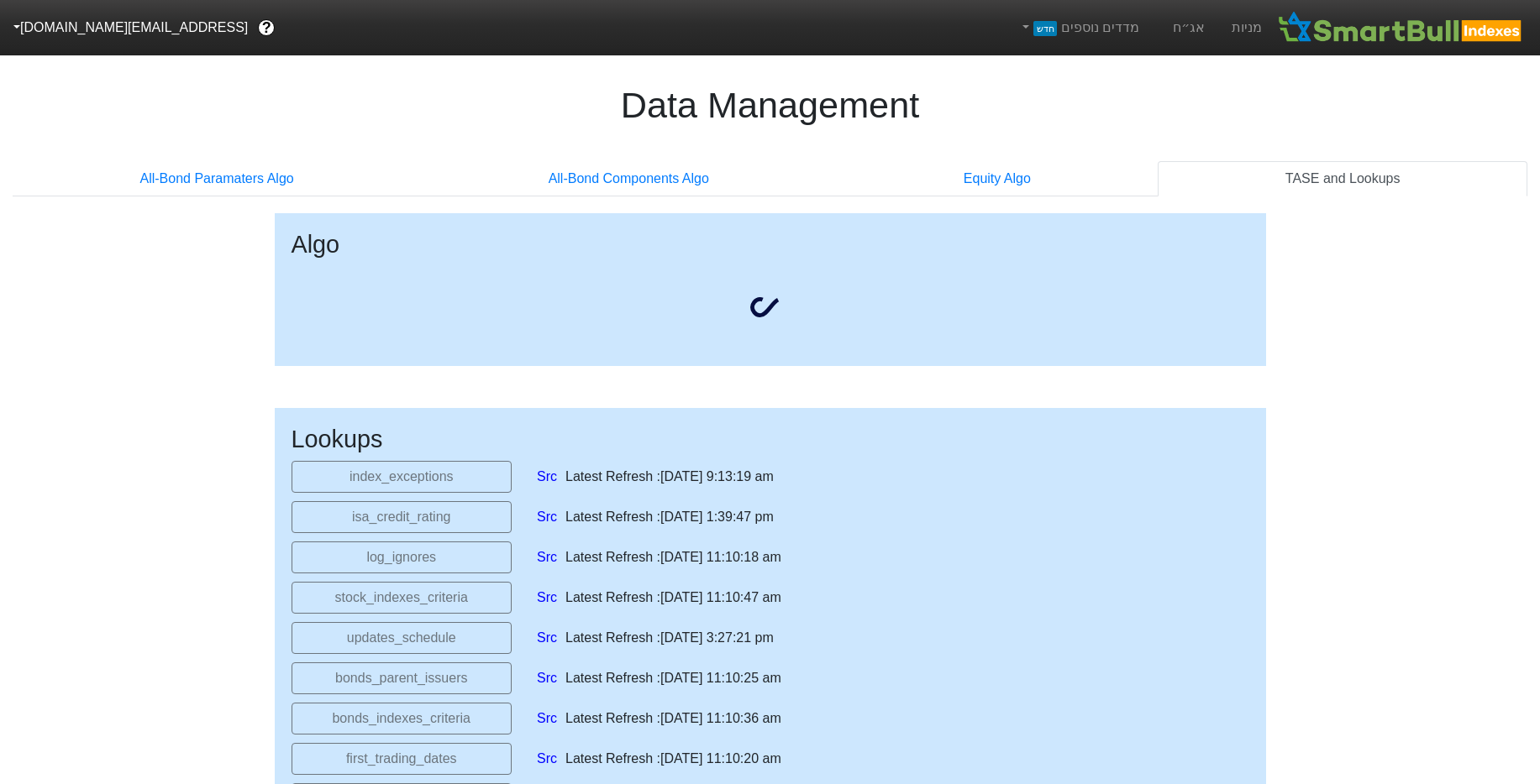
select select "[DATE]T00:00:00.000Z"
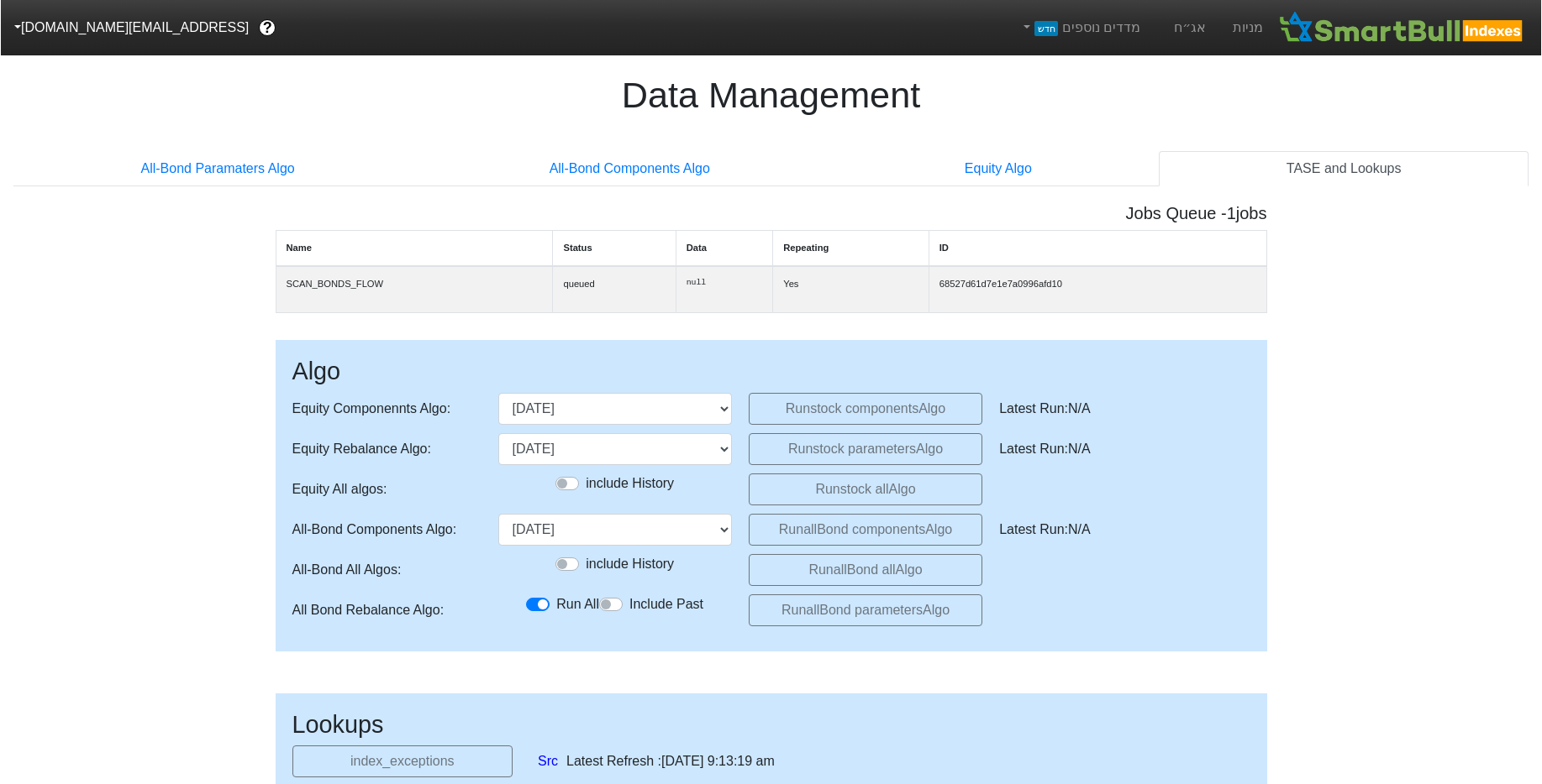
scroll to position [21, 0]
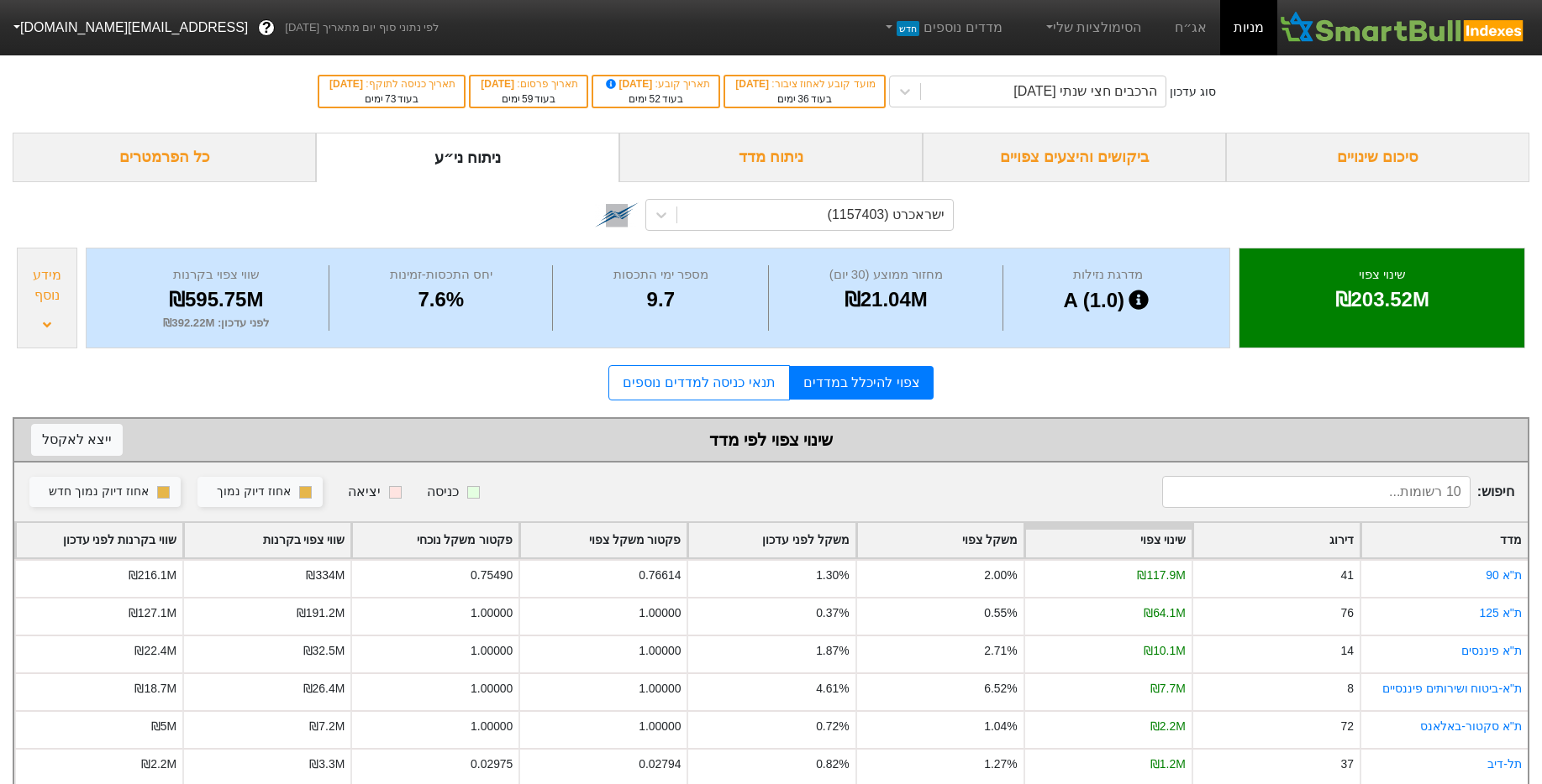
click at [41, 311] on div "מידע נוסף" at bounding box center [47, 297] width 60 height 101
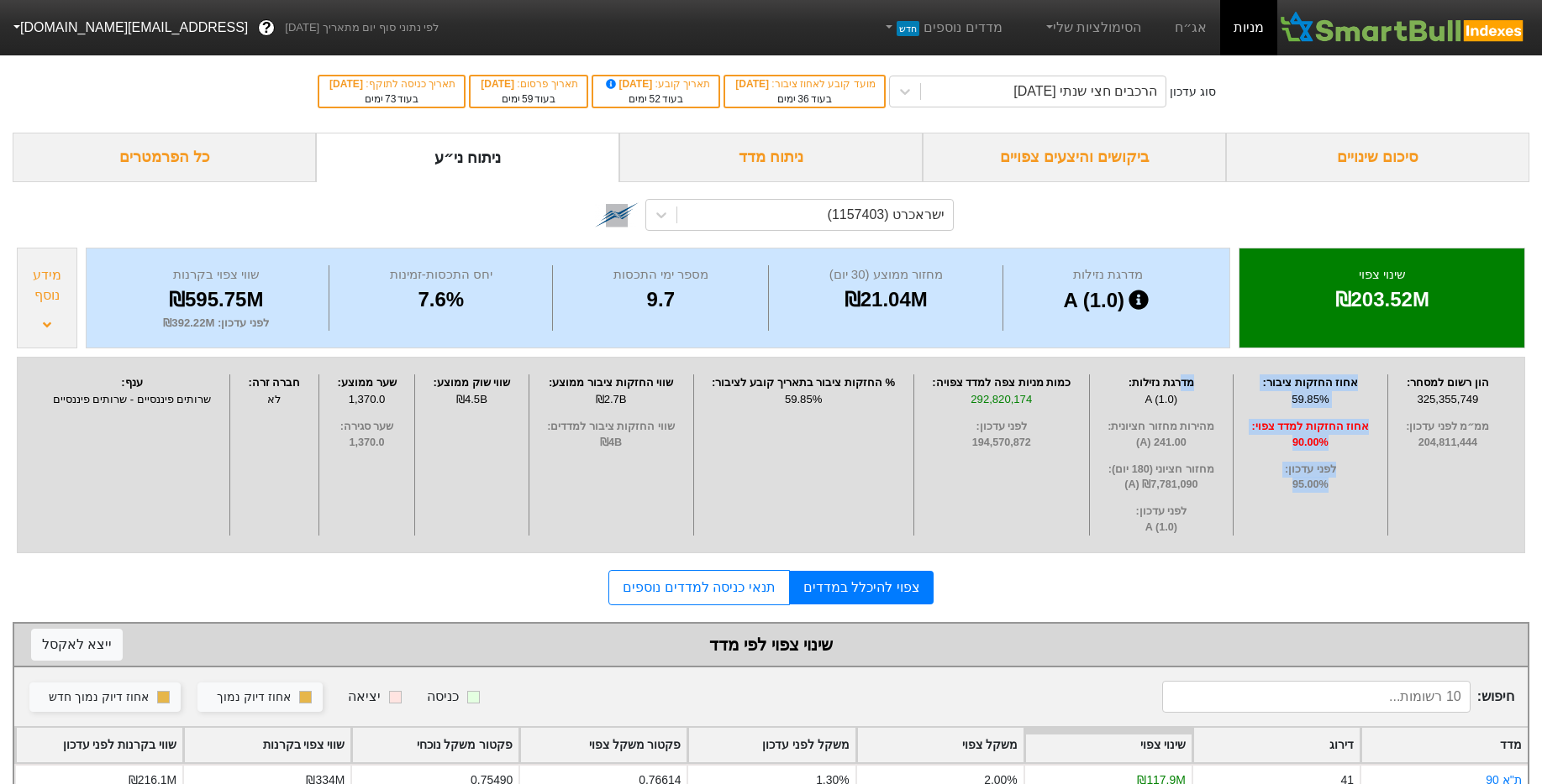
drag, startPoint x: 1354, startPoint y: 383, endPoint x: 1116, endPoint y: 349, distance: 240.4
click at [1185, 386] on div "הון רשום למסחר : 325,355,749 ממ״מ לפני עדכון : 204,811,444 אחוז החזקות ציבור : …" at bounding box center [771, 455] width 1508 height 197
drag, startPoint x: 1434, startPoint y: 300, endPoint x: 1284, endPoint y: 310, distance: 150.3
click at [1284, 310] on div "₪203.52M" at bounding box center [1382, 300] width 243 height 30
drag, startPoint x: 1326, startPoint y: 401, endPoint x: 1291, endPoint y: 401, distance: 35.0
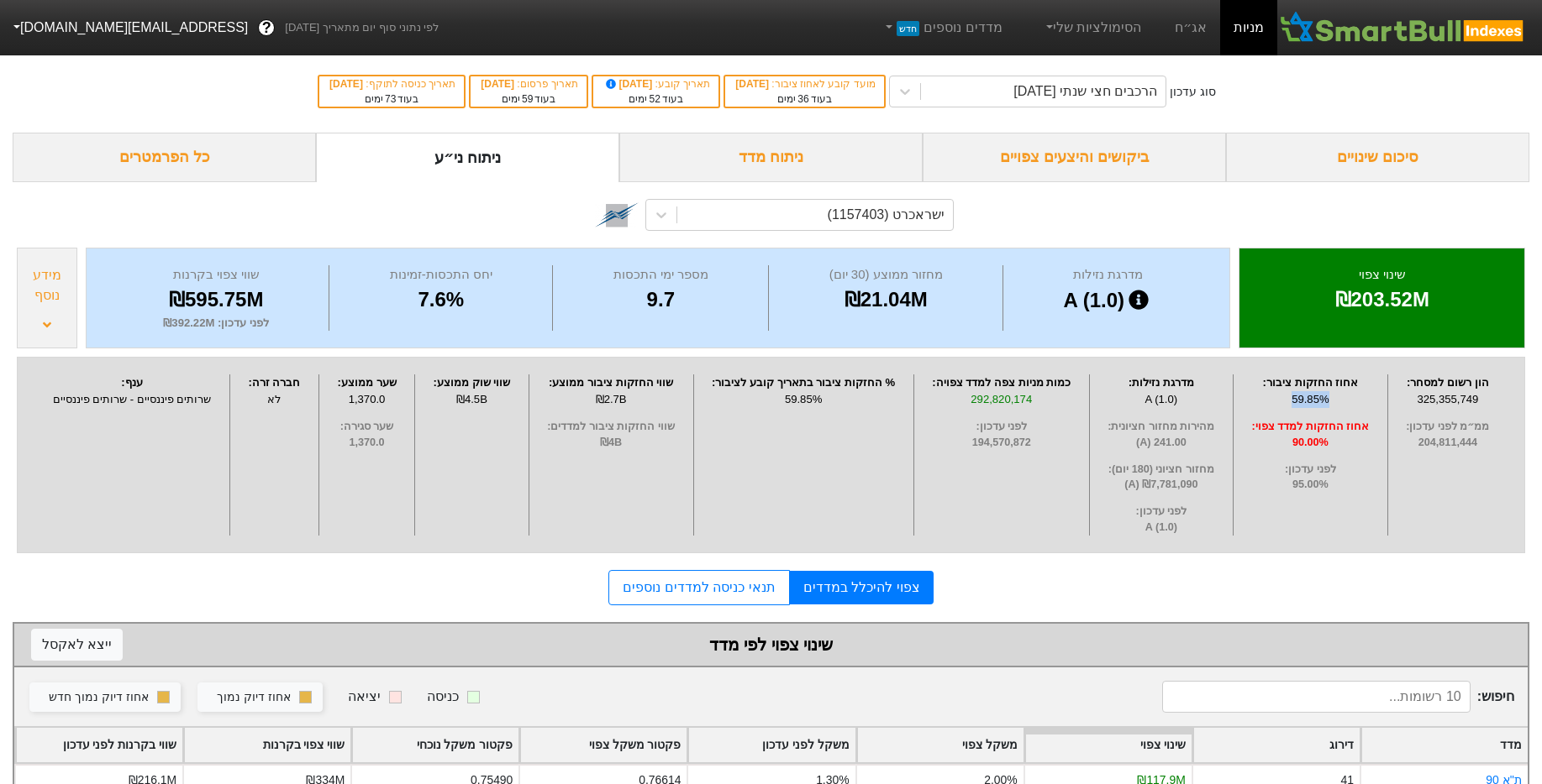
click at [1291, 401] on div "59.85%" at bounding box center [1309, 400] width 145 height 17
drag, startPoint x: 1284, startPoint y: 442, endPoint x: 1347, endPoint y: 435, distance: 63.4
click at [1347, 438] on span "90.00%" at bounding box center [1309, 442] width 145 height 16
drag, startPoint x: 1337, startPoint y: 408, endPoint x: 1308, endPoint y: 408, distance: 29.0
click at [1308, 408] on div "אחוז החזקות ציבור : 59.85% אחוז החזקות למדד צפוי : 90.00% לפני עדכון : 95.00%" at bounding box center [1310, 455] width 154 height 161
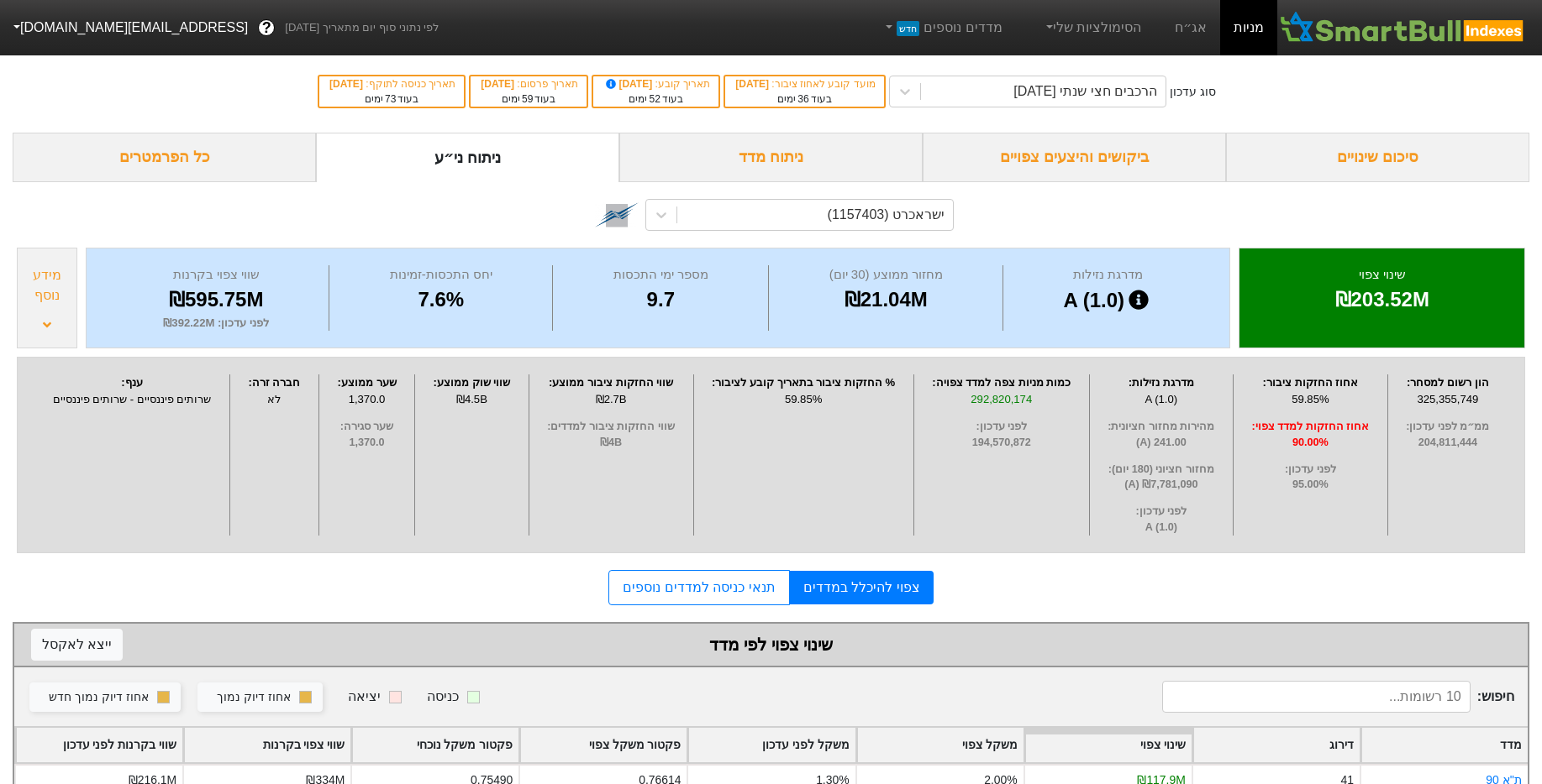
click at [1351, 395] on div "59.85%" at bounding box center [1309, 400] width 145 height 17
drag, startPoint x: 1334, startPoint y: 392, endPoint x: 1244, endPoint y: 398, distance: 90.2
click at [1243, 397] on div "59.85%" at bounding box center [1309, 400] width 145 height 17
drag, startPoint x: 1331, startPoint y: 440, endPoint x: 1405, endPoint y: 439, distance: 74.0
click at [1405, 439] on div "הון רשום למסחר : 325,355,749 ממ״מ לפני עדכון : 204,811,444 אחוז החזקות ציבור : …" at bounding box center [771, 455] width 1508 height 197
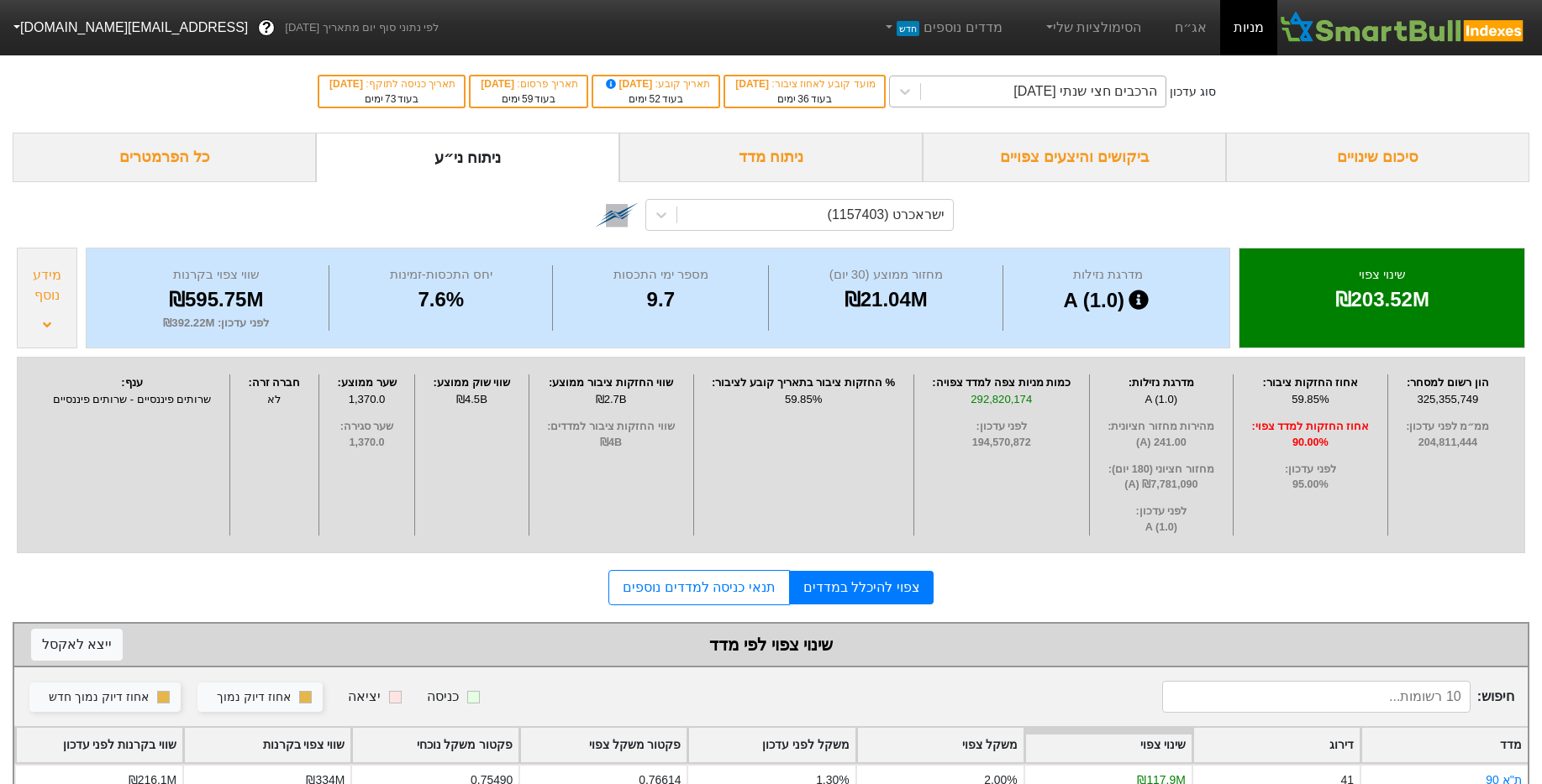
click at [1035, 79] on div "הרכבים חצי שנתי [DATE]" at bounding box center [1043, 91] width 245 height 30
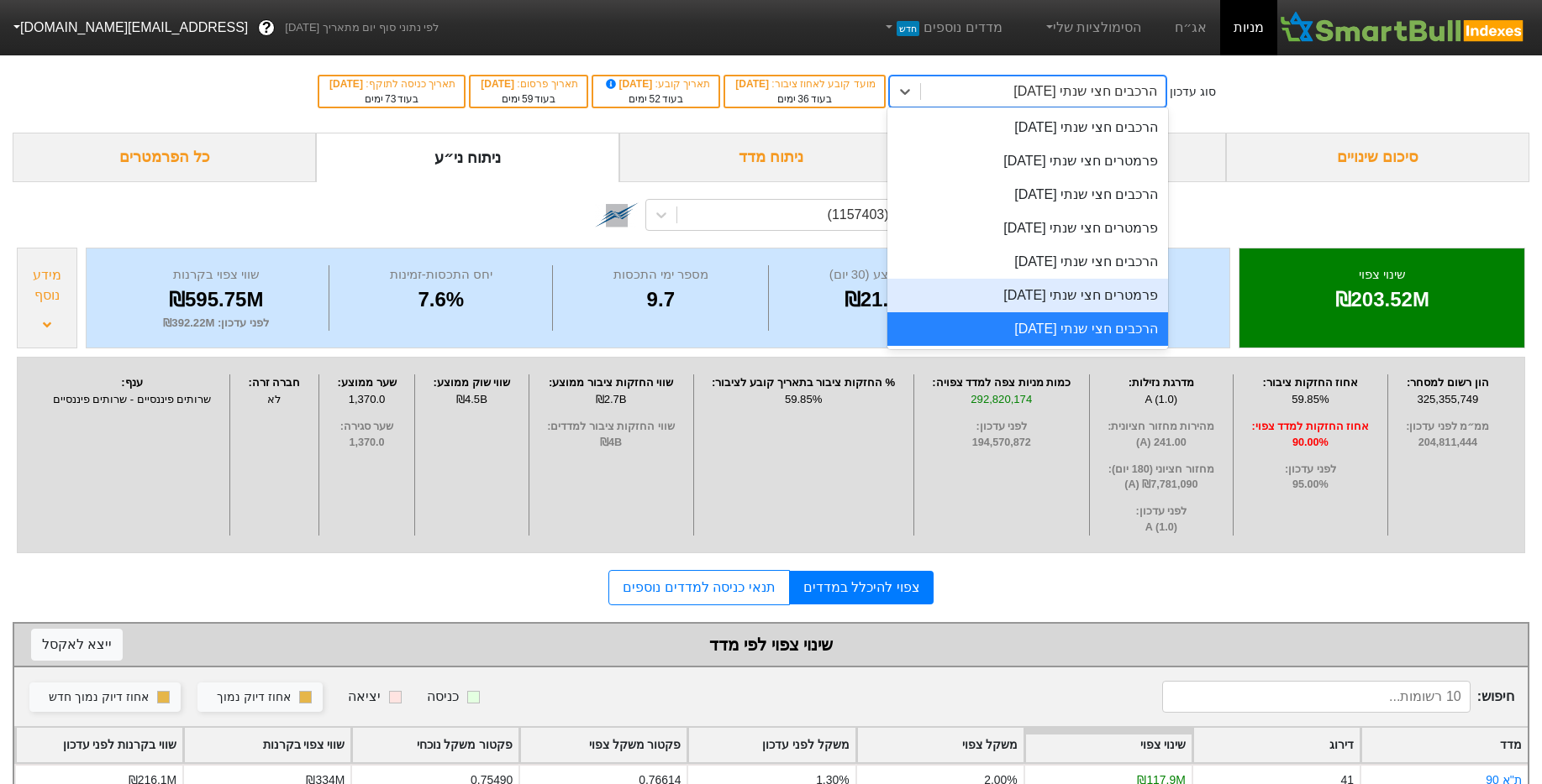
click at [1025, 284] on div "פרמטרים חצי שנתי [DATE]" at bounding box center [1027, 296] width 281 height 34
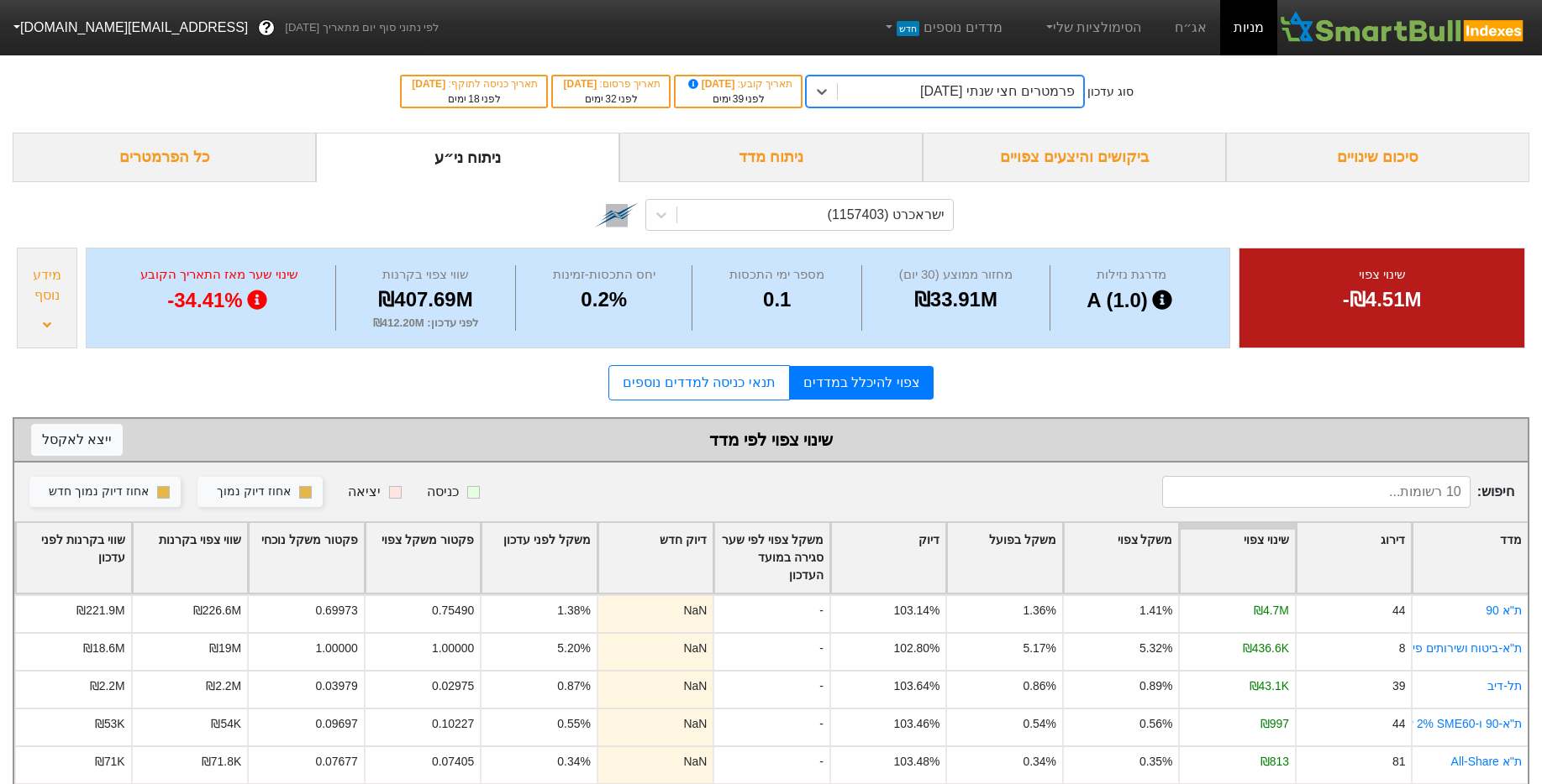
click at [34, 298] on div "מידע נוסף" at bounding box center [47, 285] width 51 height 40
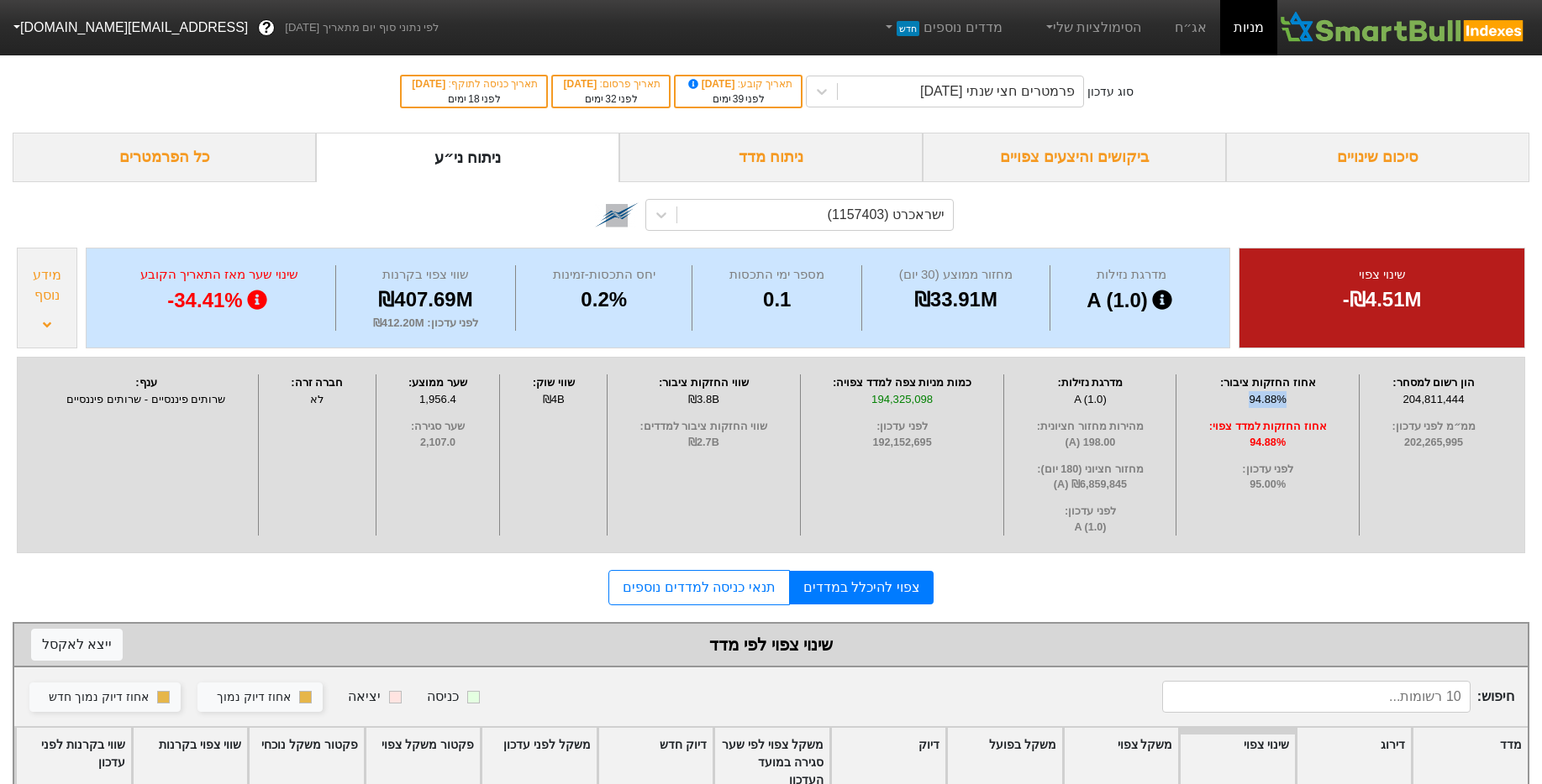
drag, startPoint x: 1291, startPoint y: 398, endPoint x: 1232, endPoint y: 394, distance: 59.1
click at [1232, 394] on div "94.88%" at bounding box center [1267, 400] width 174 height 17
drag, startPoint x: 1299, startPoint y: 449, endPoint x: 1145, endPoint y: 447, distance: 154.0
click at [1145, 447] on div "הון רשום למסחר : 204,811,444 ממ״מ לפני עדכון : 202,265,995 אחוז החזקות ציבור : …" at bounding box center [771, 455] width 1508 height 197
click at [1303, 383] on div "אחוז החזקות ציבור :" at bounding box center [1267, 383] width 174 height 17
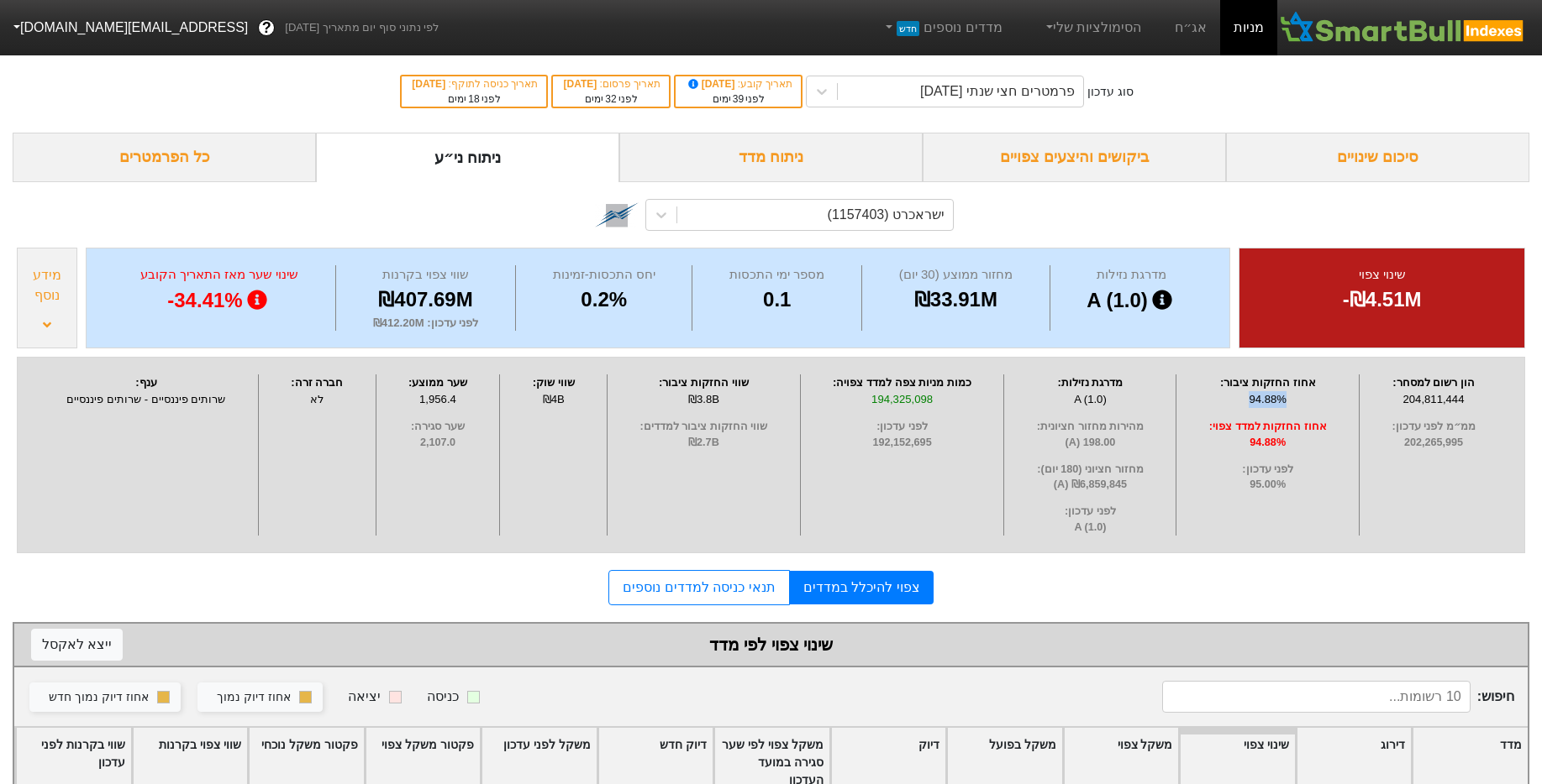
drag, startPoint x: 1302, startPoint y: 393, endPoint x: 1228, endPoint y: 393, distance: 74.0
click at [1228, 393] on div "94.88%" at bounding box center [1267, 400] width 174 height 17
drag, startPoint x: 1290, startPoint y: 441, endPoint x: 1239, endPoint y: 441, distance: 51.0
click at [1239, 441] on span "94.88%" at bounding box center [1267, 442] width 174 height 16
click at [925, 101] on div "פרמטרים חצי שנתי [DATE]" at bounding box center [997, 91] width 154 height 20
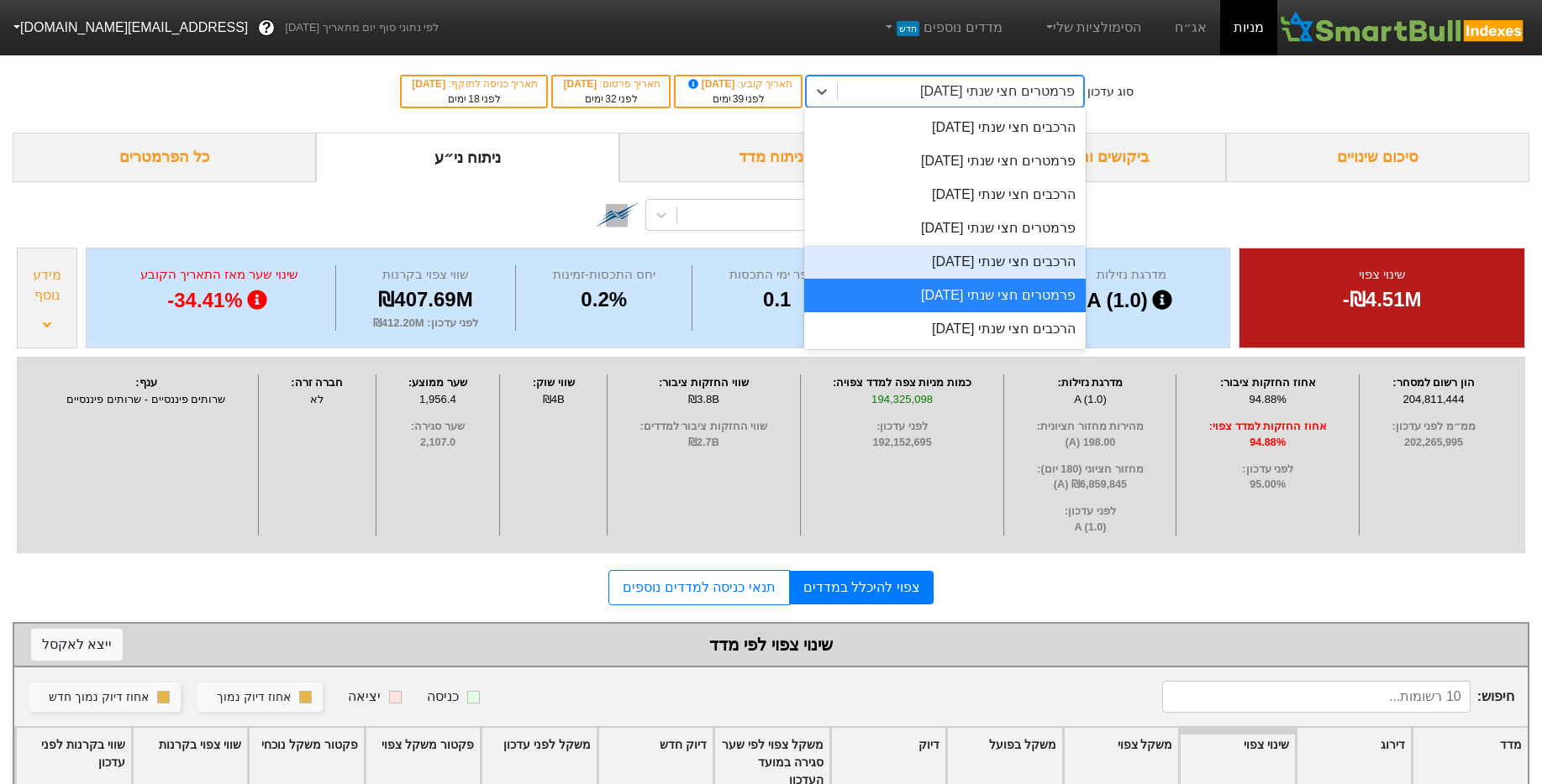
click at [1001, 262] on div "הרכבים חצי שנתי [DATE]" at bounding box center [944, 263] width 281 height 34
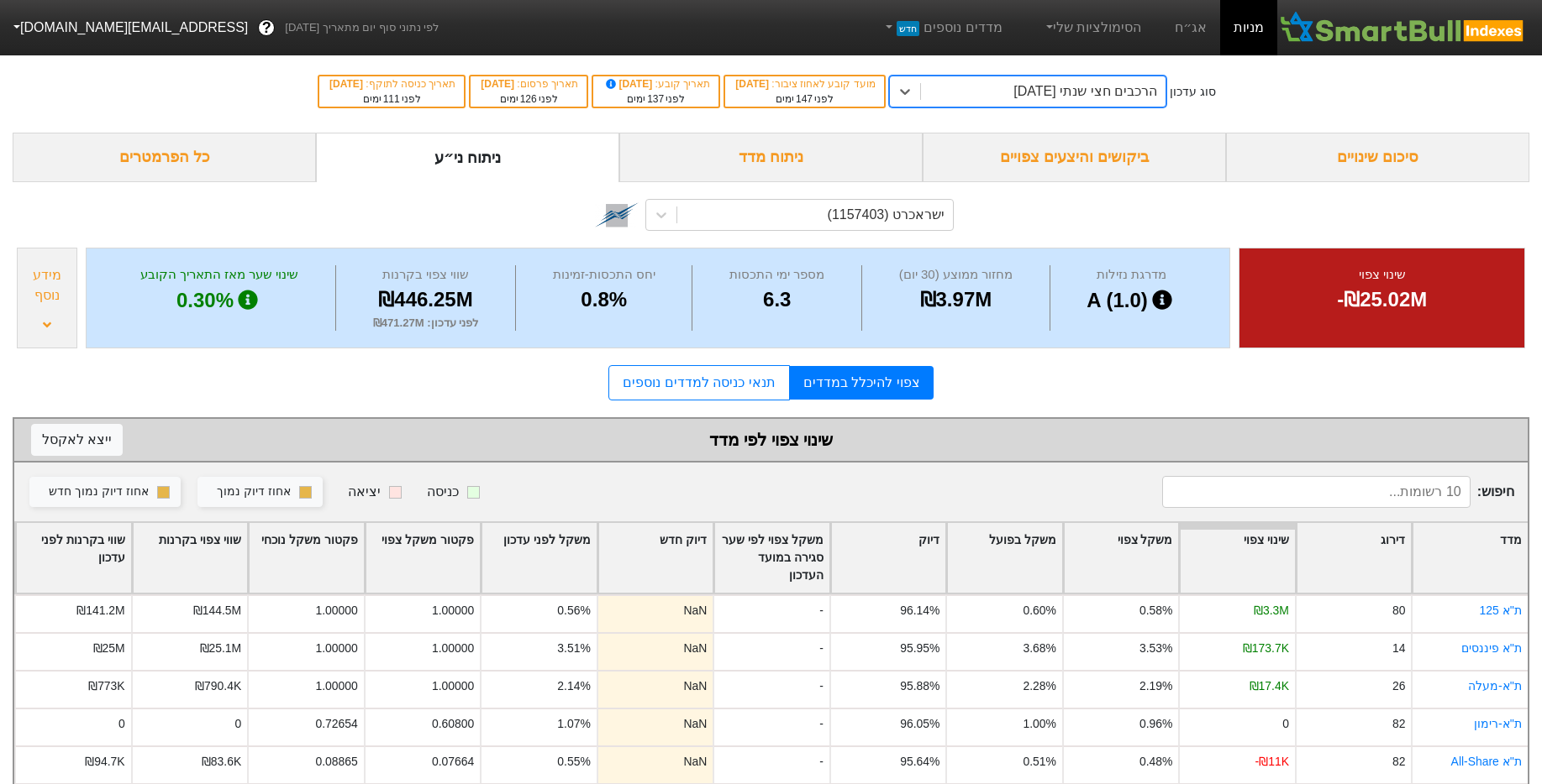
click at [39, 258] on div "מידע נוסף" at bounding box center [47, 297] width 60 height 101
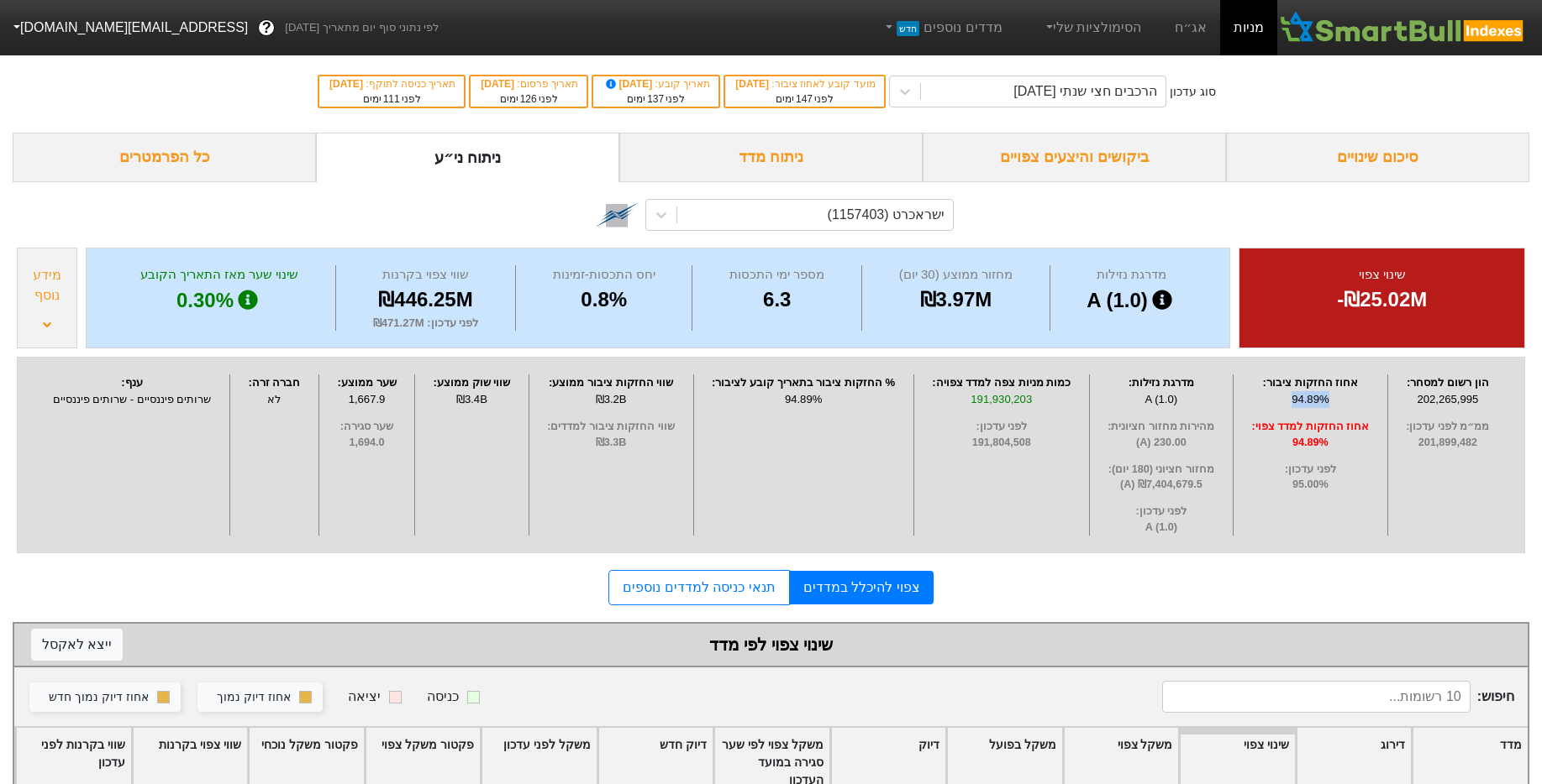
drag, startPoint x: 1331, startPoint y: 396, endPoint x: 1245, endPoint y: 395, distance: 86.0
click at [1245, 395] on div "94.89%" at bounding box center [1309, 400] width 145 height 17
click at [1312, 439] on span "94.89%" at bounding box center [1309, 442] width 145 height 16
drag, startPoint x: 1346, startPoint y: 441, endPoint x: 1187, endPoint y: 425, distance: 159.8
click at [1187, 425] on div "הון רשום למסחר : 202,265,995 ממ״מ לפני עדכון : 201,899,482 אחוז החזקות ציבור : …" at bounding box center [771, 455] width 1508 height 197
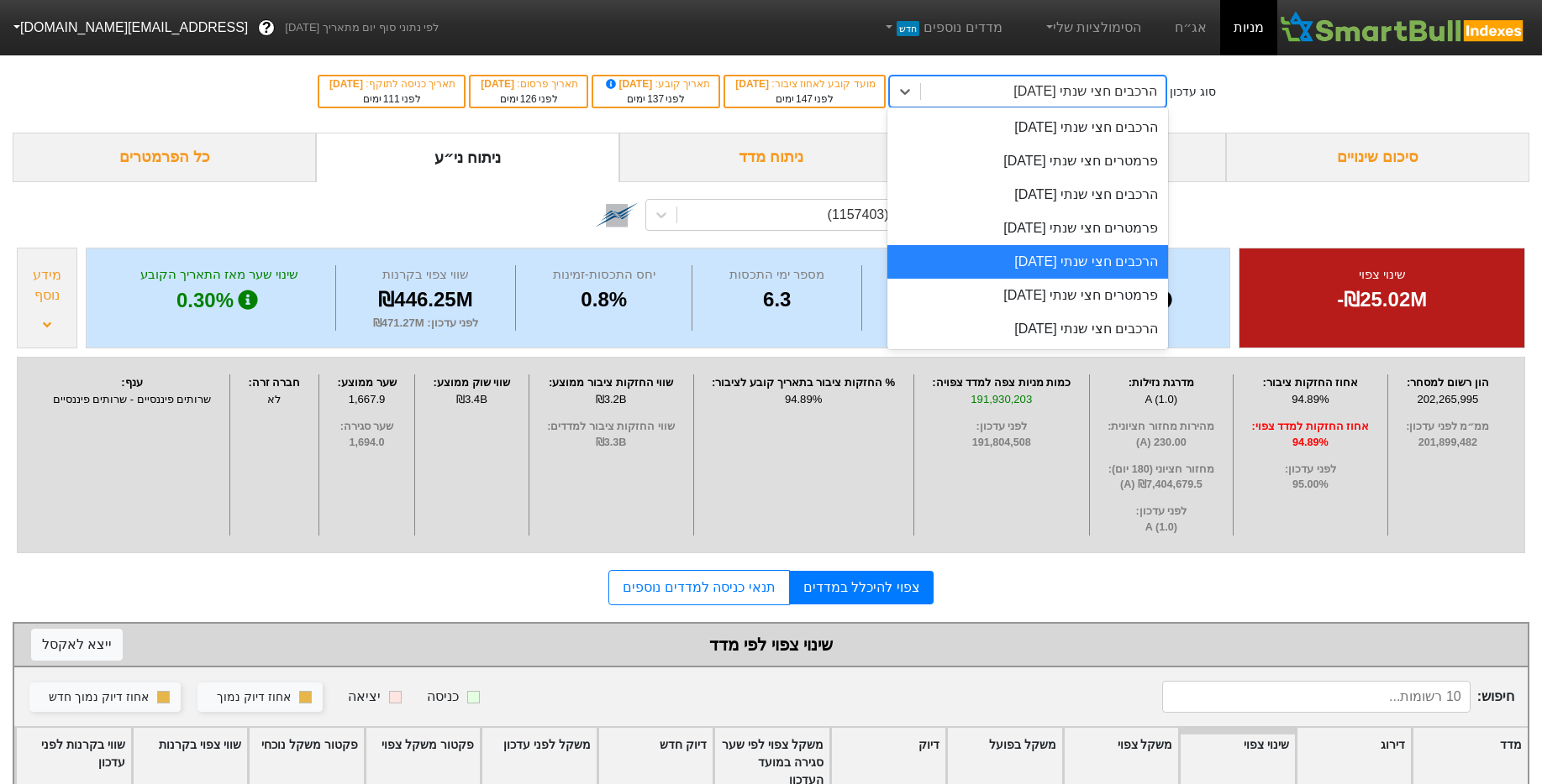
click at [1066, 98] on div "הרכבים חצי שנתי [DATE]" at bounding box center [1084, 91] width 144 height 20
click at [1089, 315] on div "הרכבים חצי שנתי [DATE]" at bounding box center [1027, 329] width 281 height 34
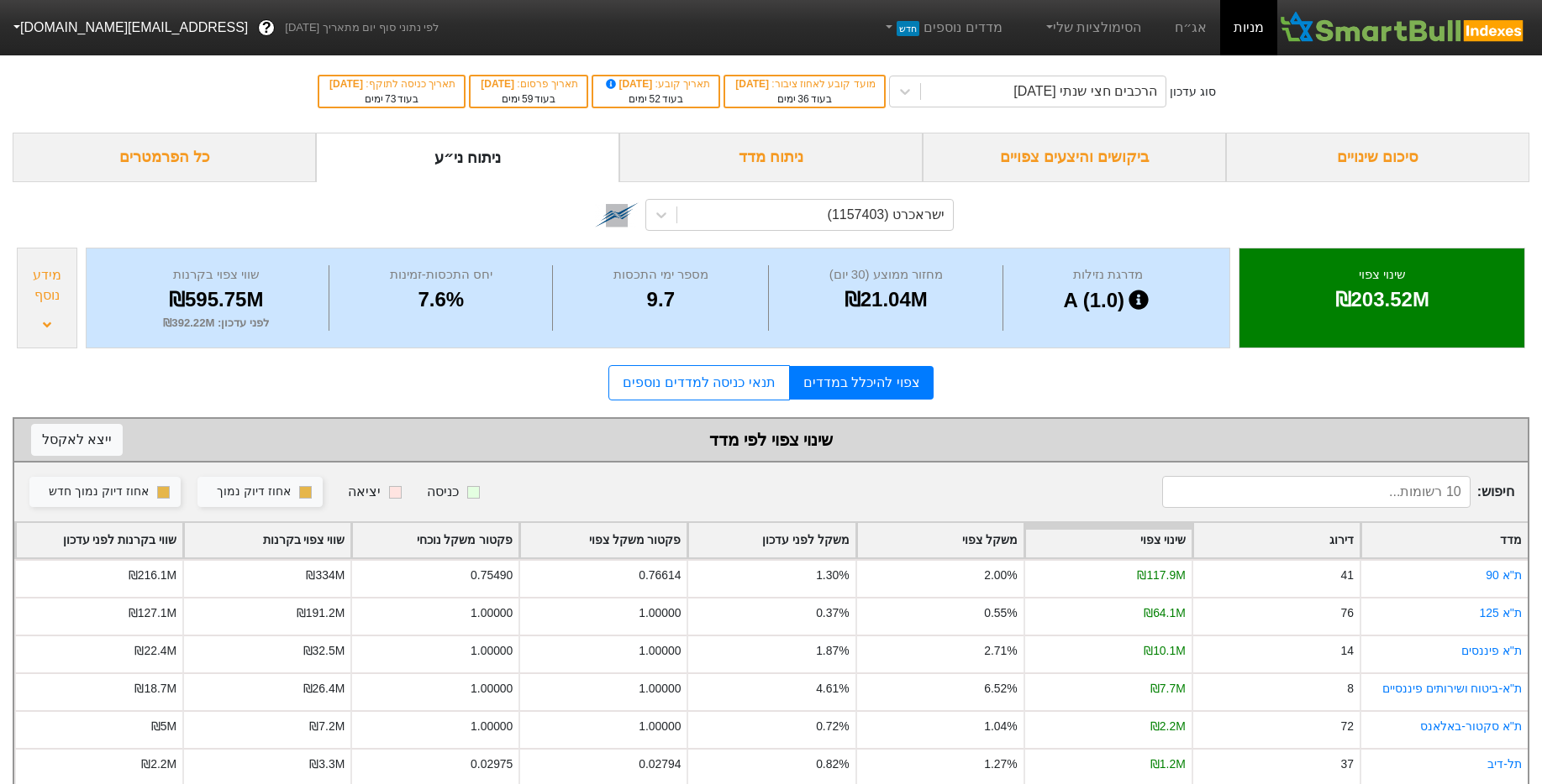
click at [70, 284] on div "מידע נוסף" at bounding box center [47, 285] width 51 height 40
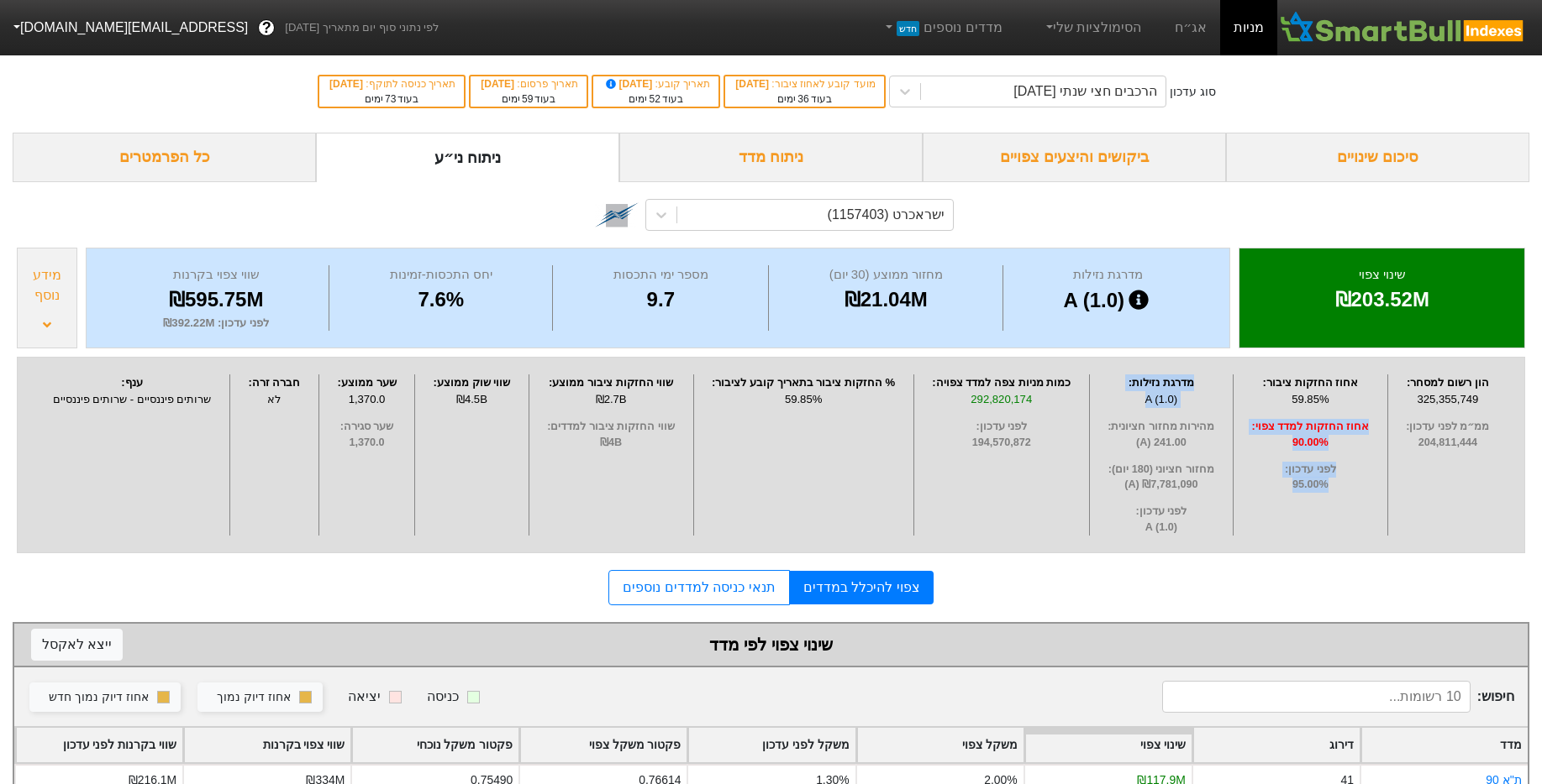
drag, startPoint x: 1339, startPoint y: 393, endPoint x: 1286, endPoint y: 446, distance: 75.0
click at [1214, 417] on div "הון רשום למסחר : 325,355,749 ממ״מ לפני עדכון : 204,811,444 אחוז החזקות ציבור : …" at bounding box center [771, 455] width 1508 height 197
click at [1293, 447] on span "90.00%" at bounding box center [1309, 442] width 145 height 16
drag, startPoint x: 1341, startPoint y: 438, endPoint x: 1213, endPoint y: 433, distance: 128.1
click at [1213, 433] on div "הון רשום למסחר : 325,355,749 ממ״מ לפני עדכון : 204,811,444 אחוז החזקות ציבור : …" at bounding box center [771, 455] width 1508 height 197
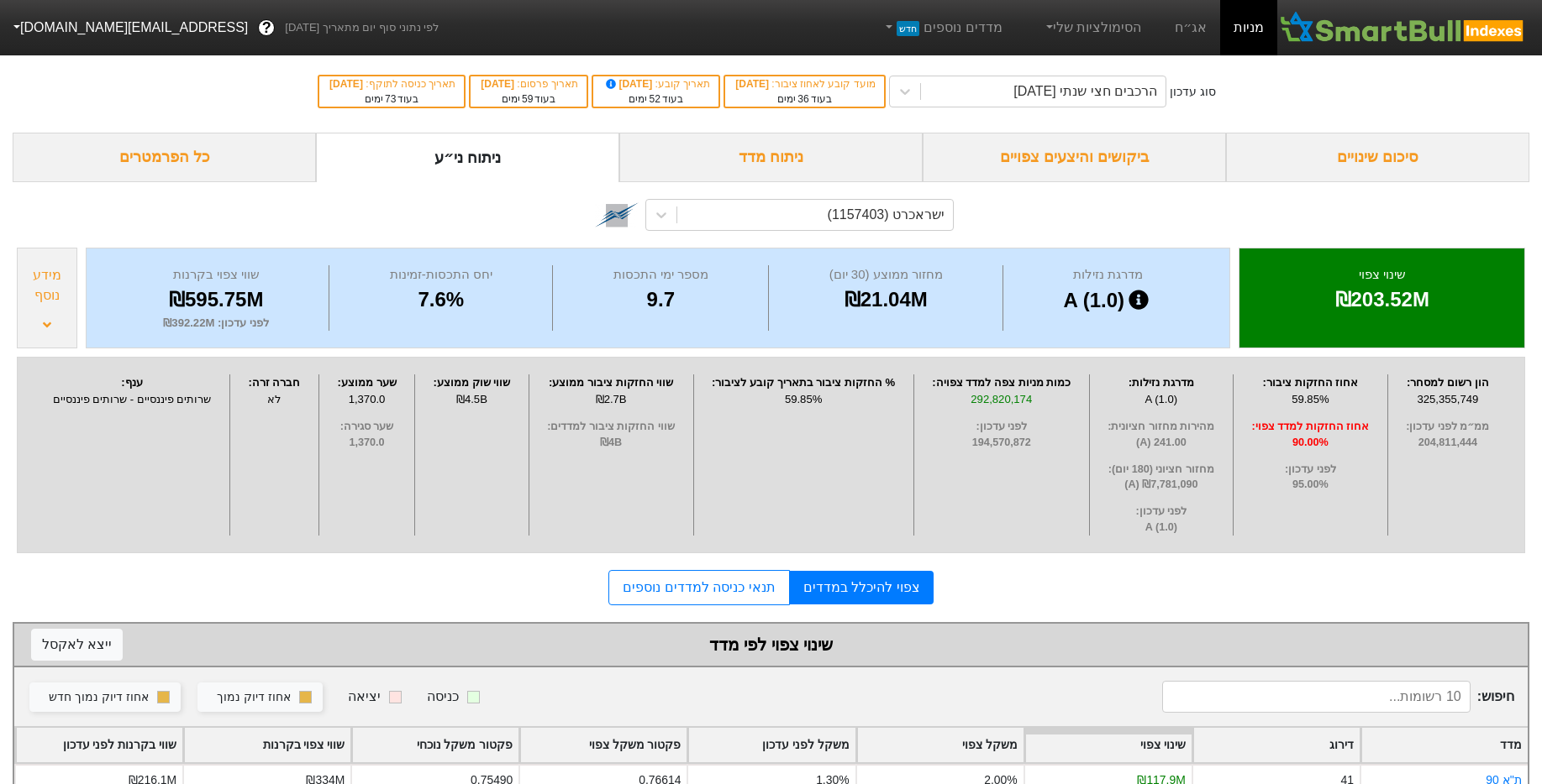
click at [1372, 447] on span "90.00%" at bounding box center [1309, 442] width 145 height 16
drag, startPoint x: 1307, startPoint y: 441, endPoint x: 1291, endPoint y: 441, distance: 16.0
click at [1291, 441] on span "90.00%" at bounding box center [1309, 442] width 145 height 16
click at [1335, 440] on span "90.00%" at bounding box center [1309, 442] width 145 height 16
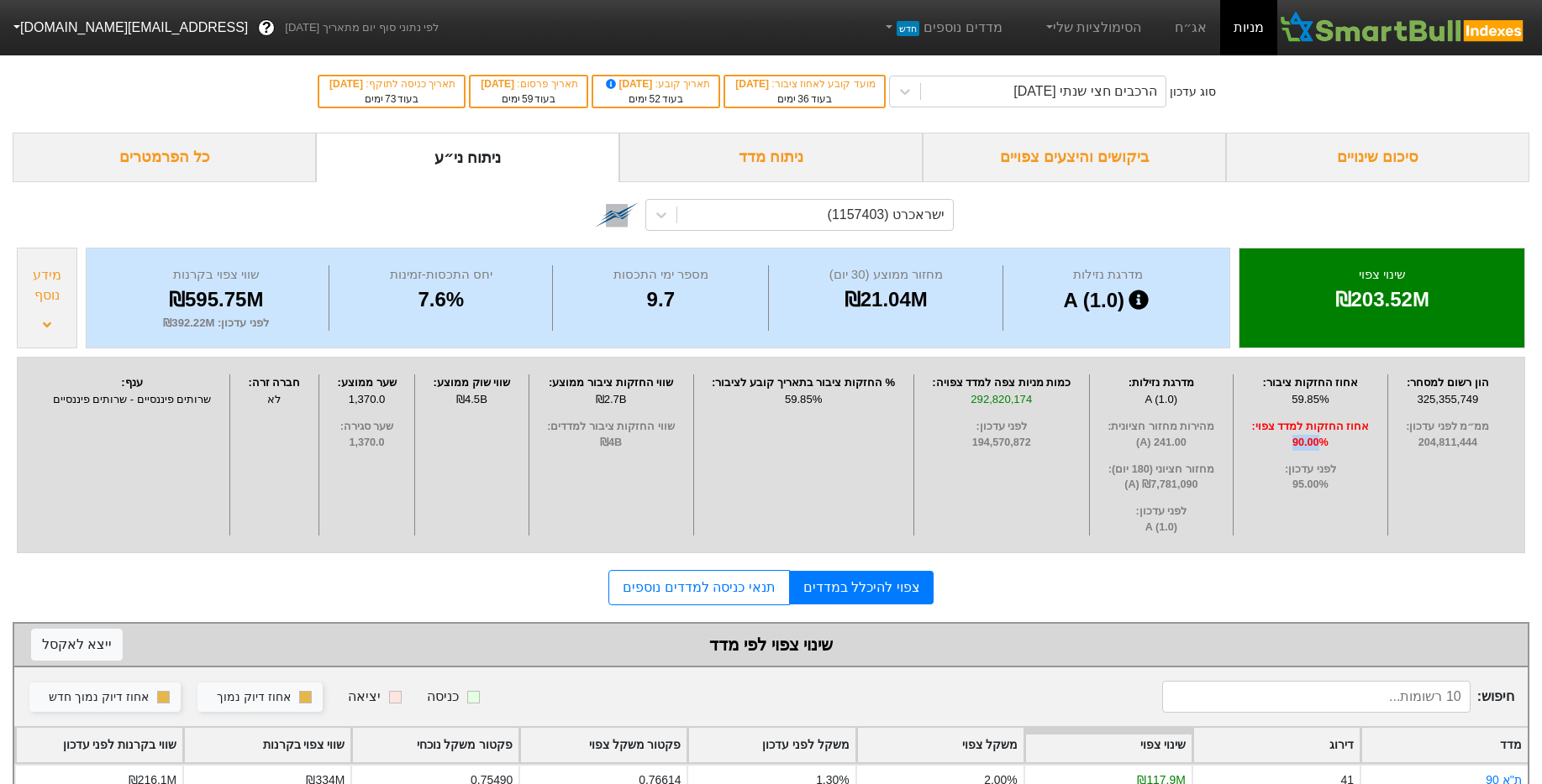
click at [1313, 440] on span "90.00%" at bounding box center [1309, 442] width 145 height 16
click at [1331, 440] on span "90.00%" at bounding box center [1309, 442] width 145 height 16
drag, startPoint x: 1335, startPoint y: 437, endPoint x: 1285, endPoint y: 437, distance: 50.0
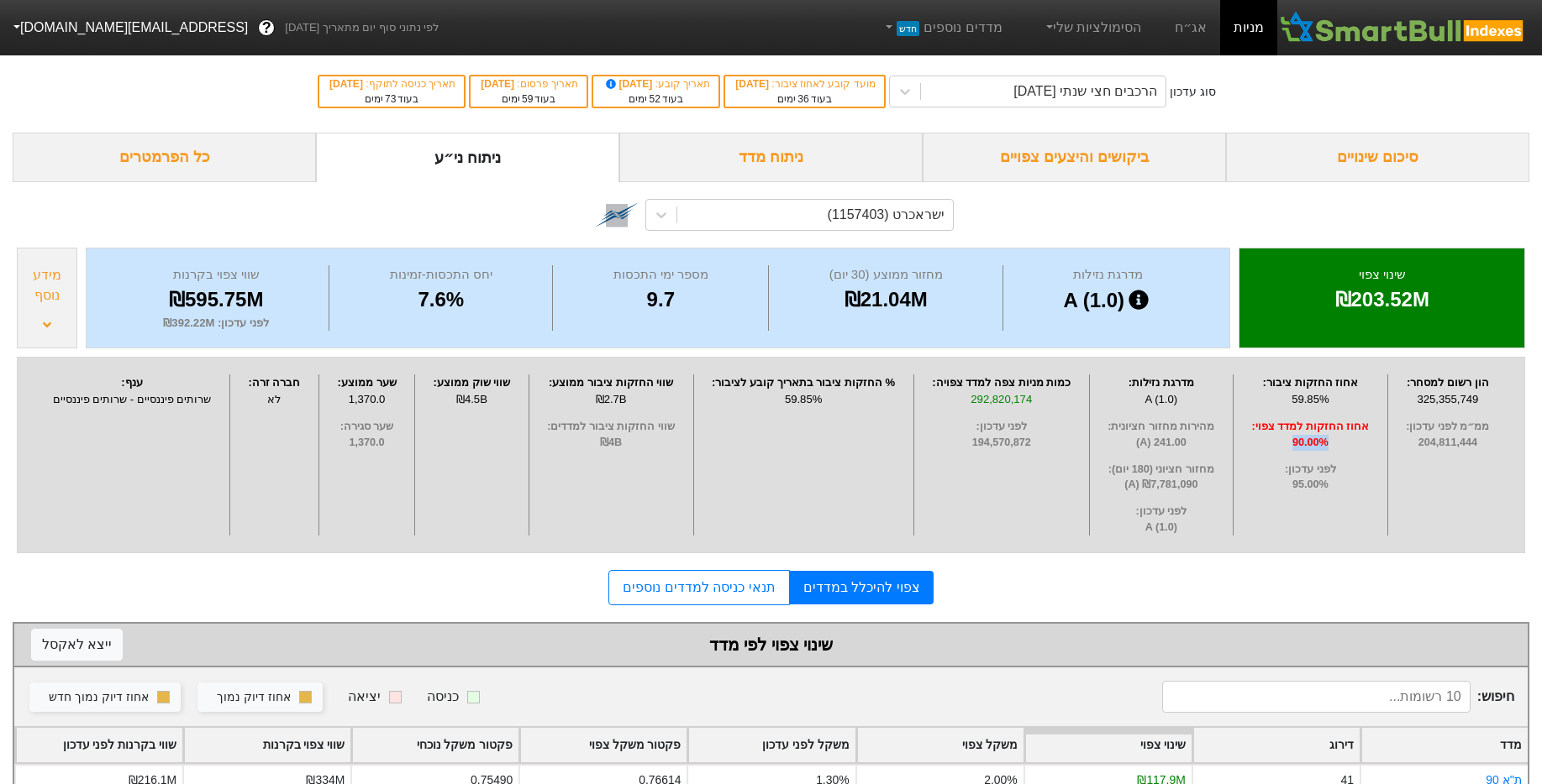
click at [1285, 437] on span "90.00%" at bounding box center [1309, 442] width 145 height 16
click at [1335, 400] on div "59.85%" at bounding box center [1309, 400] width 145 height 17
click at [1331, 433] on div "אחוז החזקות למדד צפוי : 90.00%" at bounding box center [1309, 435] width 145 height 32
click at [1328, 399] on div "59.85%" at bounding box center [1309, 400] width 145 height 17
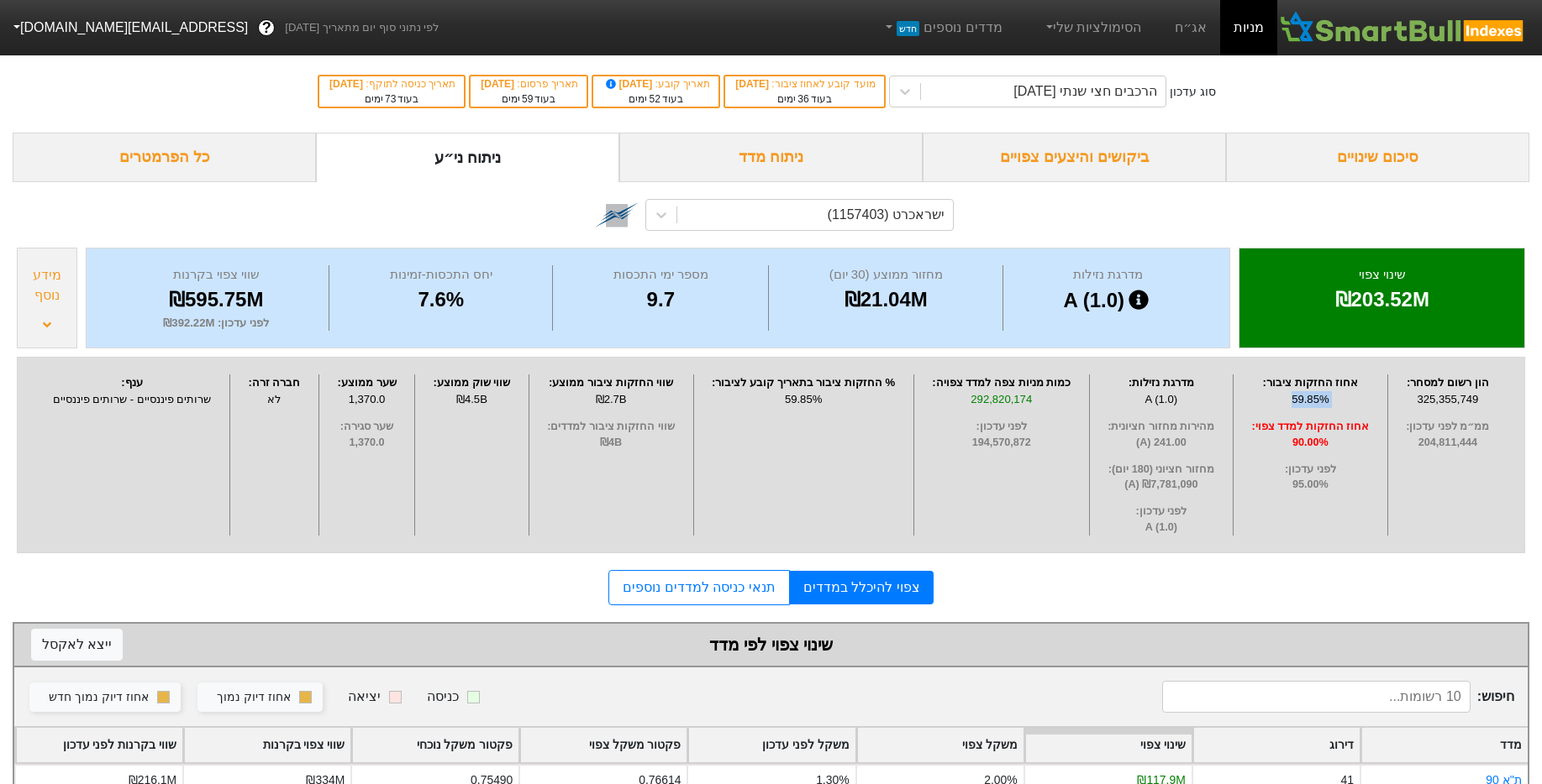
click at [1328, 399] on div "59.85%" at bounding box center [1309, 400] width 145 height 17
click at [1326, 436] on span "90.00%" at bounding box center [1309, 442] width 145 height 16
click at [1317, 398] on div "59.85%" at bounding box center [1309, 400] width 145 height 17
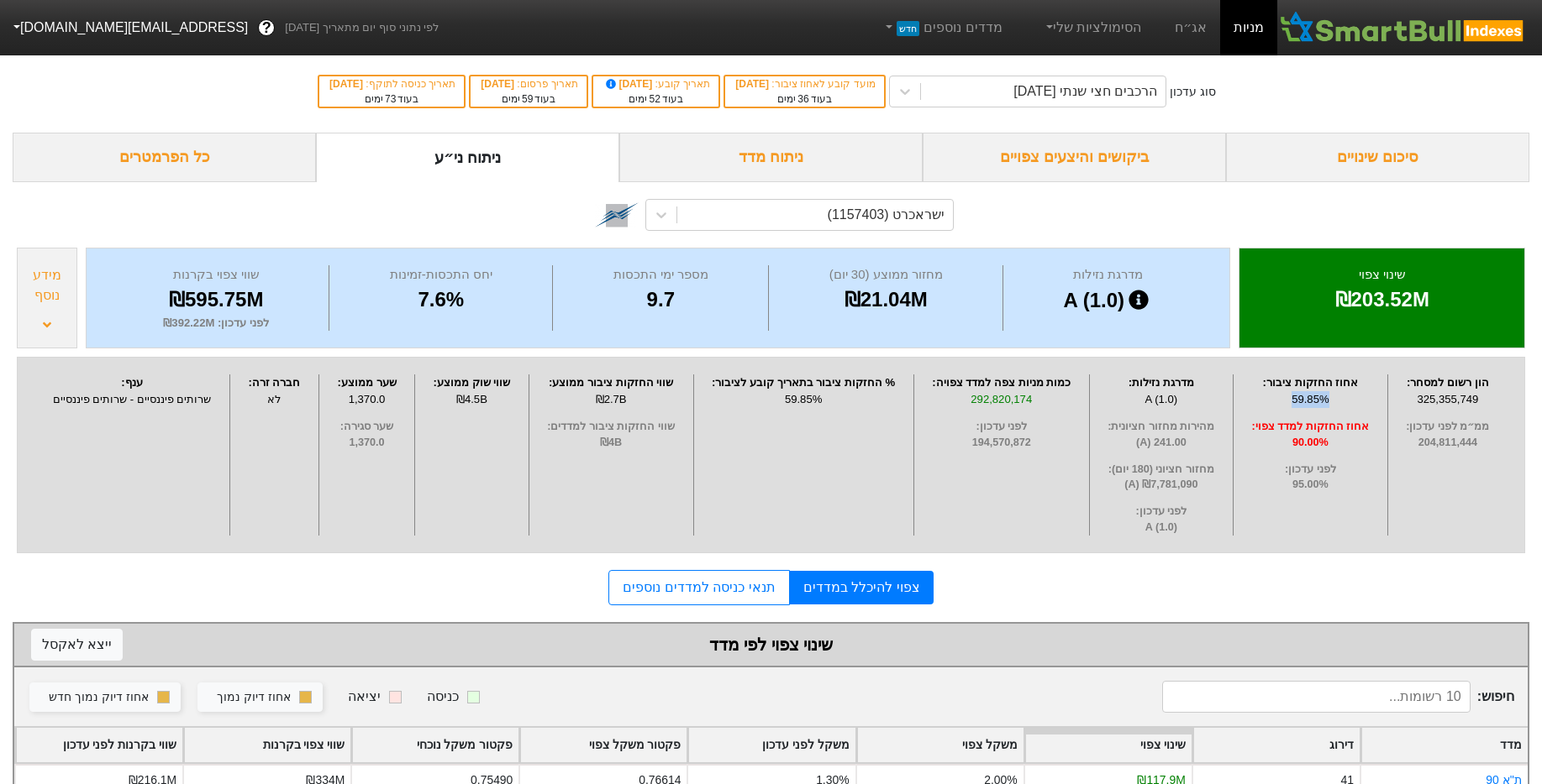
drag, startPoint x: 1328, startPoint y: 398, endPoint x: 1286, endPoint y: 399, distance: 42.0
click at [1286, 399] on div "59.85%" at bounding box center [1309, 400] width 145 height 17
click at [1304, 397] on div "59.85%" at bounding box center [1309, 400] width 145 height 17
drag, startPoint x: 1304, startPoint y: 397, endPoint x: 1342, endPoint y: 405, distance: 38.8
click at [1304, 397] on div "59.85%" at bounding box center [1309, 400] width 145 height 17
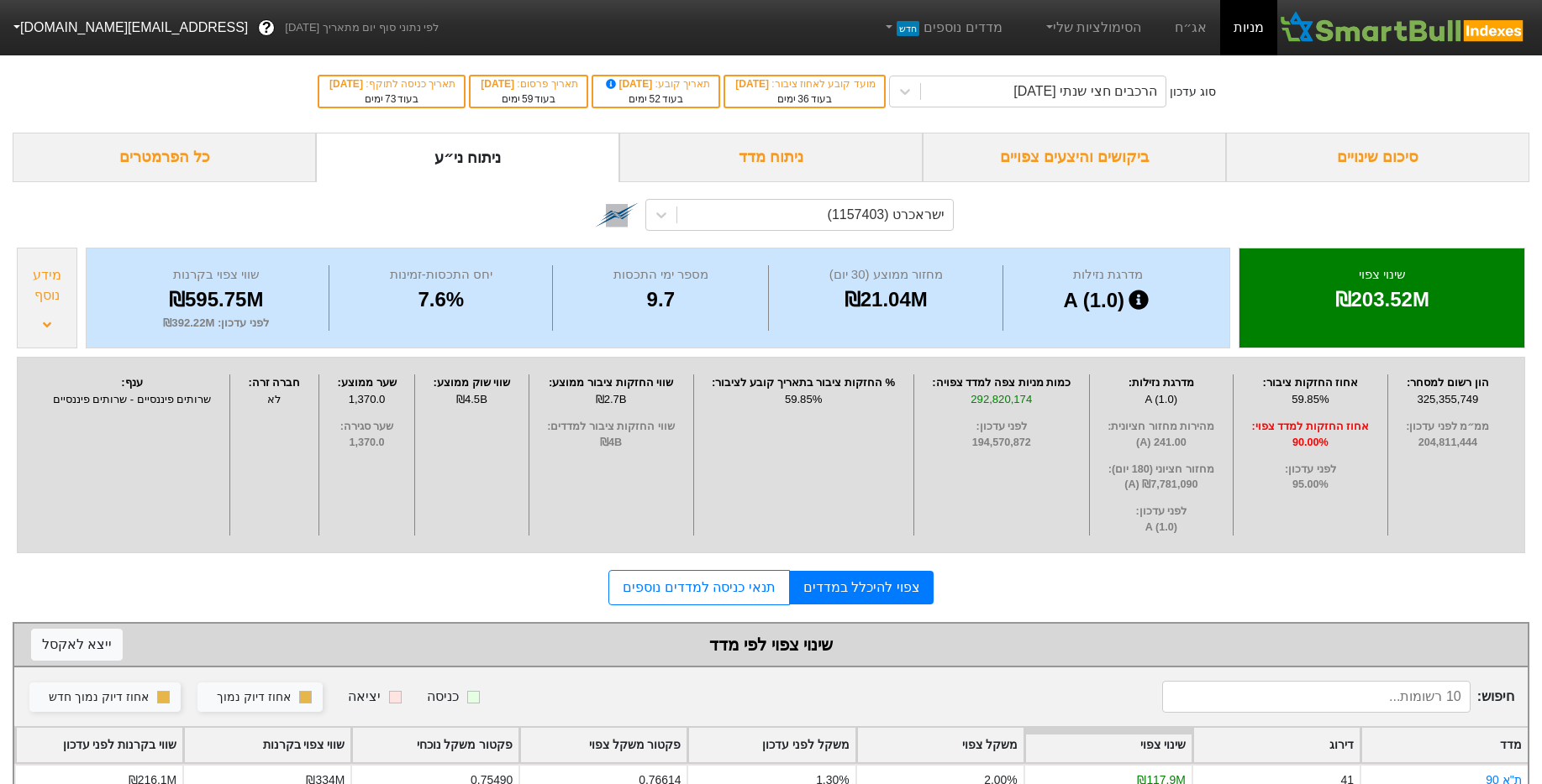
click at [1333, 399] on div "59.85%" at bounding box center [1309, 400] width 145 height 17
drag, startPoint x: 1324, startPoint y: 399, endPoint x: 1290, endPoint y: 399, distance: 34.0
click at [1290, 399] on div "59.85%" at bounding box center [1309, 400] width 145 height 17
drag, startPoint x: 1294, startPoint y: 397, endPoint x: 1356, endPoint y: 397, distance: 62.0
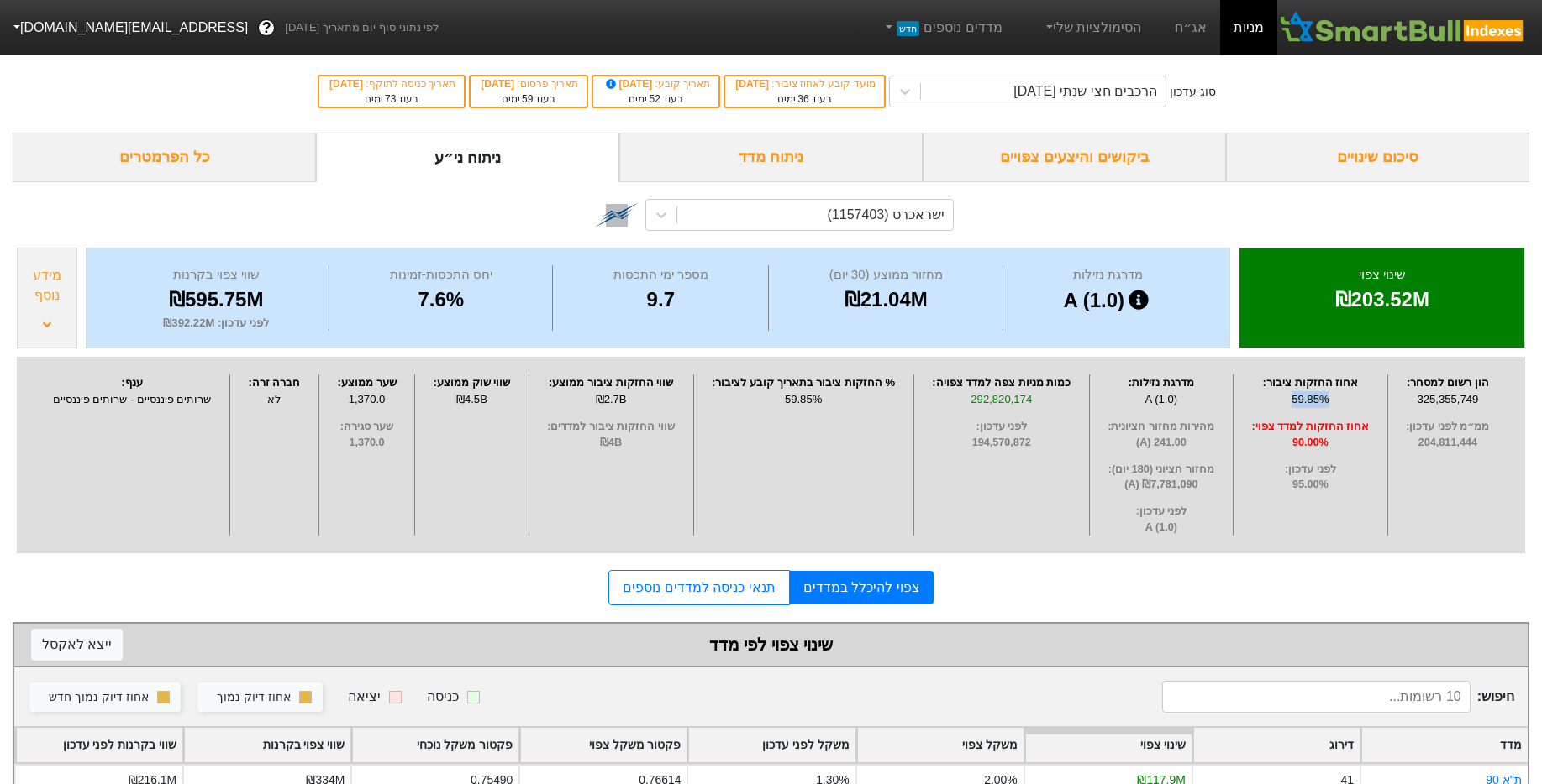
click at [1356, 397] on div "59.85%" at bounding box center [1309, 400] width 145 height 17
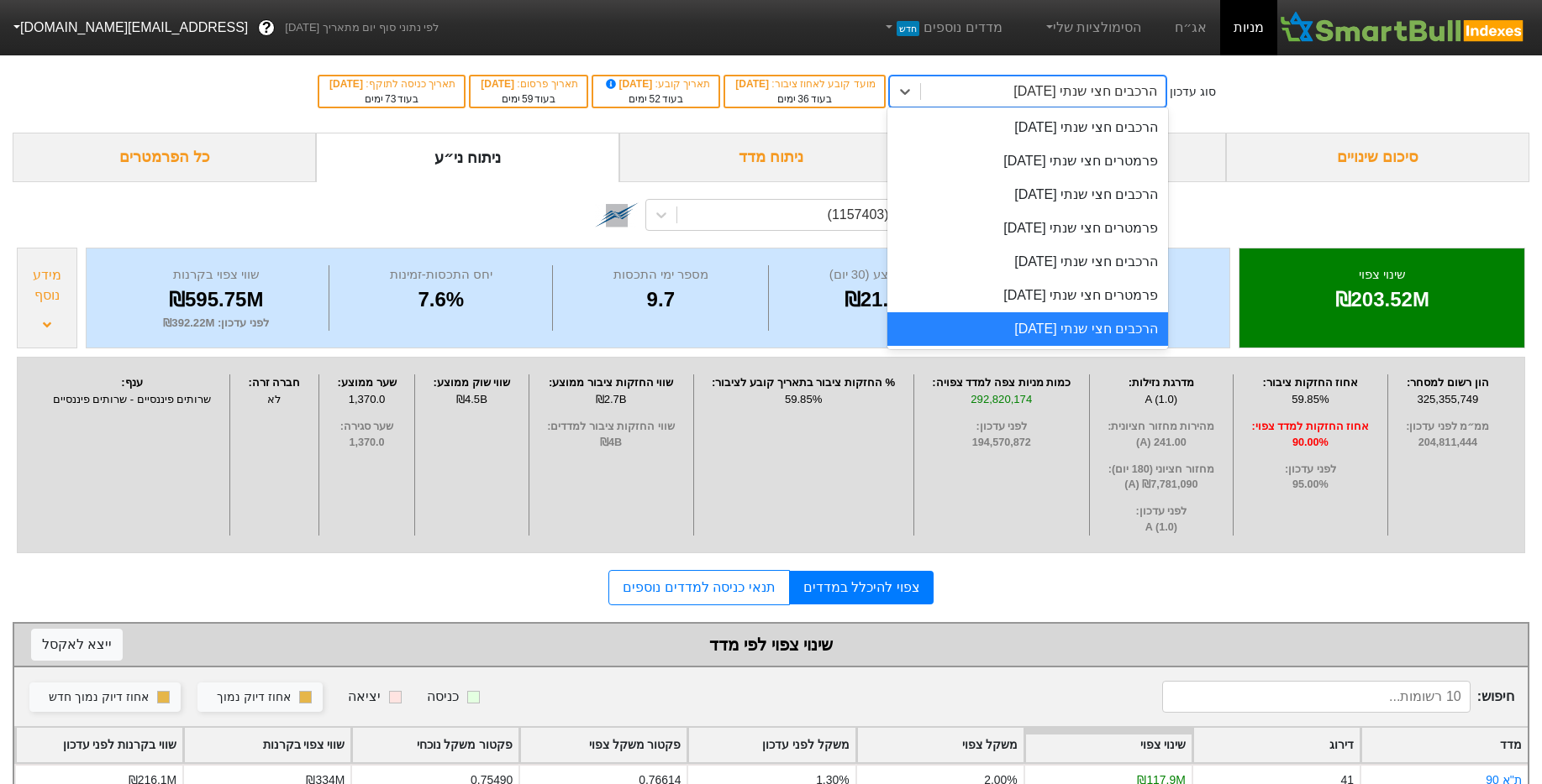
click at [1088, 106] on div "option הרכבים חצי שנתי 06/11/2025, selected. option הרכבים חצי שנתי 06/11/2025 …" at bounding box center [1027, 91] width 281 height 32
click at [1067, 293] on div "פרמטרים חצי שנתי [DATE]" at bounding box center [1027, 296] width 281 height 34
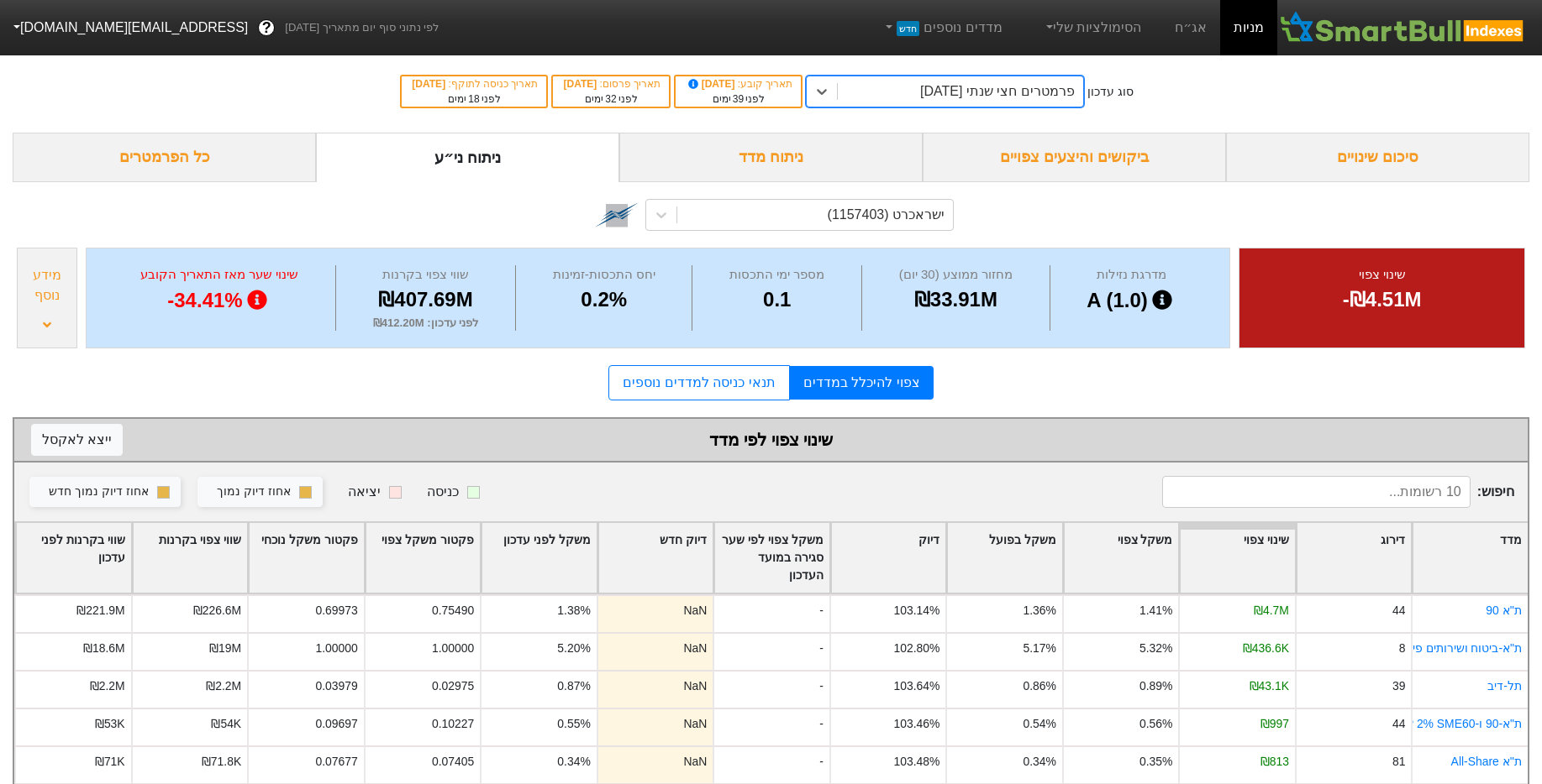
click at [51, 307] on div "מידע נוסף" at bounding box center [47, 297] width 60 height 101
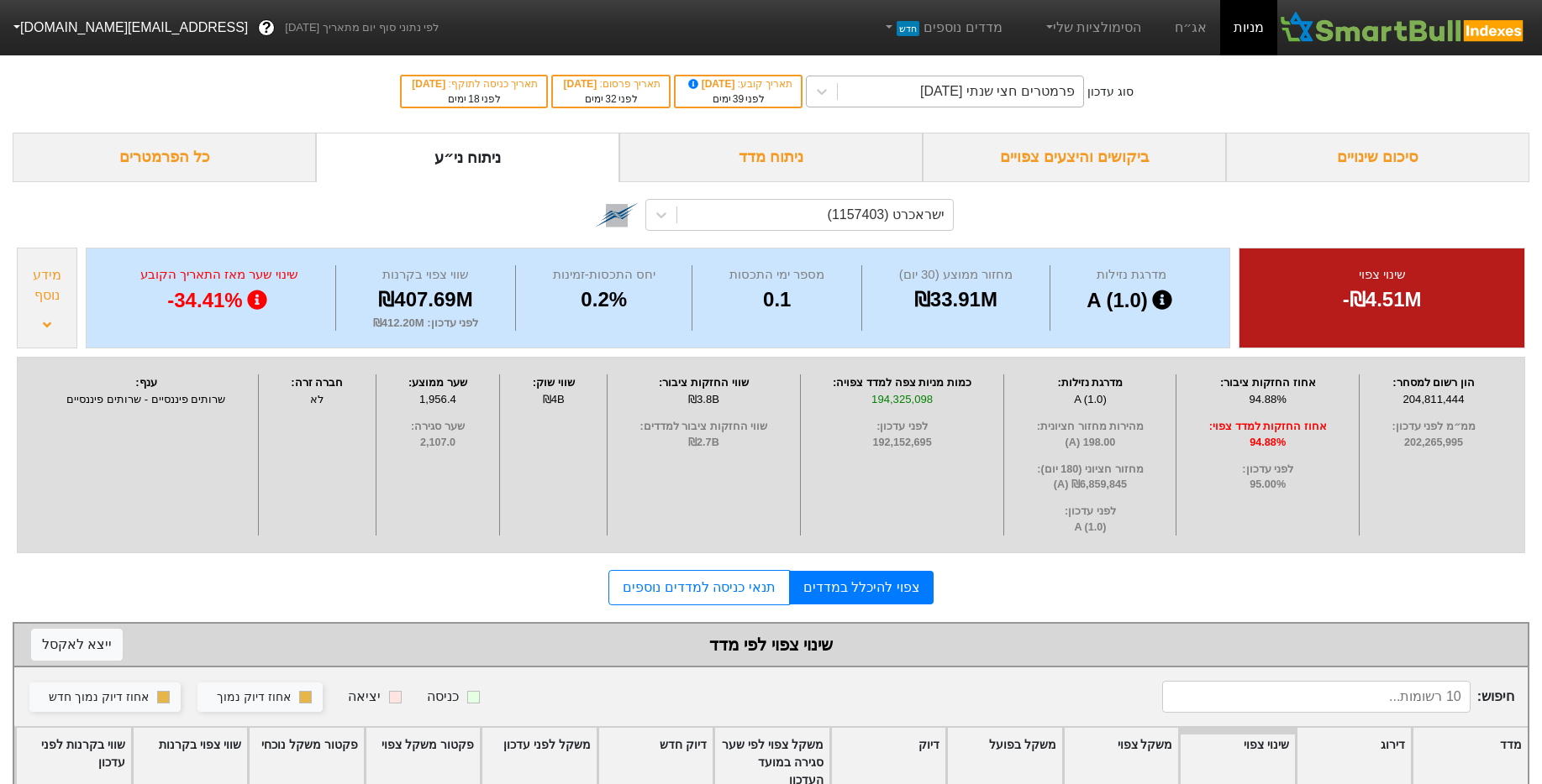
click at [1036, 104] on div "פרמטרים חצי שנתי [DATE]" at bounding box center [960, 91] width 245 height 30
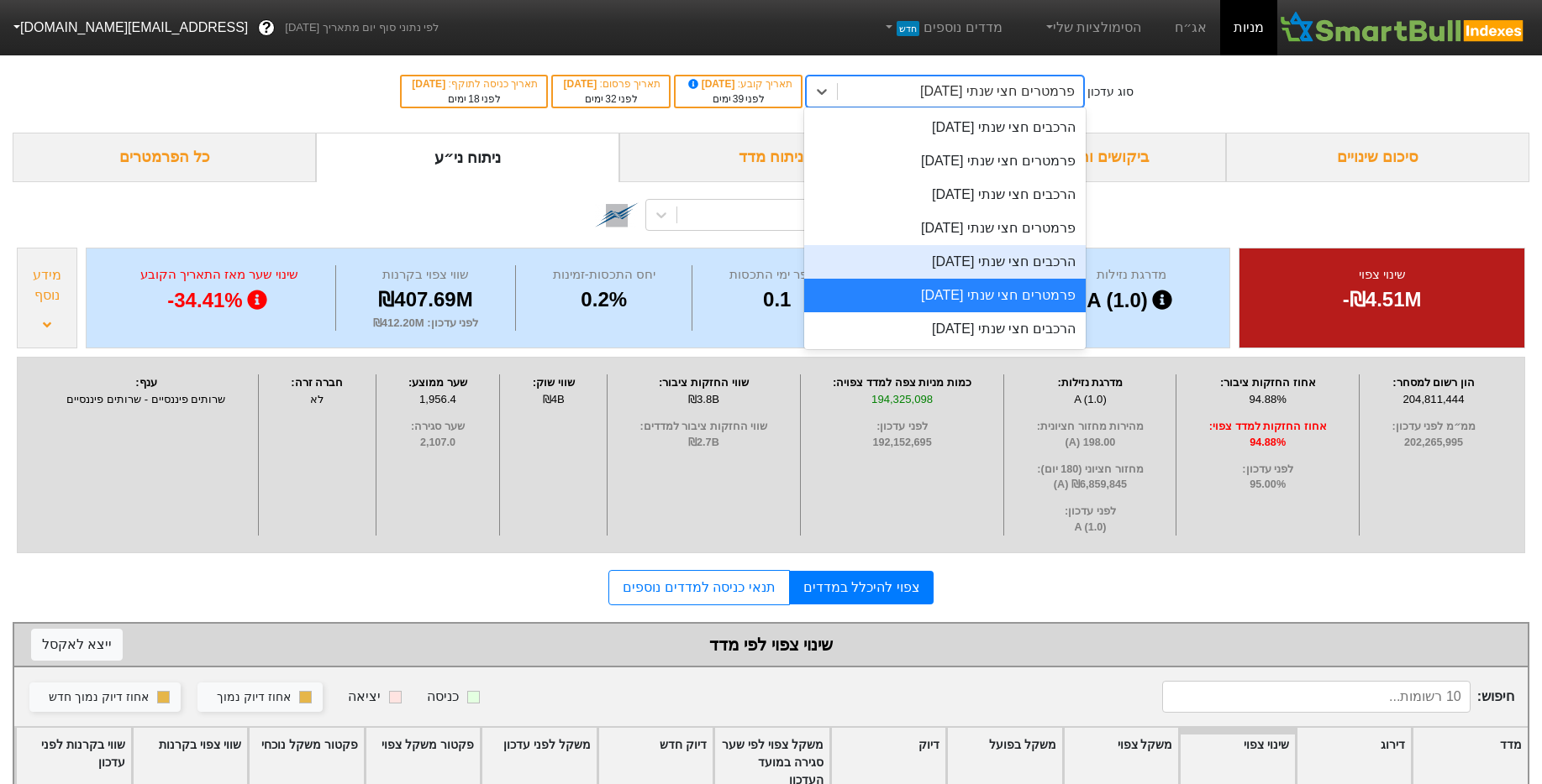
click at [1024, 248] on div "הרכבים חצי שנתי [DATE]" at bounding box center [944, 263] width 281 height 34
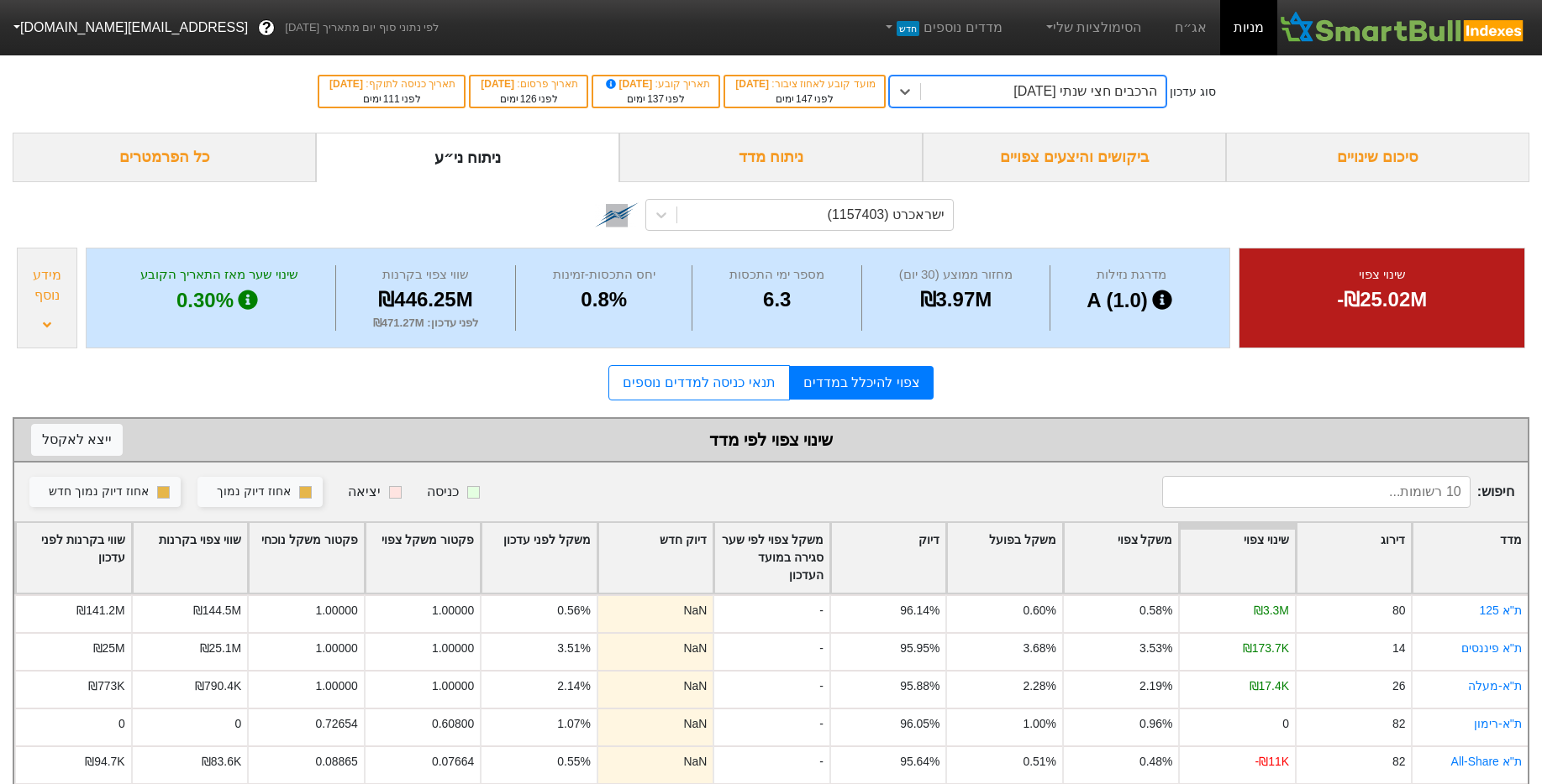
click at [1072, 92] on div "הרכבים חצי שנתי [DATE]" at bounding box center [1084, 91] width 144 height 20
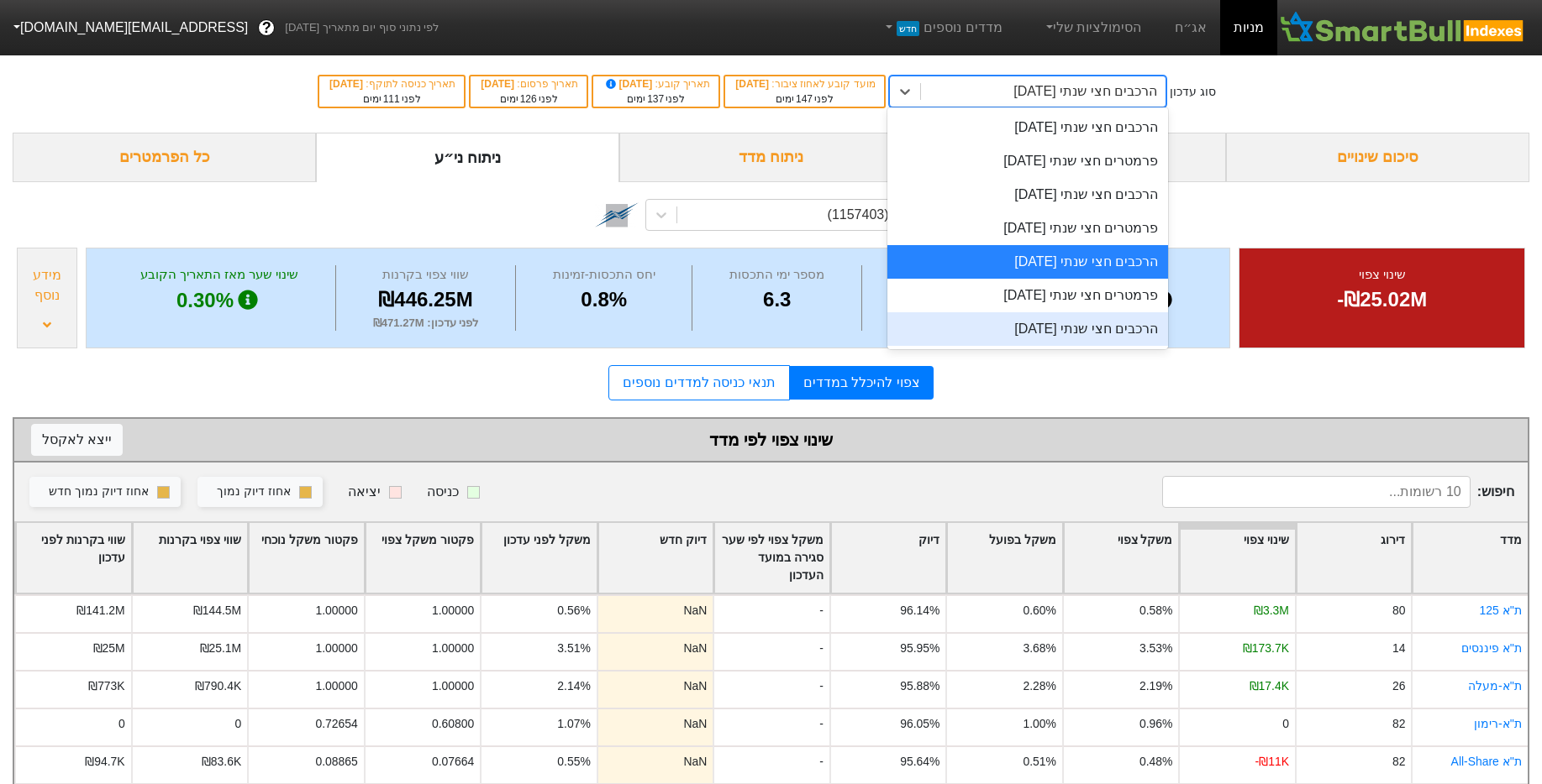
click at [1111, 327] on div "הרכבים חצי שנתי [DATE]" at bounding box center [1027, 329] width 281 height 34
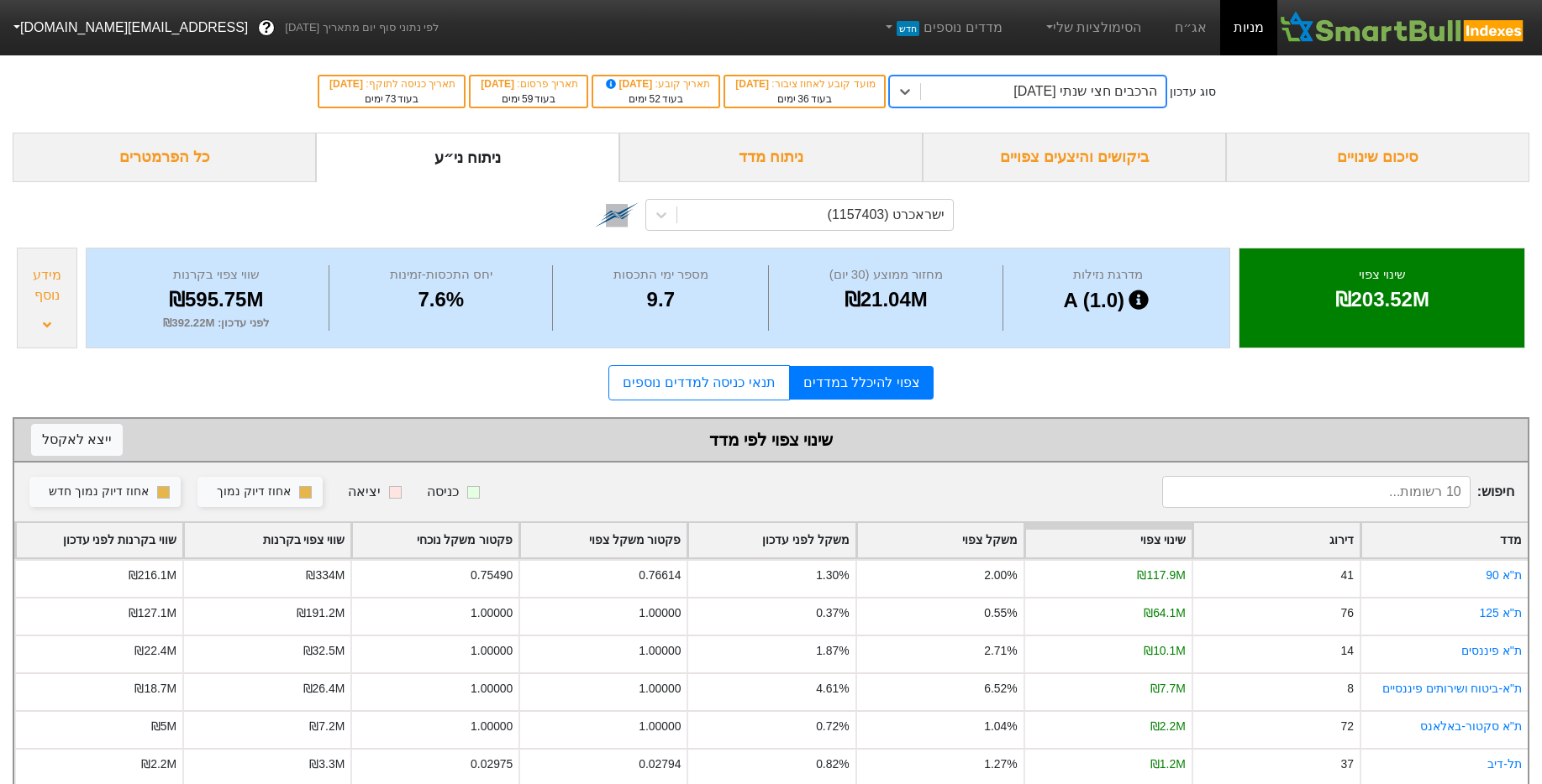
click at [44, 309] on div "מידע נוסף" at bounding box center [47, 297] width 60 height 101
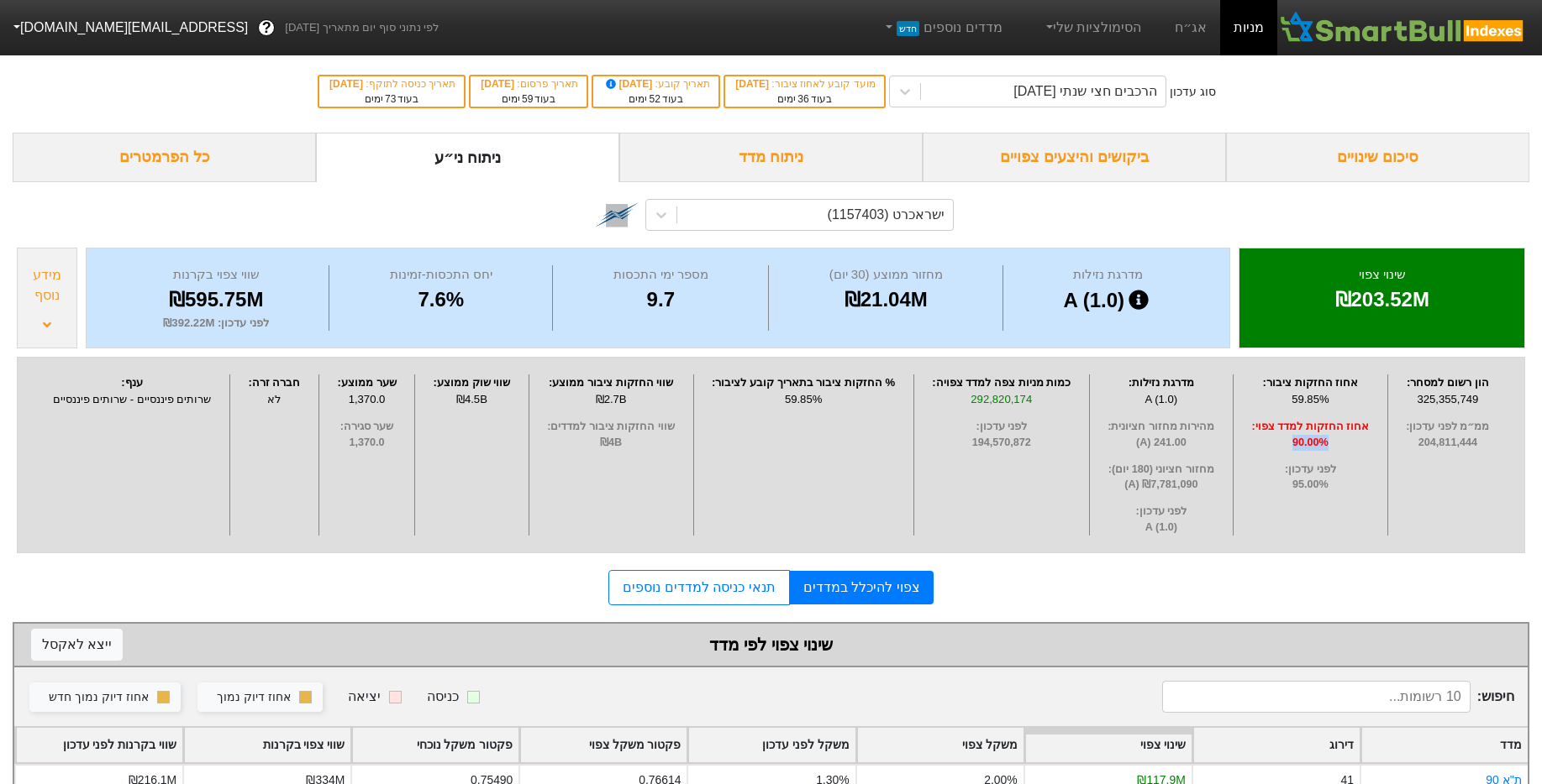
drag, startPoint x: 1291, startPoint y: 441, endPoint x: 1341, endPoint y: 443, distance: 50.0
click at [1341, 443] on span "90.00%" at bounding box center [1309, 442] width 145 height 16
drag, startPoint x: 1326, startPoint y: 403, endPoint x: 1281, endPoint y: 406, distance: 45.1
click at [1281, 406] on div "59.85%" at bounding box center [1309, 400] width 145 height 17
click at [1331, 425] on span "אחוז החזקות למדד צפוי :" at bounding box center [1309, 426] width 145 height 16
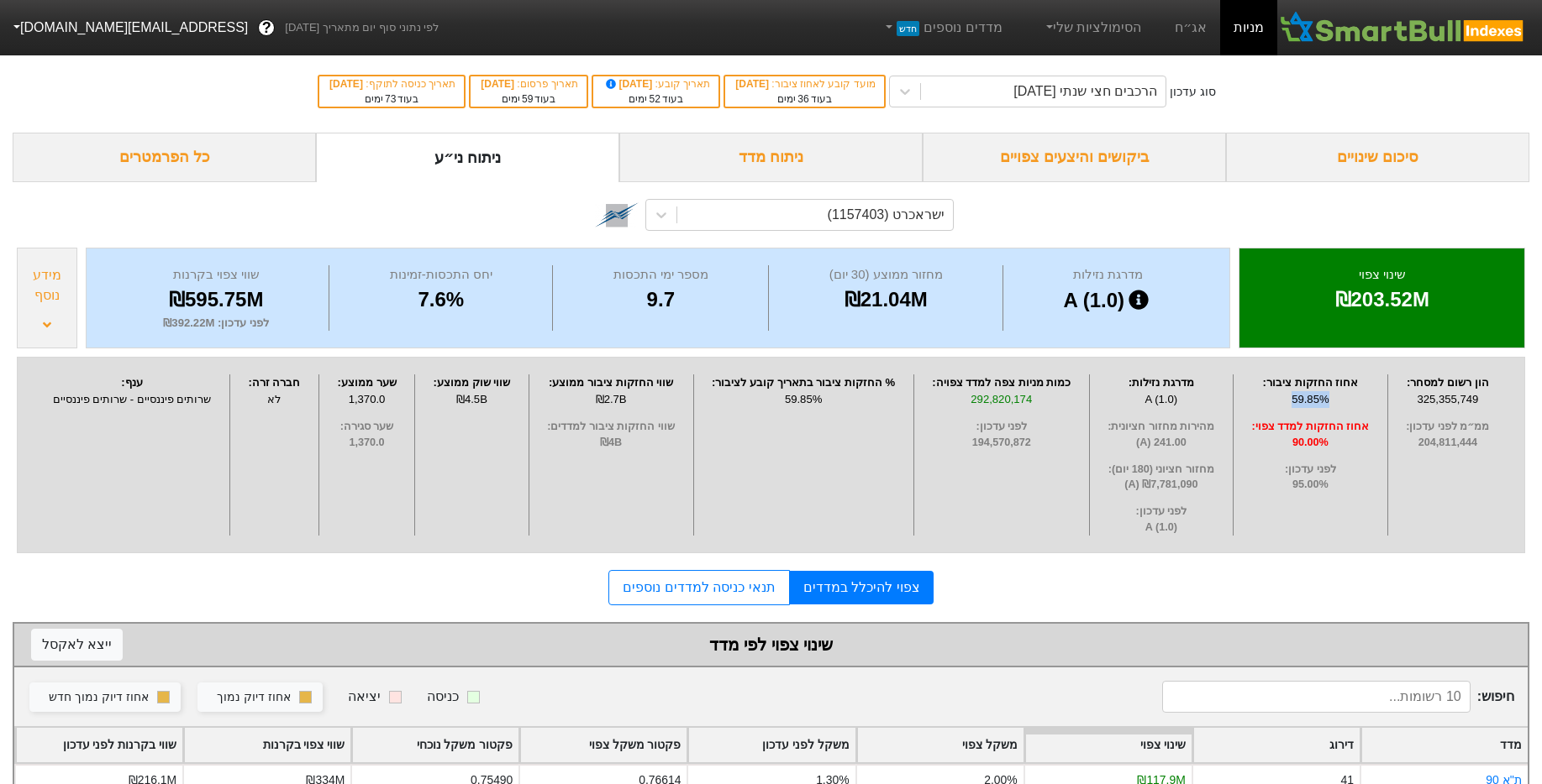
drag, startPoint x: 1331, startPoint y: 396, endPoint x: 1277, endPoint y: 398, distance: 54.0
click at [1277, 398] on div "59.85%" at bounding box center [1309, 400] width 145 height 17
drag, startPoint x: 1330, startPoint y: 480, endPoint x: 1308, endPoint y: 431, distance: 53.7
click at [1313, 473] on div "לפני עדכון : 95.00%" at bounding box center [1309, 478] width 145 height 32
click at [1312, 408] on div "אחוז החזקות ציבור : 59.85% אחוז החזקות למדד צפוי : 90.00% לפני עדכון : 95.00%" at bounding box center [1310, 455] width 154 height 161
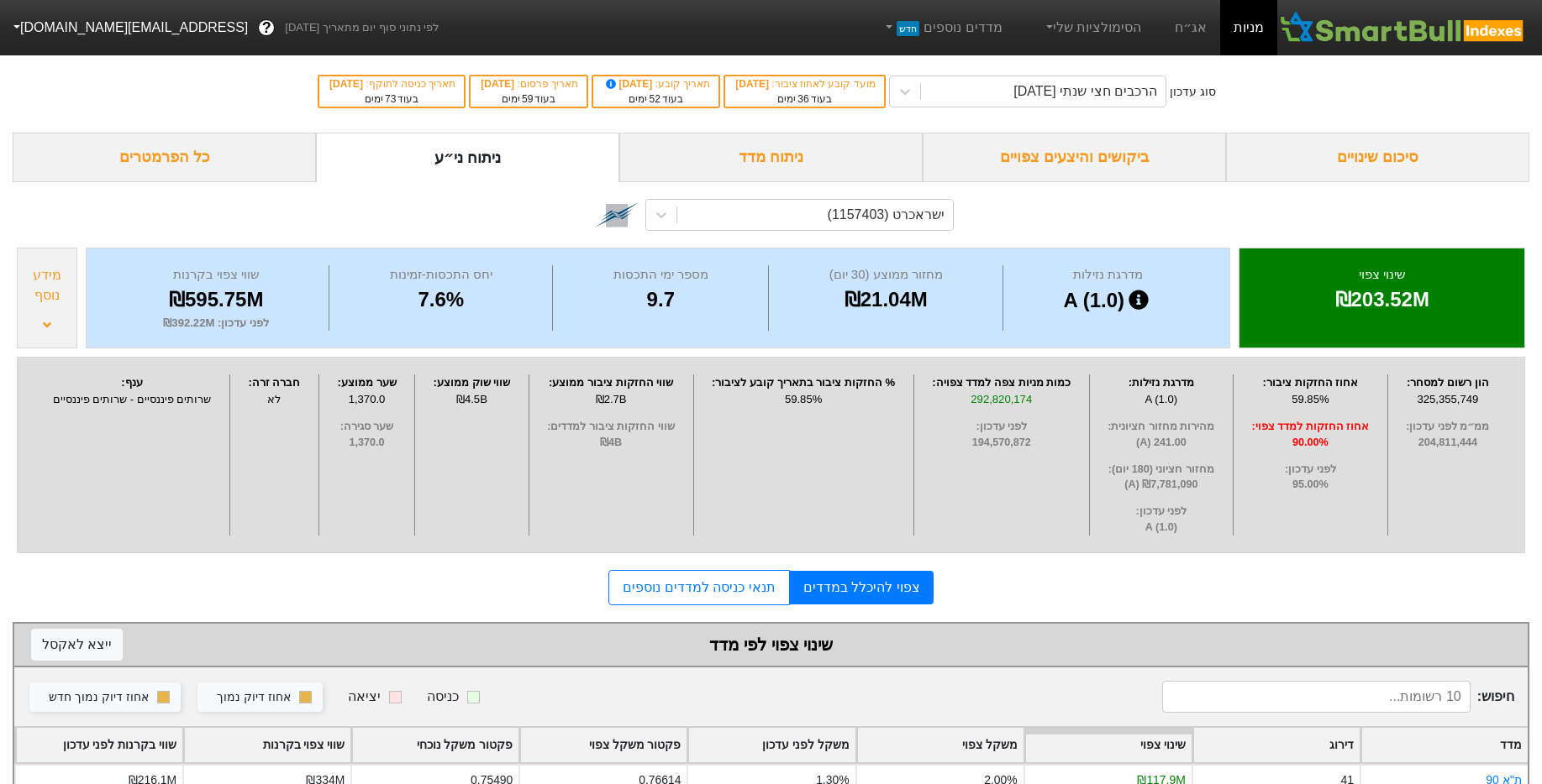
click at [1315, 399] on div "59.85%" at bounding box center [1309, 400] width 145 height 17
click at [1291, 400] on div "59.85%" at bounding box center [1309, 400] width 145 height 17
click at [1293, 400] on div "59.85%" at bounding box center [1309, 400] width 145 height 17
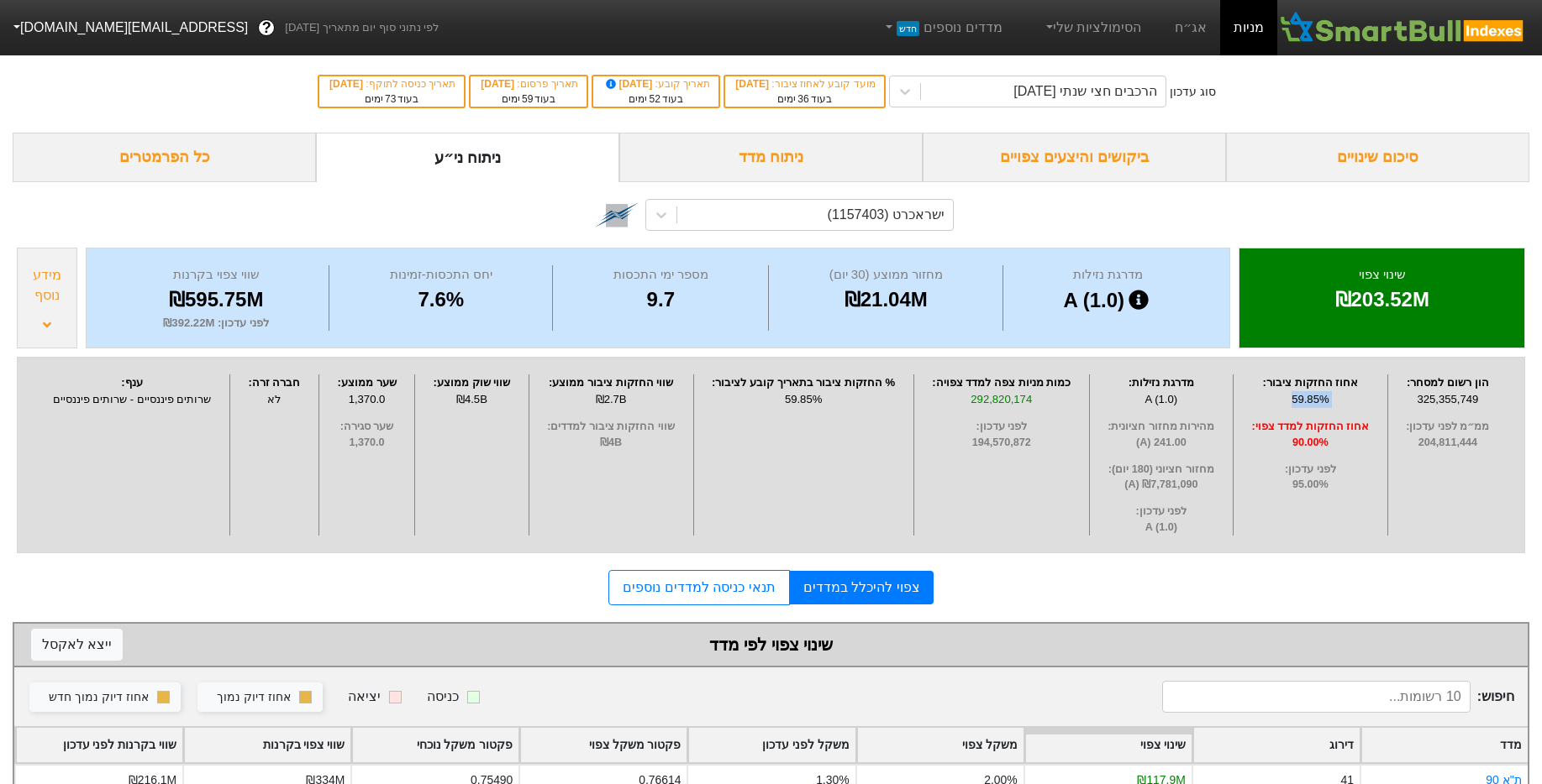
drag, startPoint x: 1293, startPoint y: 400, endPoint x: 1342, endPoint y: 399, distance: 49.0
click at [1342, 399] on div "59.85%" at bounding box center [1309, 400] width 145 height 17
click at [1340, 399] on div "59.85%" at bounding box center [1309, 400] width 145 height 17
drag, startPoint x: 1340, startPoint y: 395, endPoint x: 1277, endPoint y: 395, distance: 63.0
click at [1277, 395] on div "59.85%" at bounding box center [1309, 400] width 145 height 17
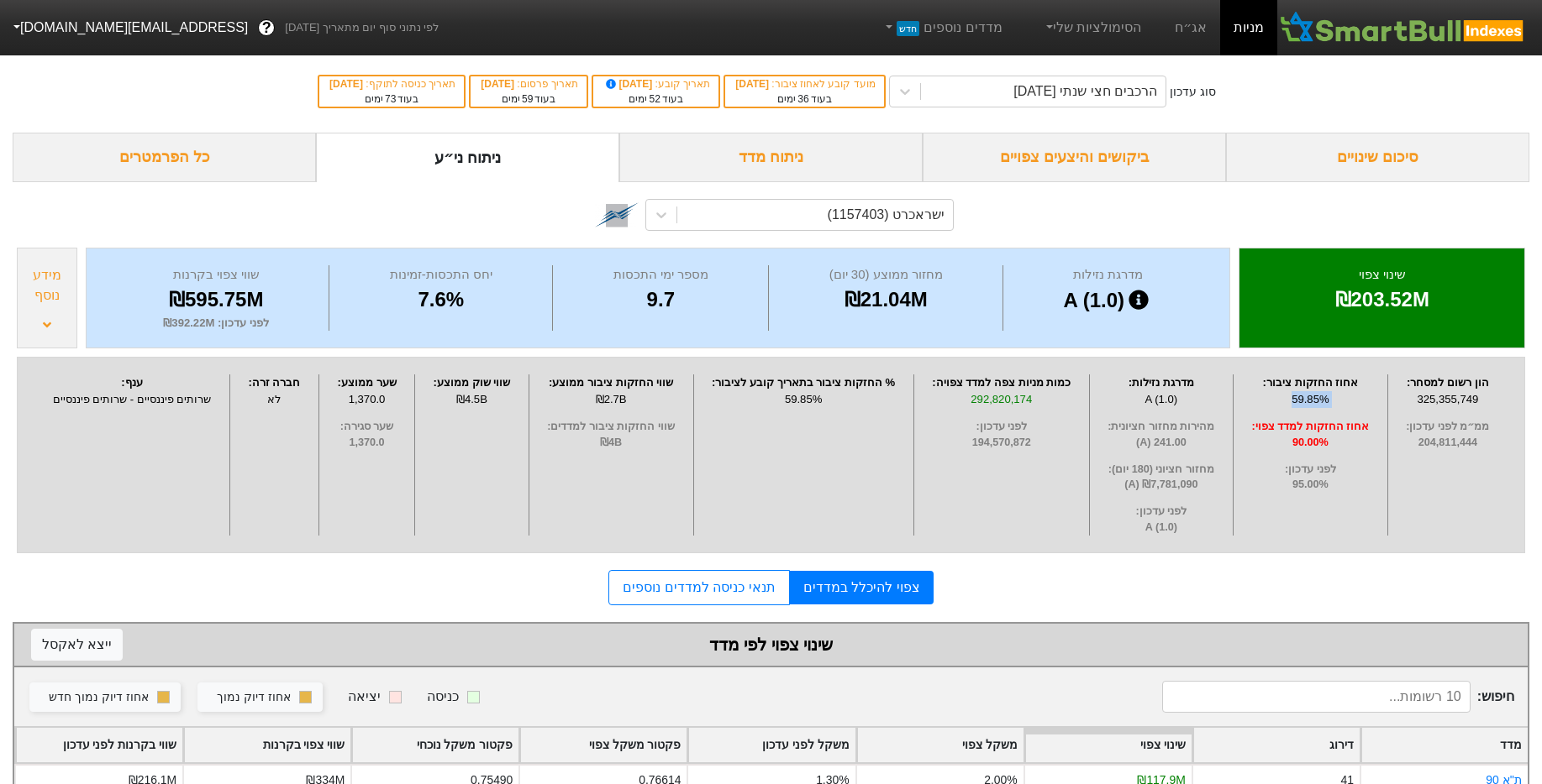
click at [1315, 395] on div "59.85%" at bounding box center [1309, 400] width 145 height 17
drag, startPoint x: 1335, startPoint y: 394, endPoint x: 1152, endPoint y: 371, distance: 184.4
click at [1152, 371] on div "הון רשום למסחר : 325,355,749 ממ״מ לפני עדכון : 204,811,444 אחוז החזקות ציבור : …" at bounding box center [771, 455] width 1508 height 197
click at [1355, 438] on span "90.00%" at bounding box center [1309, 442] width 145 height 16
drag, startPoint x: 1254, startPoint y: 447, endPoint x: 1176, endPoint y: 457, distance: 78.6
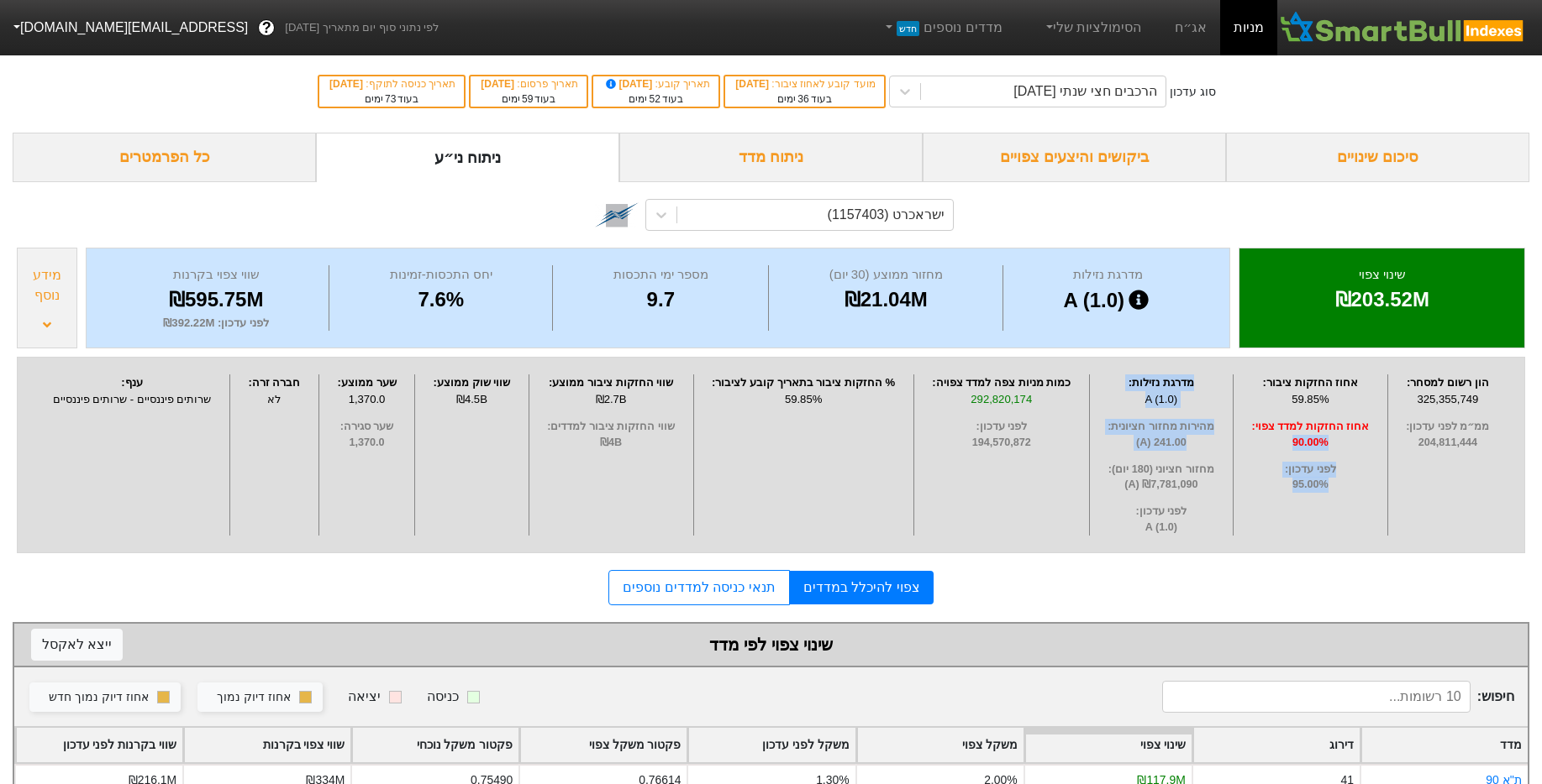
click at [1176, 457] on div "הון רשום למסחר : 325,355,749 ממ״מ לפני עדכון : 204,811,444 אחוז החזקות ציבור : …" at bounding box center [771, 455] width 1508 height 197
click at [1019, 82] on div "הרכבים חצי שנתי [DATE]" at bounding box center [1084, 91] width 144 height 20
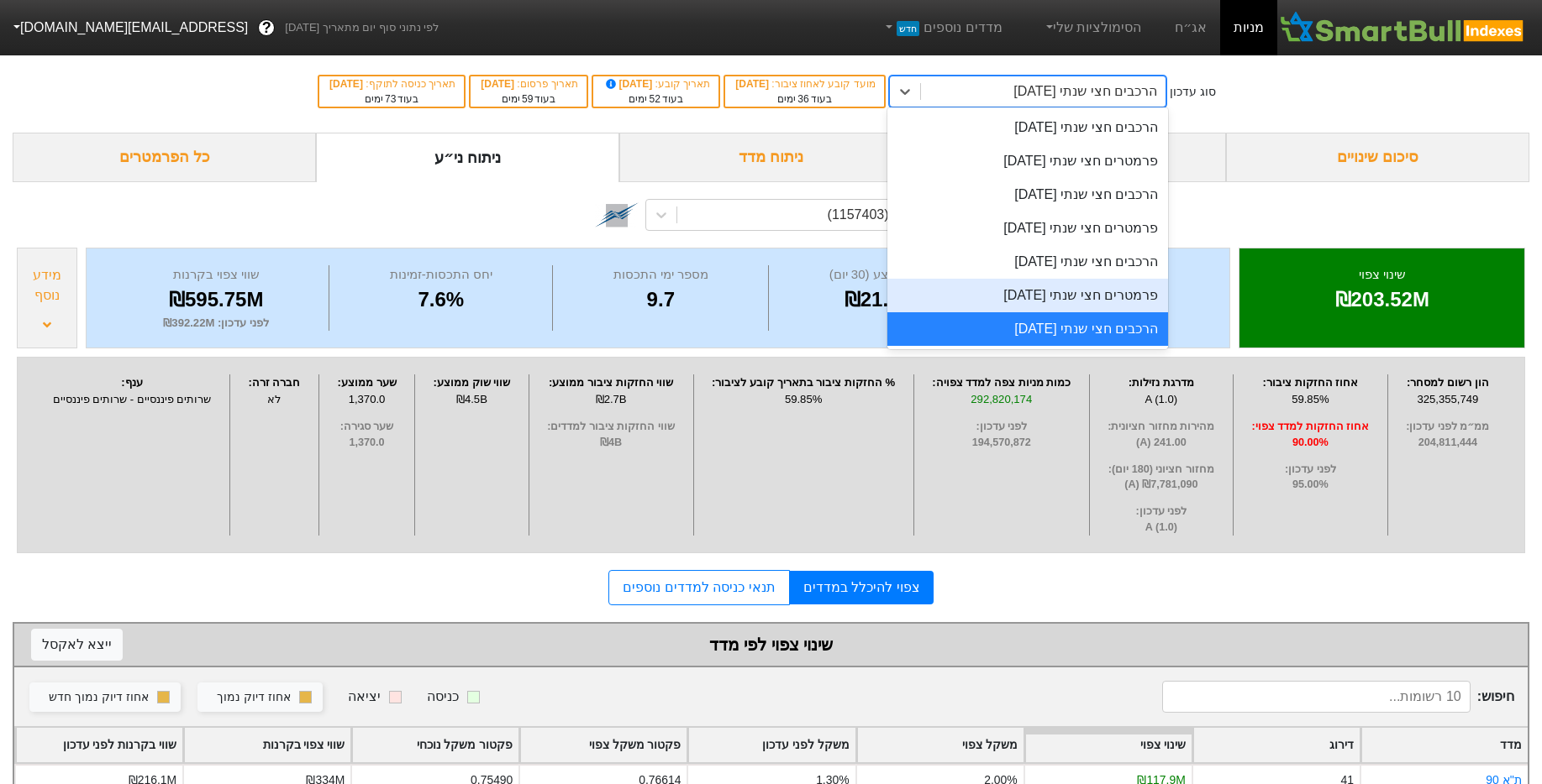
click at [1044, 300] on div "פרמטרים חצי שנתי [DATE]" at bounding box center [1027, 296] width 281 height 34
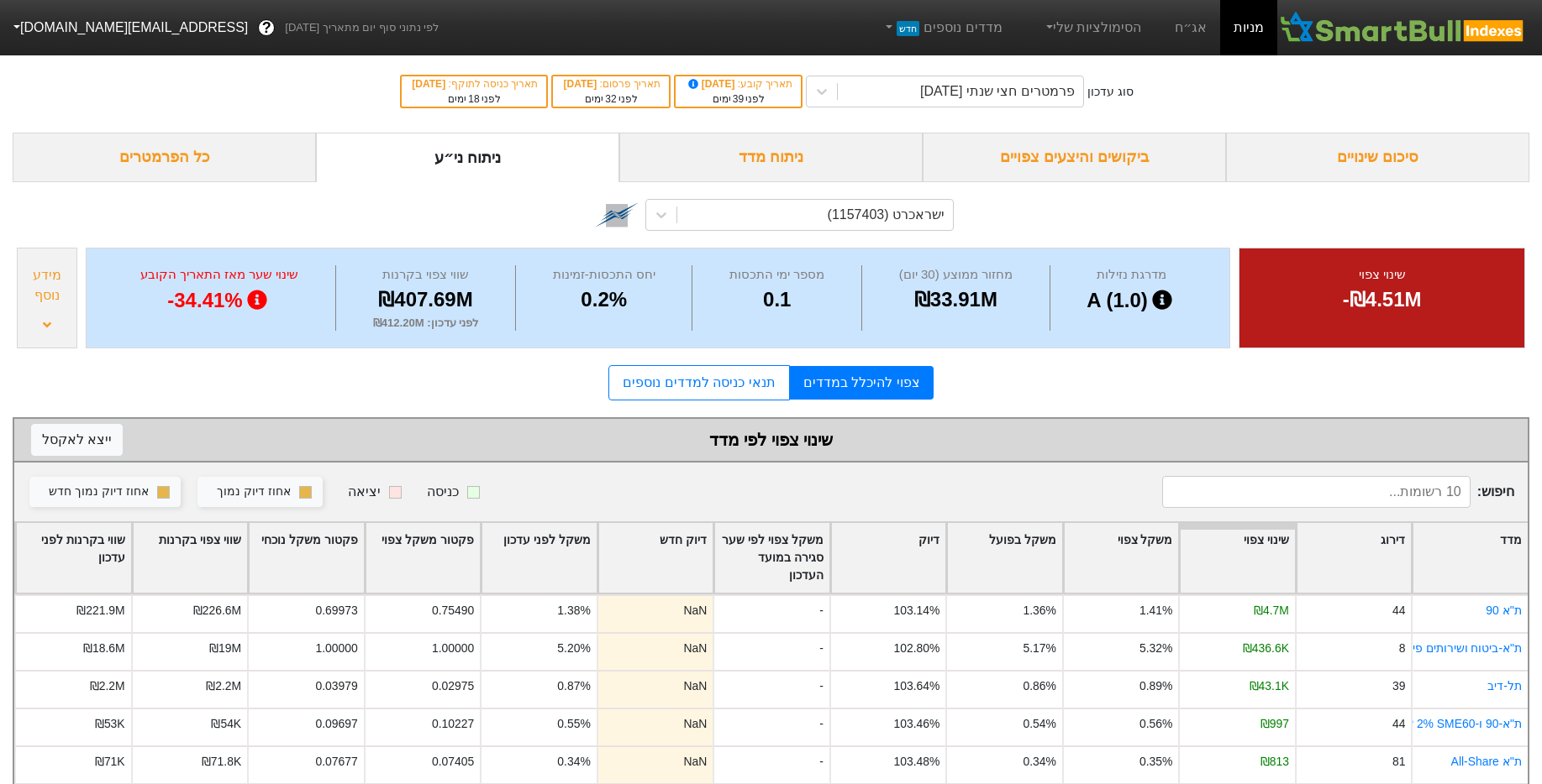
click at [66, 320] on div "מידע נוסף" at bounding box center [47, 297] width 60 height 101
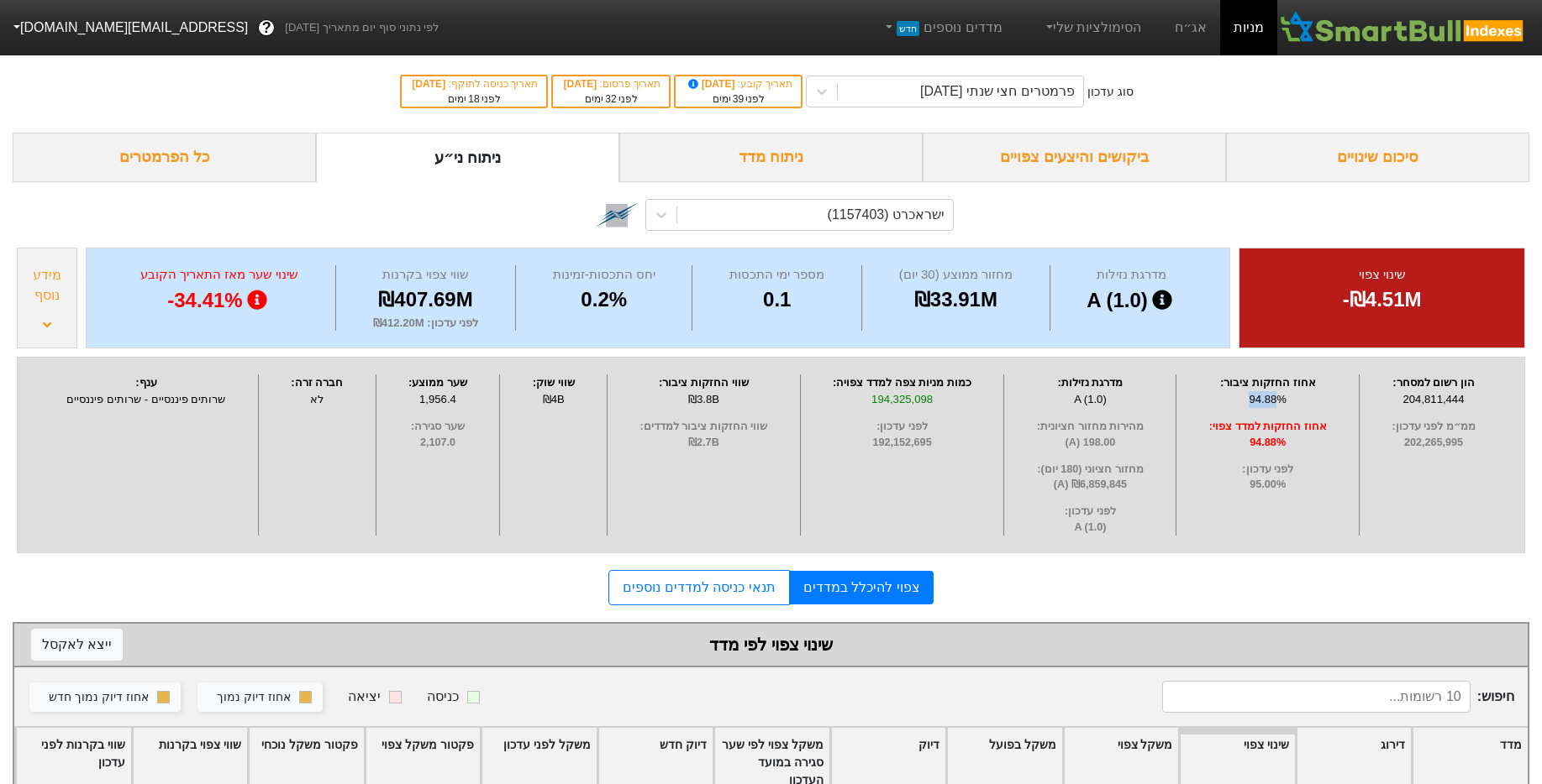
click at [1277, 392] on div "94.88%" at bounding box center [1267, 400] width 174 height 17
click at [1278, 392] on div "94.88%" at bounding box center [1267, 400] width 174 height 17
click at [1276, 477] on span "95.00%" at bounding box center [1267, 485] width 174 height 16
drag, startPoint x: 1285, startPoint y: 482, endPoint x: 1173, endPoint y: 467, distance: 113.0
click at [1198, 475] on div "לפני עדכון : 95.00%" at bounding box center [1267, 478] width 174 height 32
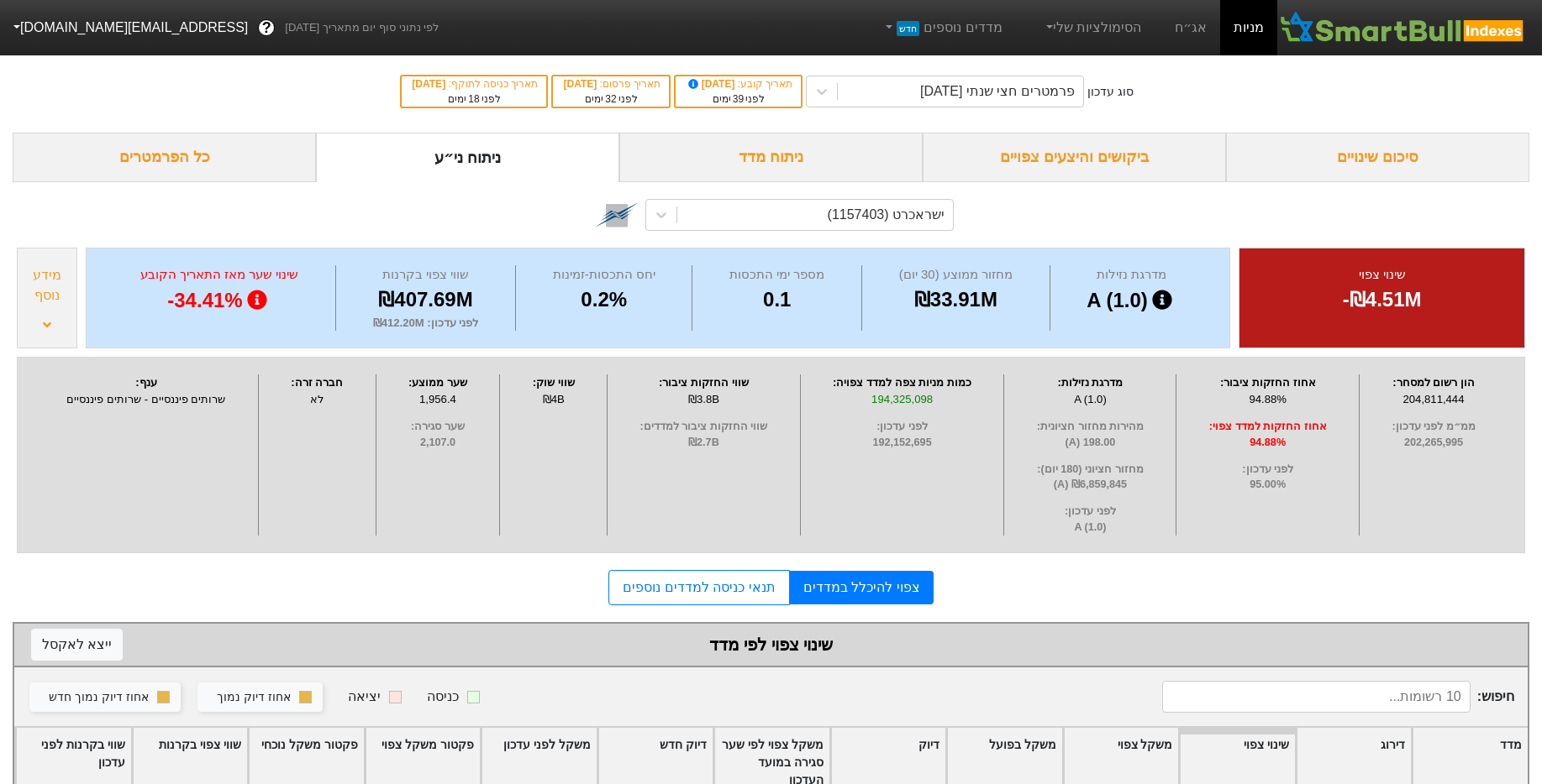
click at [1250, 472] on span "לפני עדכון :" at bounding box center [1267, 470] width 174 height 16
drag, startPoint x: 1250, startPoint y: 485, endPoint x: 1326, endPoint y: 488, distance: 76.1
click at [1326, 488] on span "95.00%" at bounding box center [1267, 485] width 174 height 16
click at [1305, 445] on span "94.88%" at bounding box center [1267, 442] width 174 height 16
drag, startPoint x: 1283, startPoint y: 402, endPoint x: 1306, endPoint y: 523, distance: 123.2
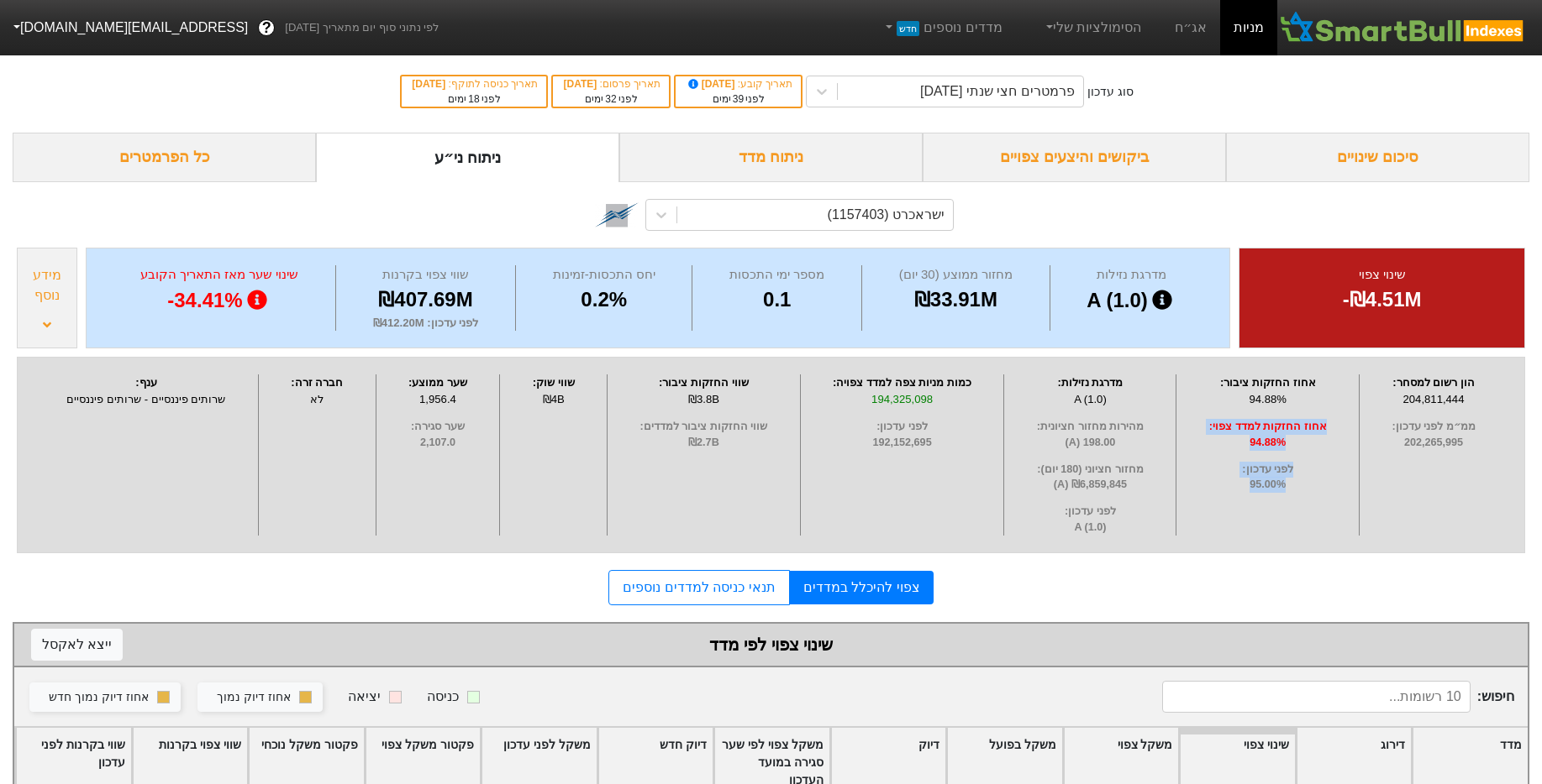
click at [1309, 554] on div "הון רשום למסחר : 204,811,444 ממ״מ לפני עדכון : 202,265,995 אחוז החזקות ציבור : …" at bounding box center [770, 456] width 1517 height 205
click at [1288, 419] on span "אחוז החזקות למדד צפוי :" at bounding box center [1267, 426] width 174 height 16
drag, startPoint x: 1283, startPoint y: 405, endPoint x: 1186, endPoint y: 402, distance: 97.0
click at [1186, 402] on div "94.88%" at bounding box center [1267, 400] width 174 height 17
drag, startPoint x: 1233, startPoint y: 487, endPoint x: 1309, endPoint y: 486, distance: 76.0
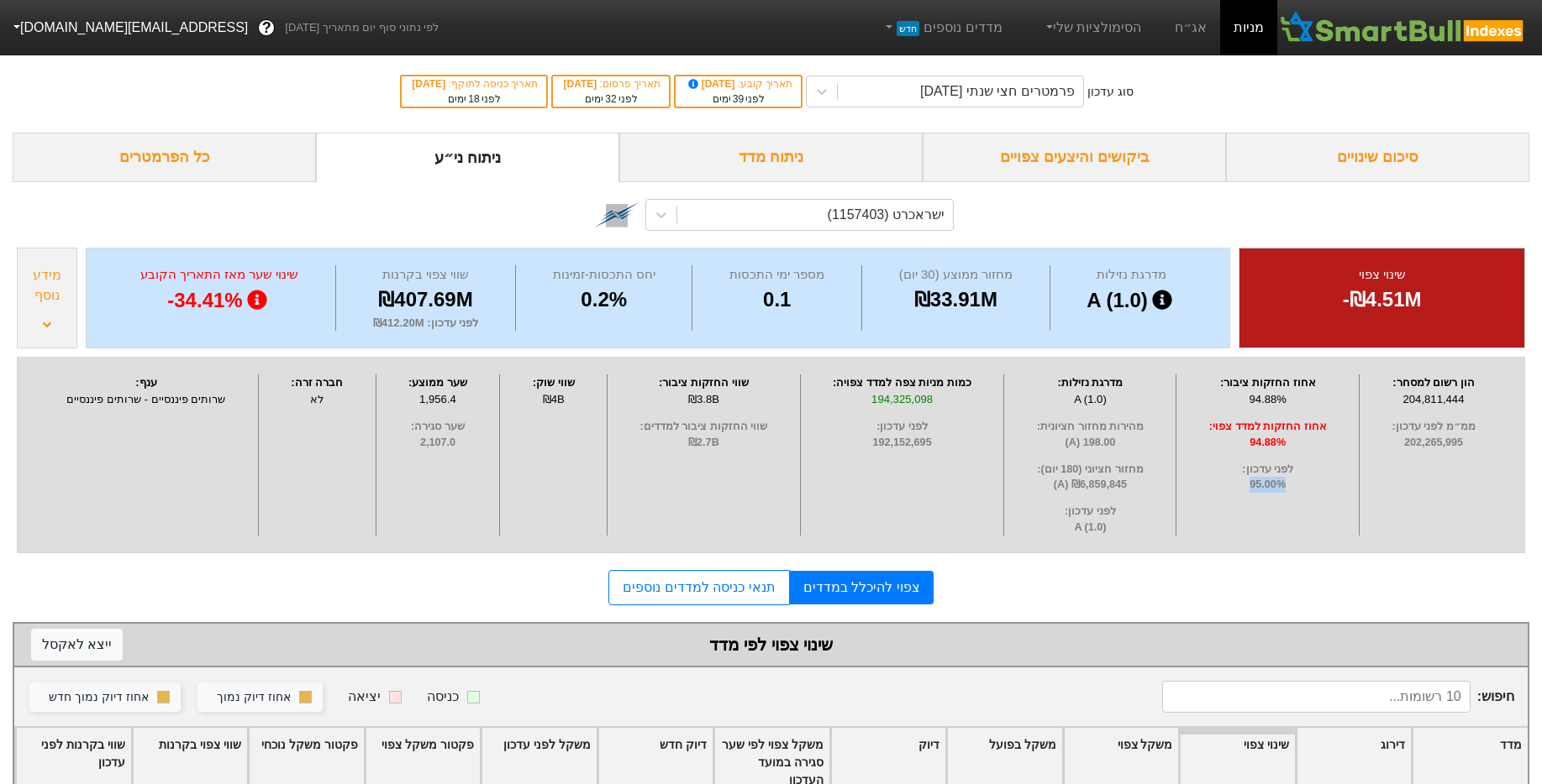
click at [1309, 486] on span "95.00%" at bounding box center [1267, 485] width 174 height 16
click at [1264, 484] on span "95.00%" at bounding box center [1267, 485] width 174 height 16
drag, startPoint x: 1253, startPoint y: 485, endPoint x: 1331, endPoint y: 488, distance: 78.1
click at [1331, 488] on span "95.00%" at bounding box center [1267, 485] width 174 height 16
click at [1275, 482] on span "95.00%" at bounding box center [1267, 485] width 174 height 16
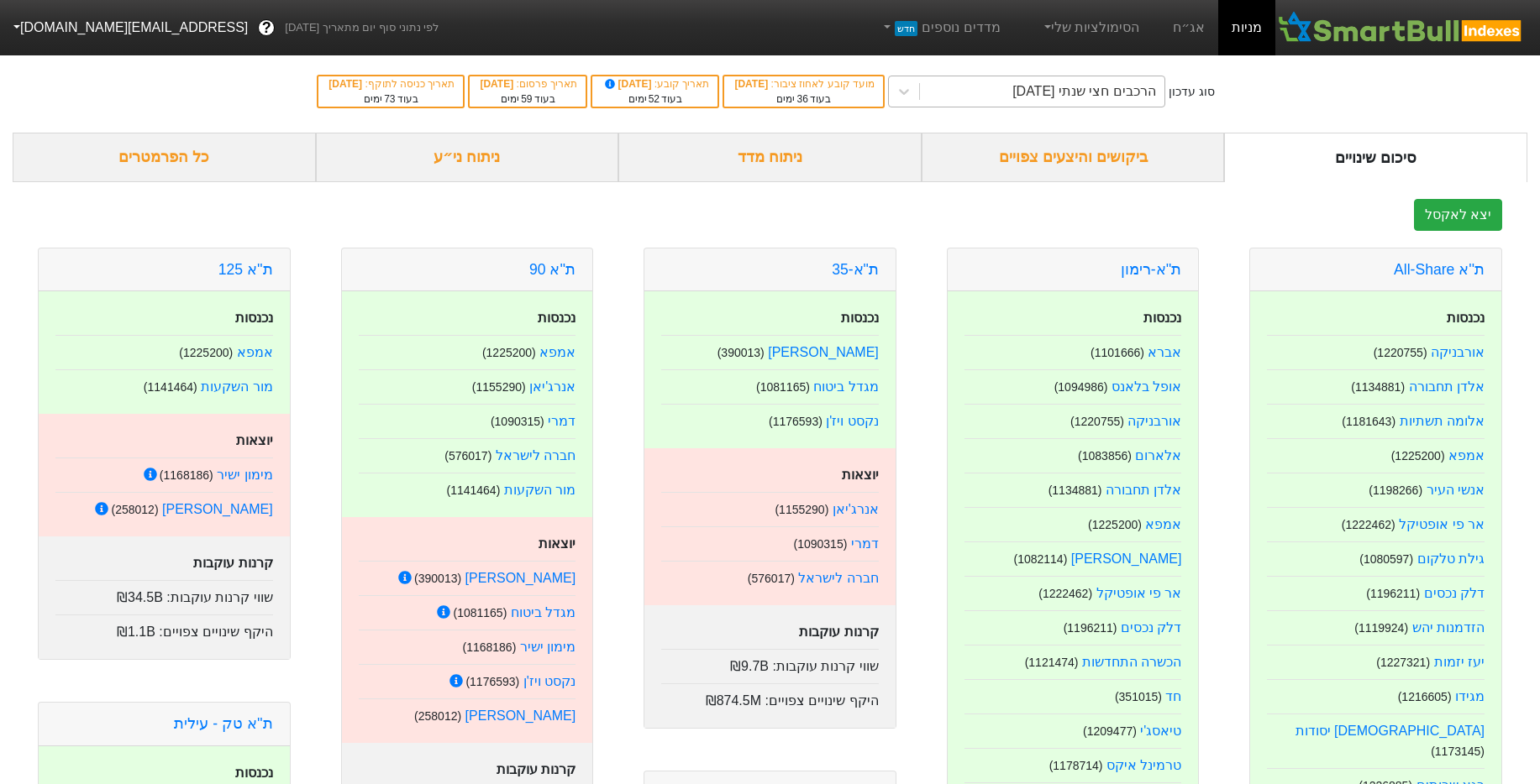
click at [995, 89] on div "הרכבים חצי שנתי [DATE]" at bounding box center [1042, 91] width 245 height 30
click at [1314, 83] on div "סוג עדכון הרכבים חצי שנתי [DATE] מועד קובע לאחוז ציבור : [DATE] בעוד 36 ימים תא…" at bounding box center [770, 91] width 1540 height 82
drag, startPoint x: 538, startPoint y: 160, endPoint x: 586, endPoint y: 159, distance: 48.0
click at [538, 160] on div "ניתוח ני״ע" at bounding box center [468, 157] width 303 height 50
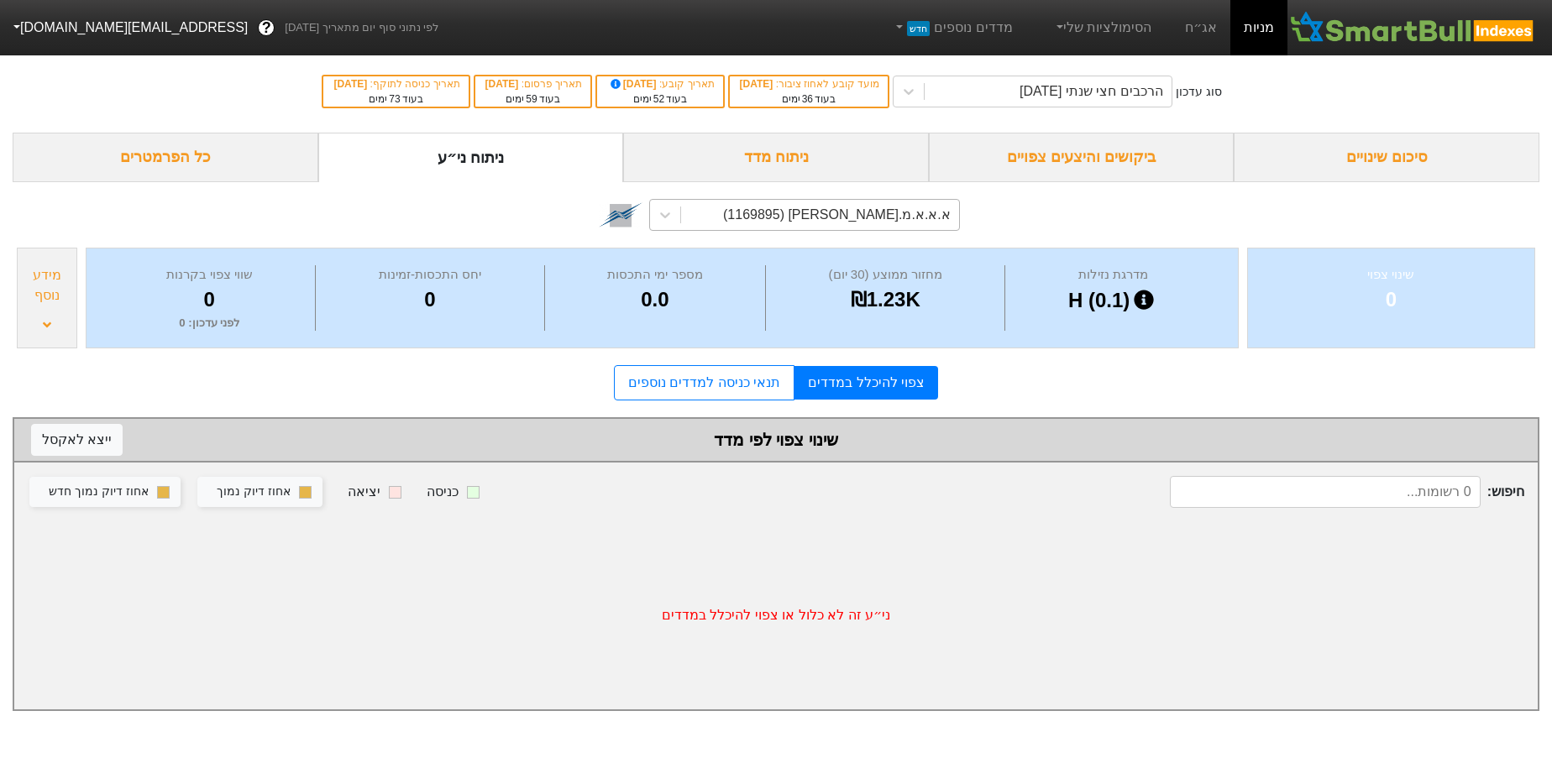
click at [867, 219] on div "א.א.א.מ.[PERSON_NAME] (1169895)" at bounding box center [837, 215] width 228 height 20
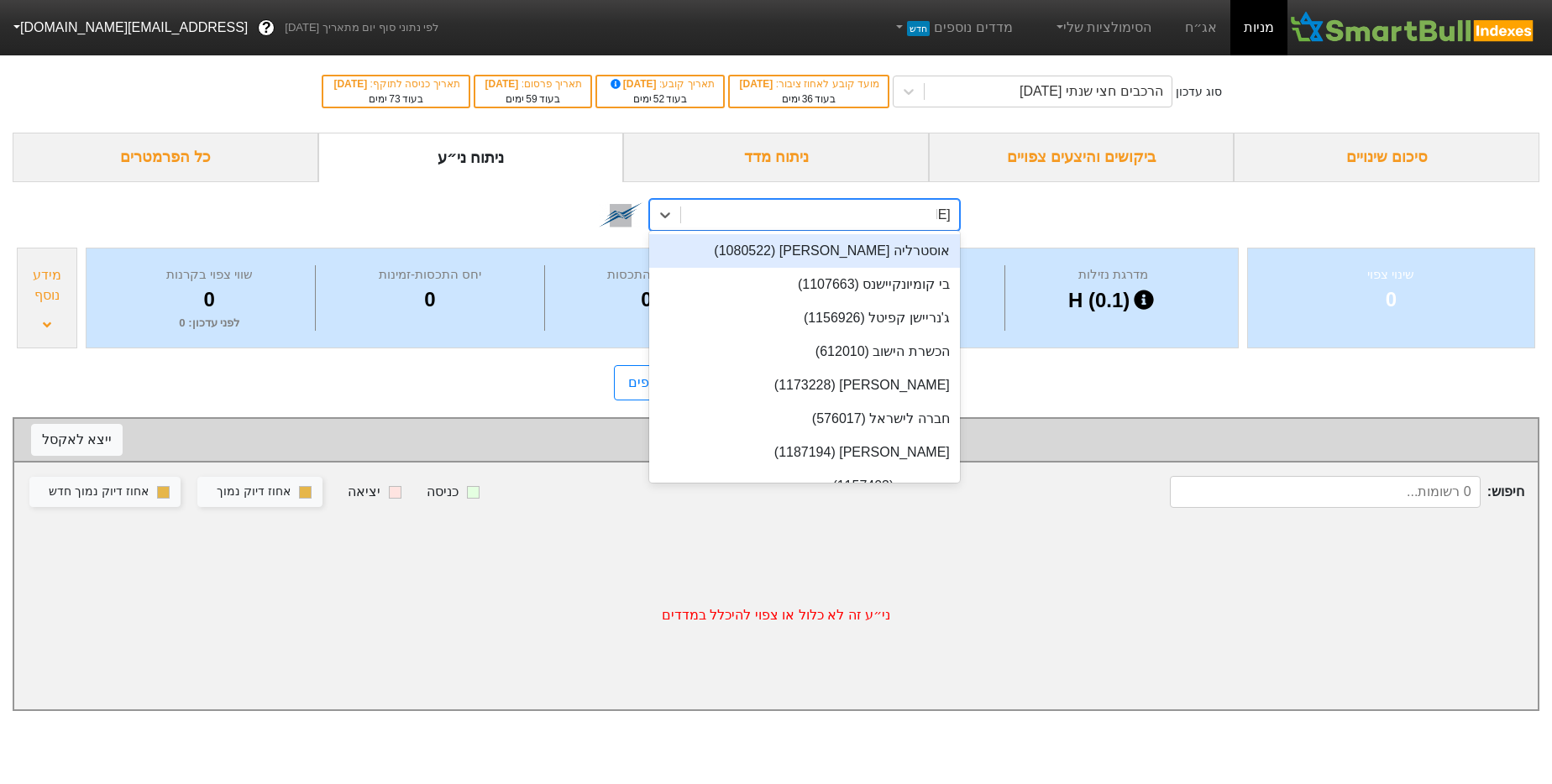
type input "ישר"
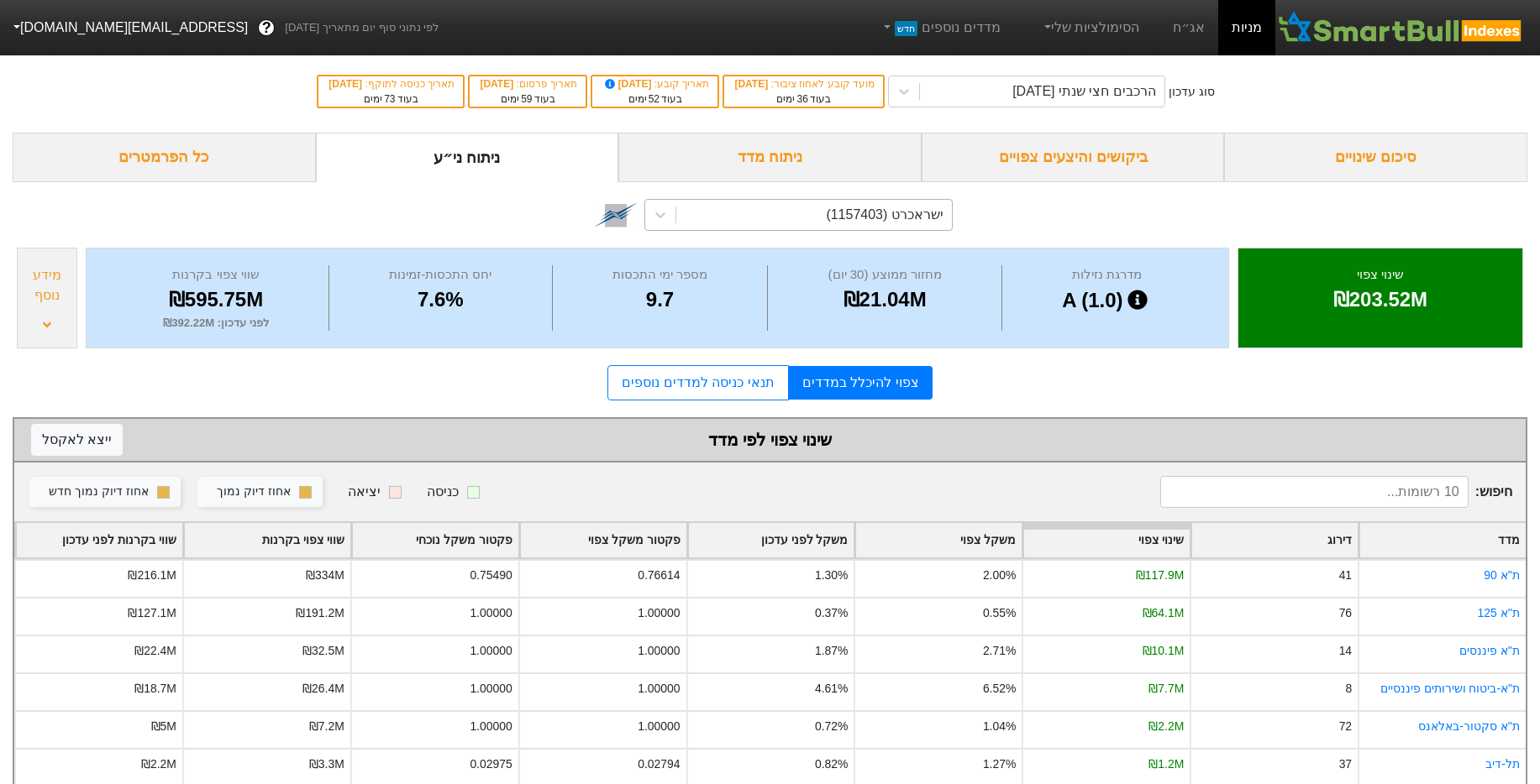
click at [1388, 298] on div "₪203.52M" at bounding box center [1380, 300] width 242 height 30
click at [74, 324] on div "מידע נוסף" at bounding box center [47, 297] width 60 height 101
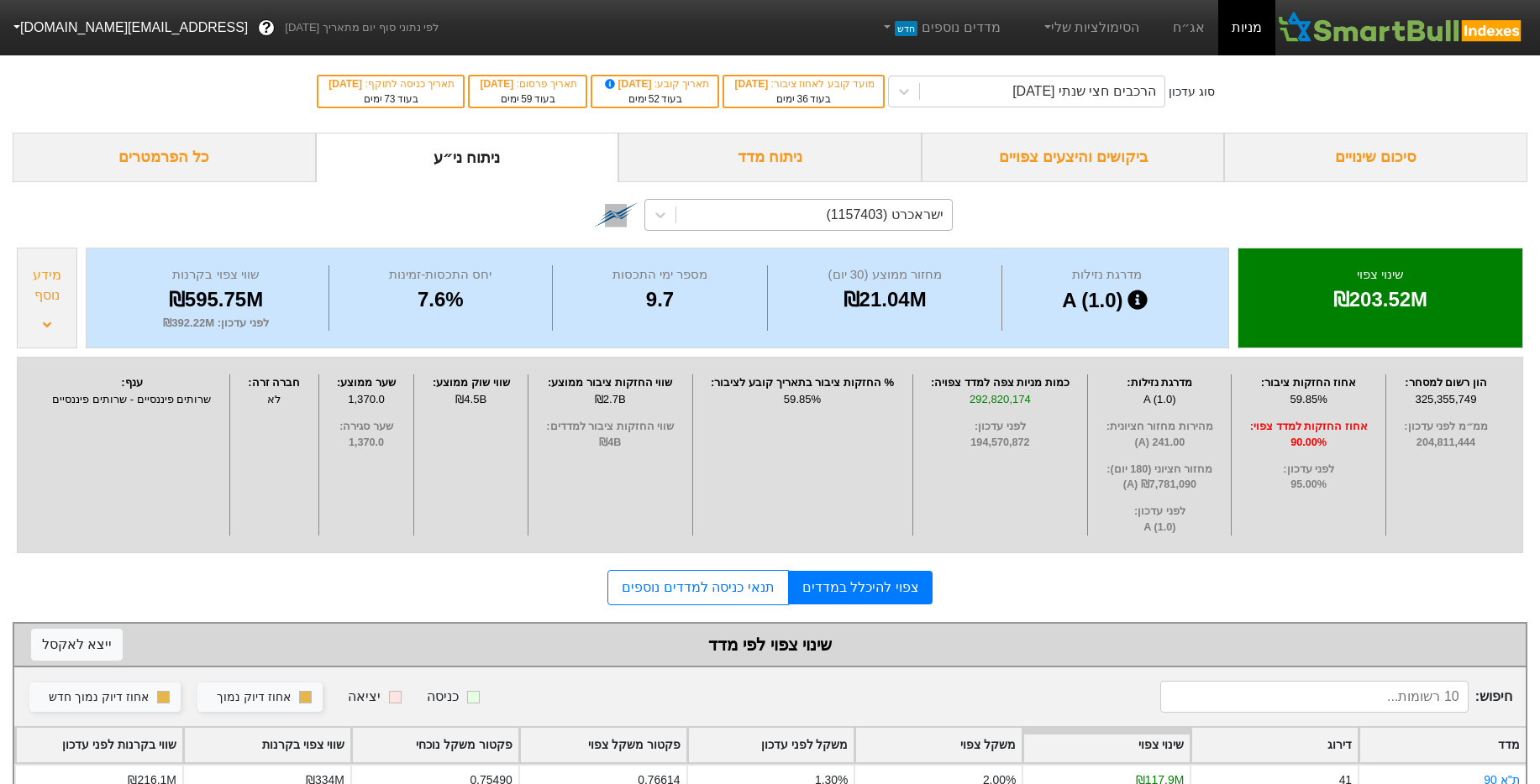
click at [1268, 456] on div "אחוז החזקות ציבור : 59.85% אחוז החזקות למדד צפוי : 90.00% לפני עדכון : 95.00%" at bounding box center [1308, 455] width 154 height 161
drag, startPoint x: 1333, startPoint y: 394, endPoint x: 1289, endPoint y: 398, distance: 44.2
click at [1289, 396] on div "59.85%" at bounding box center [1308, 400] width 145 height 17
drag, startPoint x: 1331, startPoint y: 402, endPoint x: 1296, endPoint y: 403, distance: 35.0
click at [1296, 403] on div "59.85%" at bounding box center [1308, 400] width 145 height 17
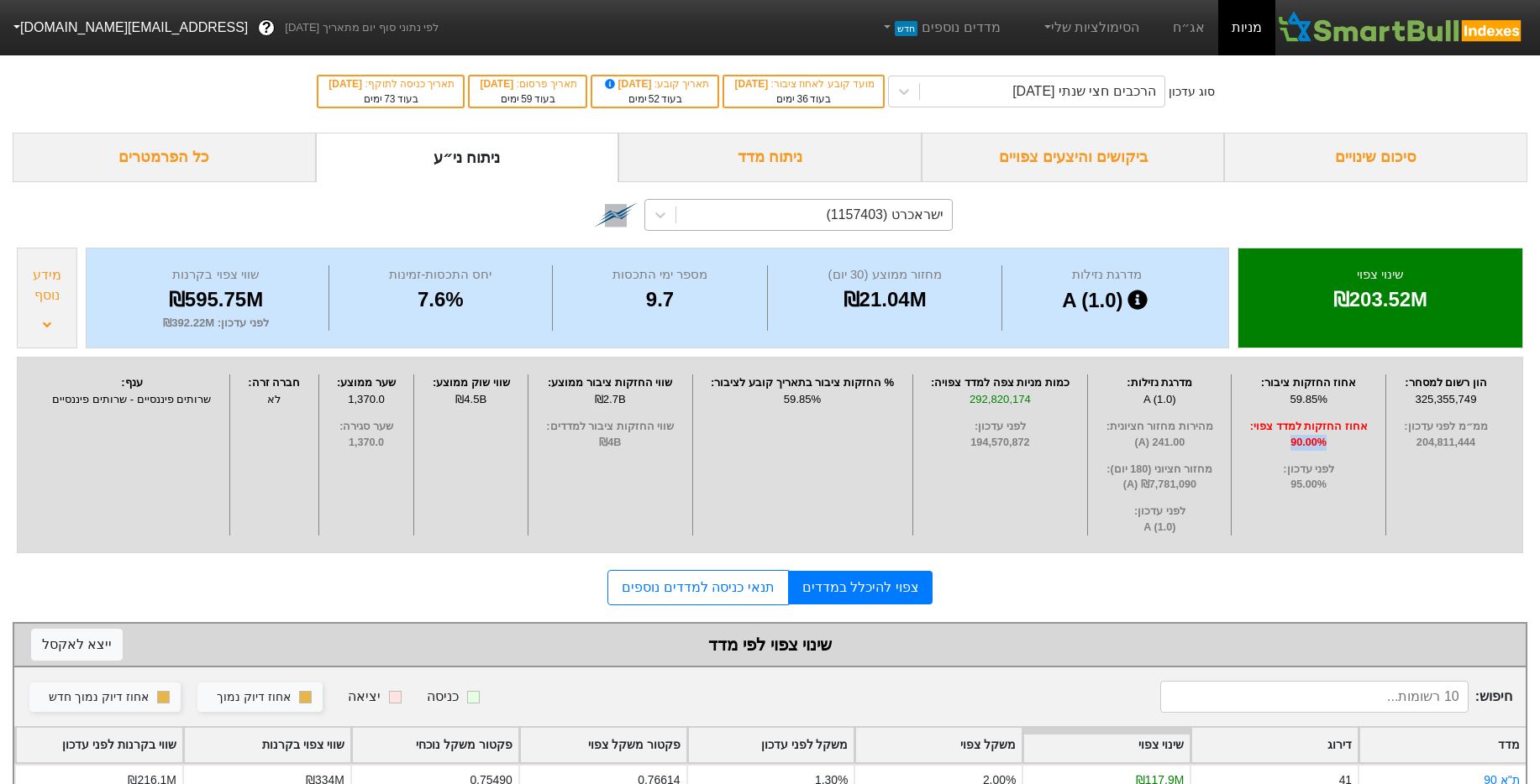
drag, startPoint x: 1343, startPoint y: 447, endPoint x: 1269, endPoint y: 449, distance: 74.0
click at [1269, 449] on span "90.00%" at bounding box center [1308, 442] width 145 height 16
click at [1331, 402] on div "59.85%" at bounding box center [1308, 400] width 145 height 17
click at [1322, 400] on div "59.85%" at bounding box center [1308, 400] width 145 height 17
drag, startPoint x: 1413, startPoint y: 299, endPoint x: 1322, endPoint y: 304, distance: 91.1
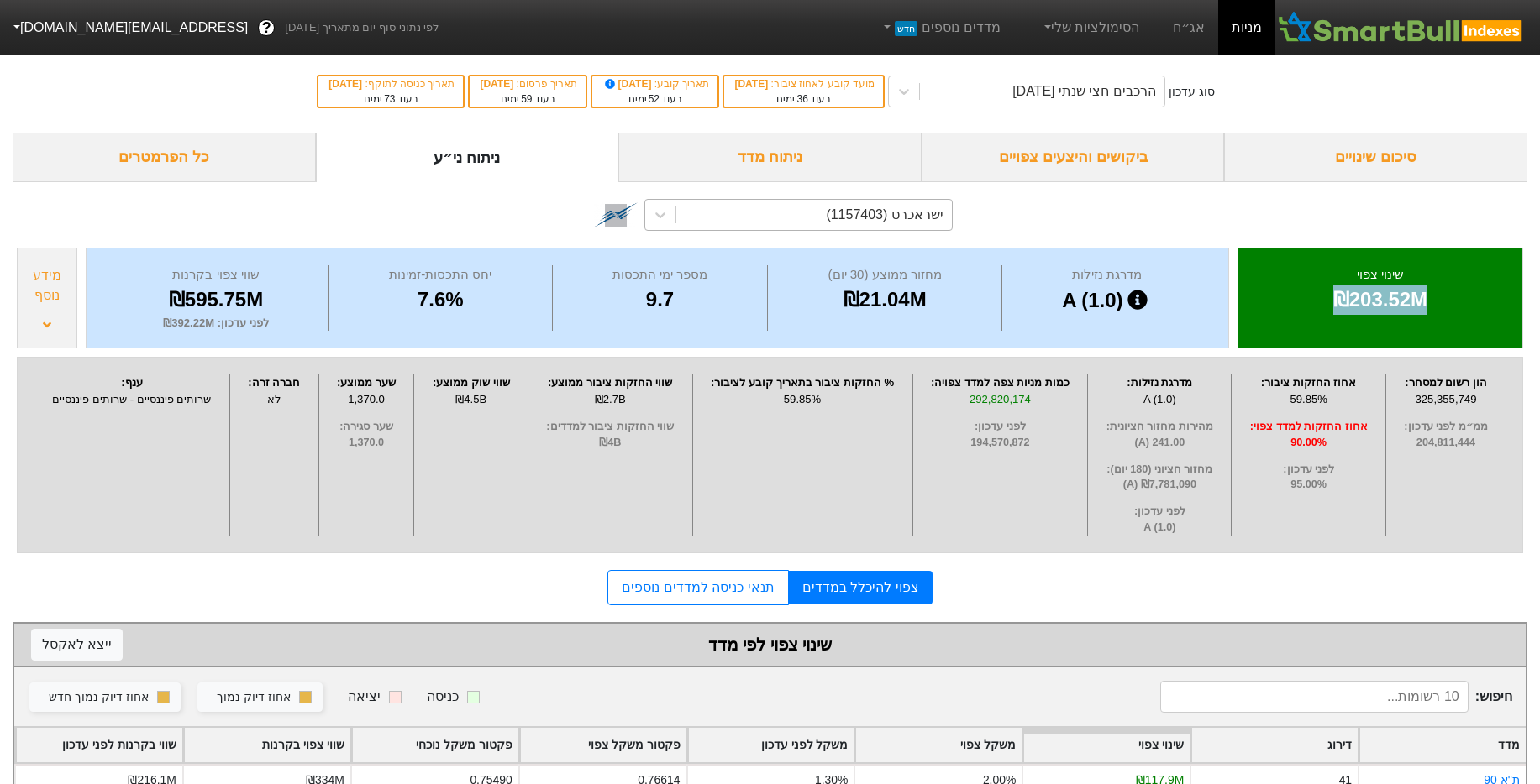
click at [1322, 304] on div "₪203.52M" at bounding box center [1380, 300] width 242 height 30
drag, startPoint x: 1331, startPoint y: 398, endPoint x: 1278, endPoint y: 398, distance: 53.0
click at [1278, 398] on div "59.85%" at bounding box center [1308, 400] width 145 height 17
drag, startPoint x: 1285, startPoint y: 442, endPoint x: 1337, endPoint y: 441, distance: 52.0
click at [1337, 441] on span "90.00%" at bounding box center [1308, 442] width 145 height 16
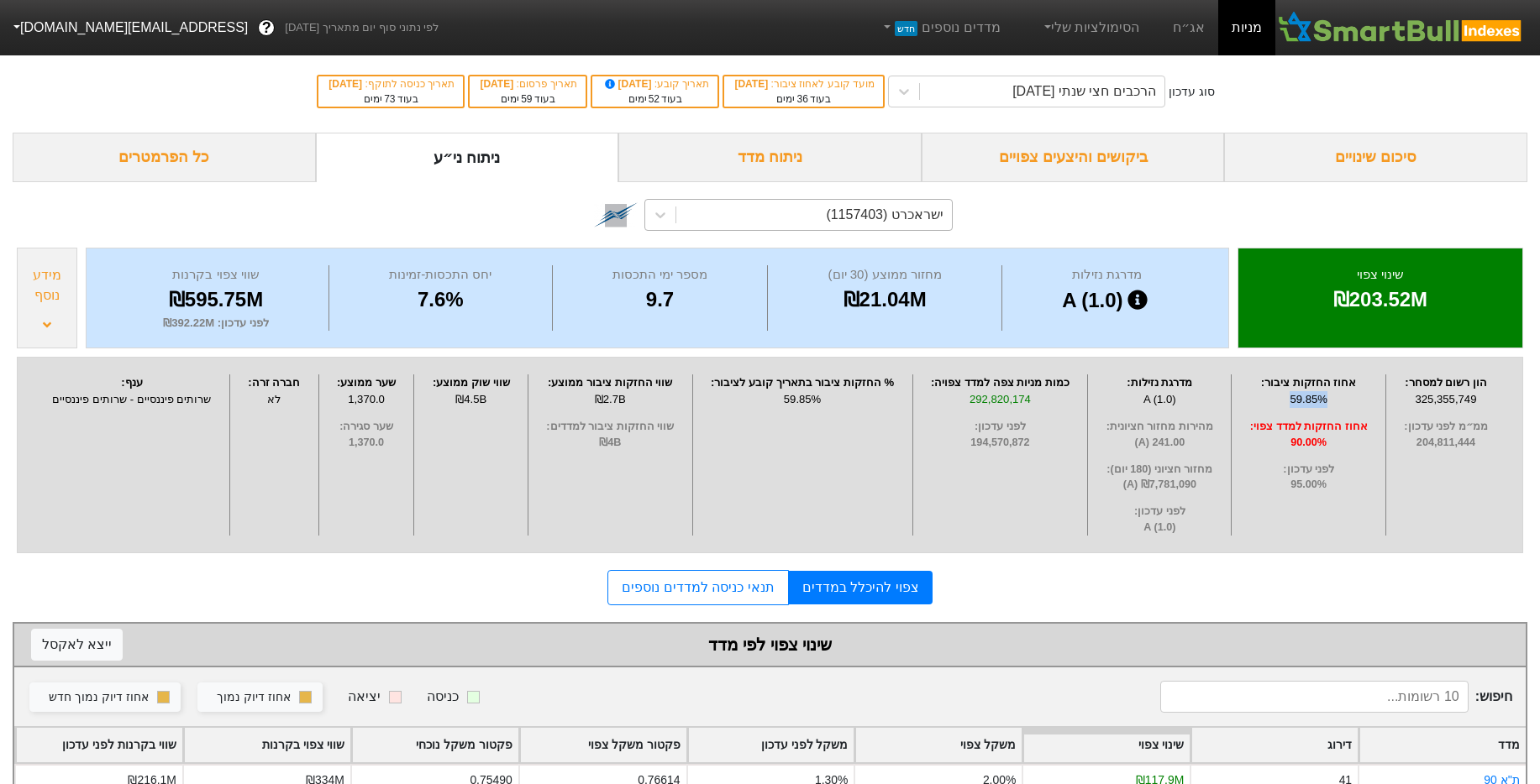
drag, startPoint x: 1324, startPoint y: 400, endPoint x: 1278, endPoint y: 403, distance: 46.1
click at [1276, 402] on div "59.85%" at bounding box center [1308, 400] width 145 height 17
drag, startPoint x: 1324, startPoint y: 479, endPoint x: 1266, endPoint y: 481, distance: 58.0
click at [1266, 481] on span "95.00%" at bounding box center [1308, 485] width 145 height 16
drag, startPoint x: 970, startPoint y: 444, endPoint x: 1066, endPoint y: 441, distance: 96.0
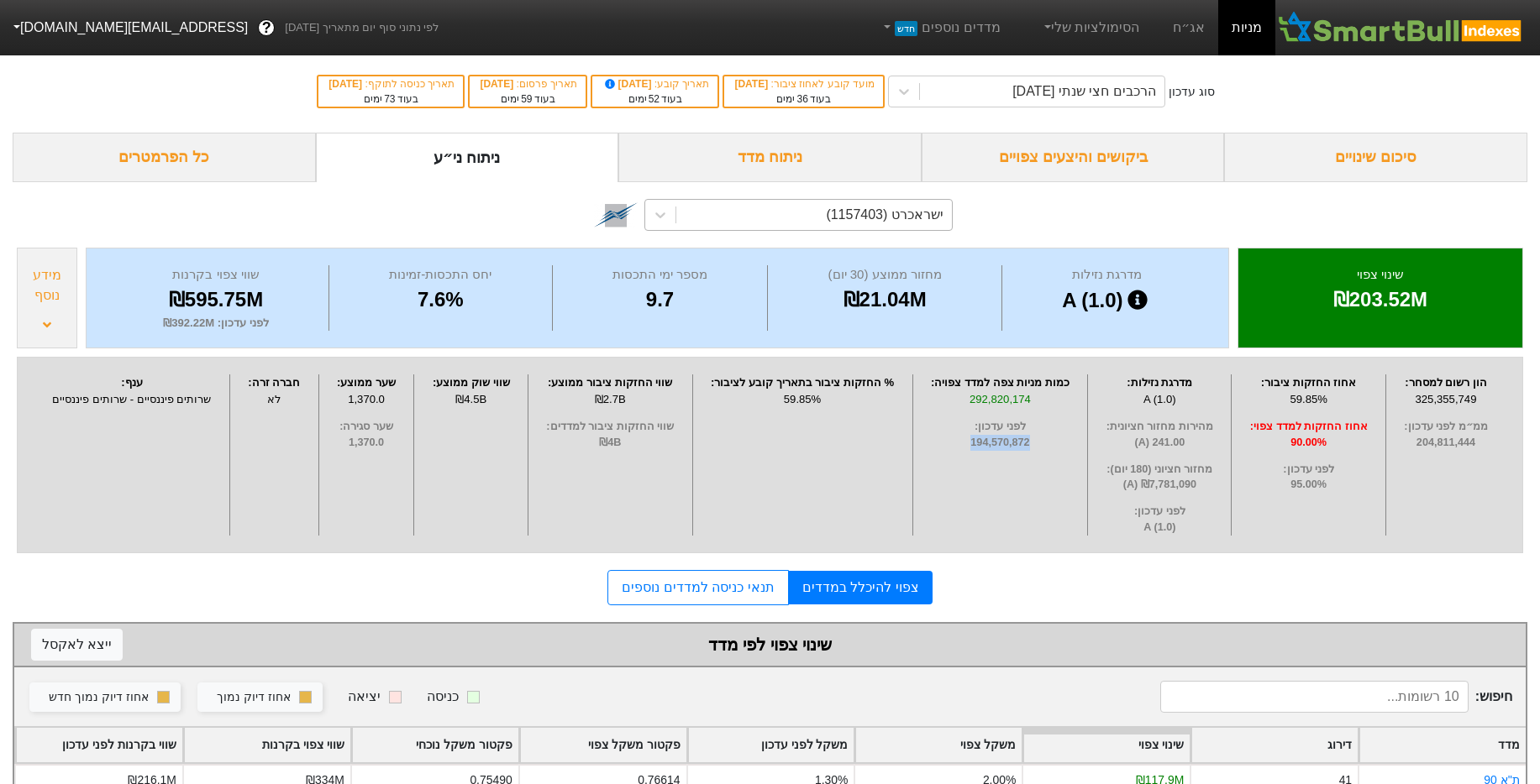
click at [1066, 441] on span "194,570,872" at bounding box center [1000, 442] width 167 height 16
drag, startPoint x: 952, startPoint y: 395, endPoint x: 1060, endPoint y: 390, distance: 108.1
click at [1060, 390] on div "כמות מניות צפה למדד צפויה : 292,820,174 לפני עדכון : 194,570,872" at bounding box center [1001, 455] width 176 height 161
click at [1049, 402] on div "292,820,174" at bounding box center [1000, 400] width 167 height 17
click at [609, 220] on img at bounding box center [616, 215] width 43 height 43
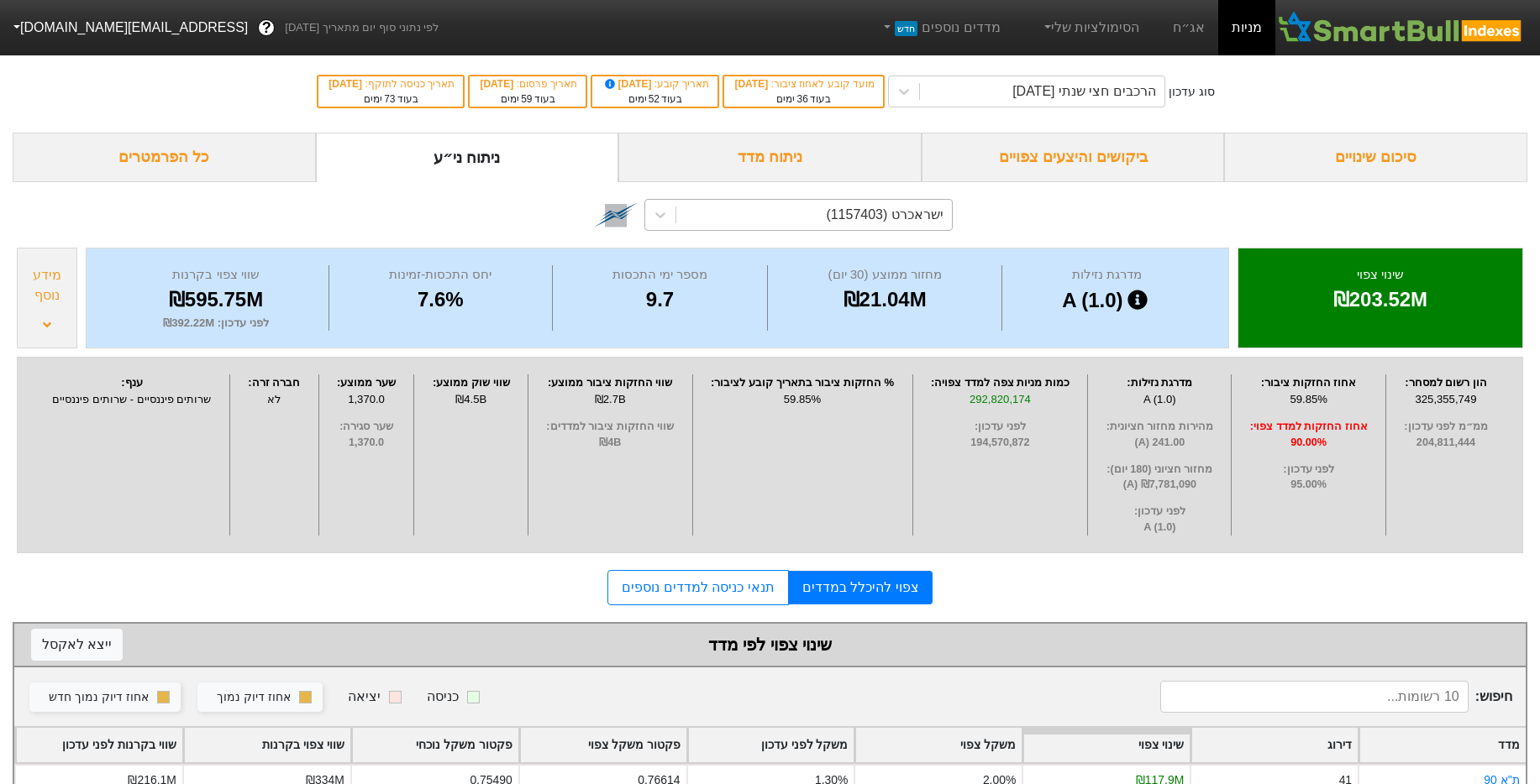
click at [81, 25] on button "[EMAIL_ADDRESS][DOMAIN_NAME]" at bounding box center [129, 27] width 258 height 30
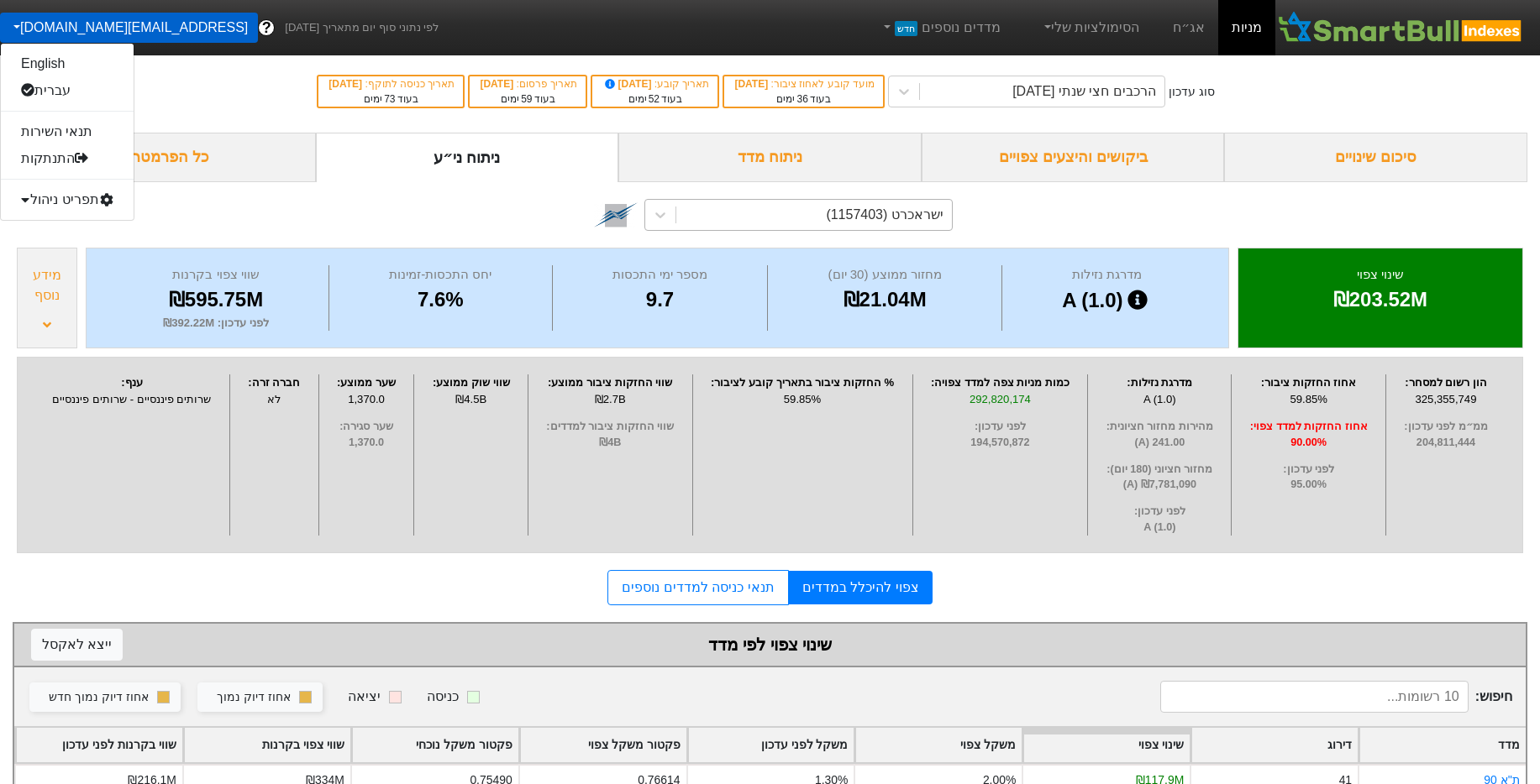
click at [75, 216] on div "English עברית תנאי השירות התנתקות תפריט ניהול" at bounding box center [67, 132] width 135 height 178
click at [81, 200] on div "תפריט ניהול" at bounding box center [67, 200] width 133 height 27
